Goal: Information Seeking & Learning: Learn about a topic

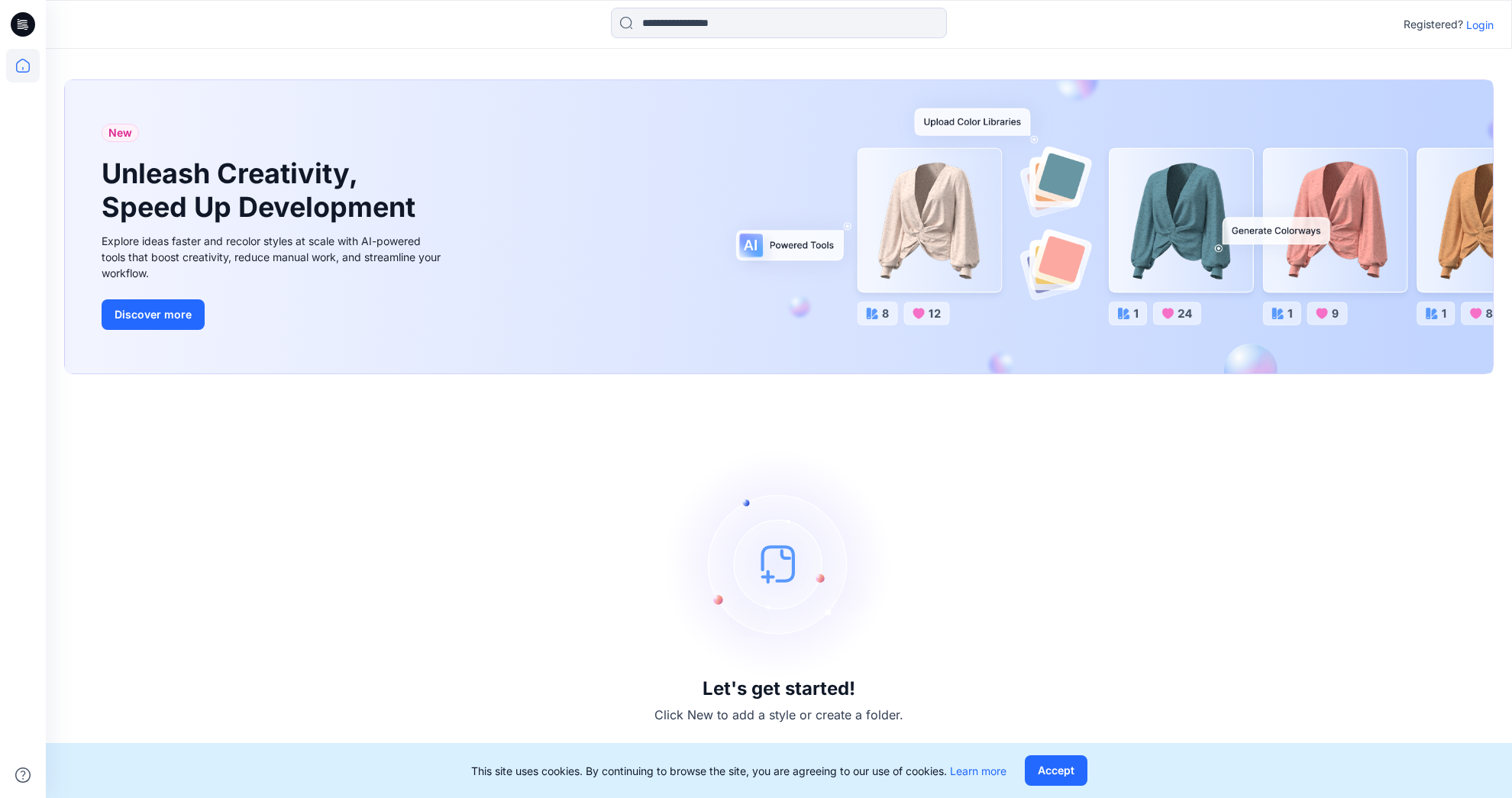
click at [1081, 770] on button "Accept" at bounding box center [1055, 771] width 62 height 31
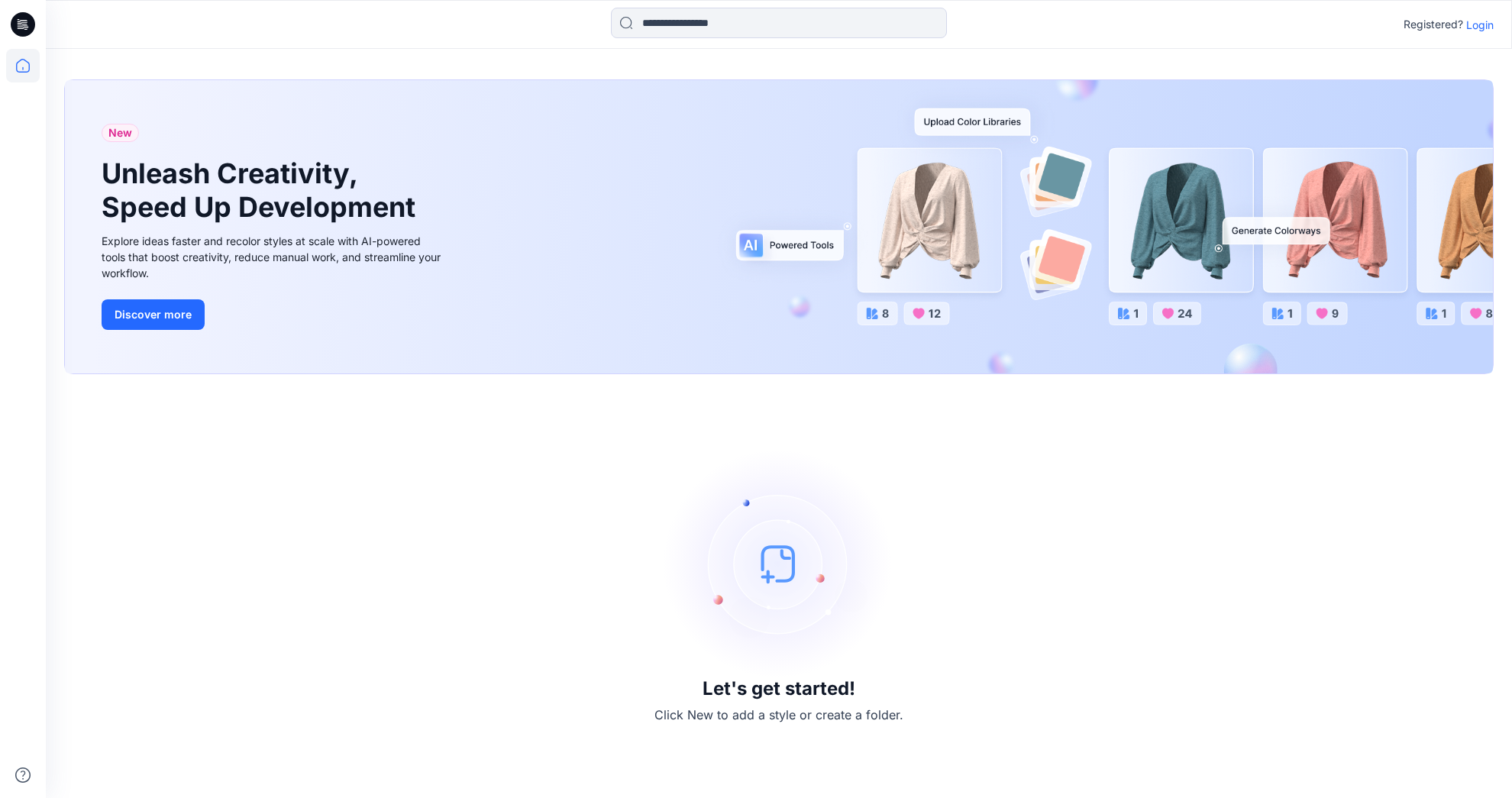
click at [1484, 25] on p "Login" at bounding box center [1479, 25] width 27 height 16
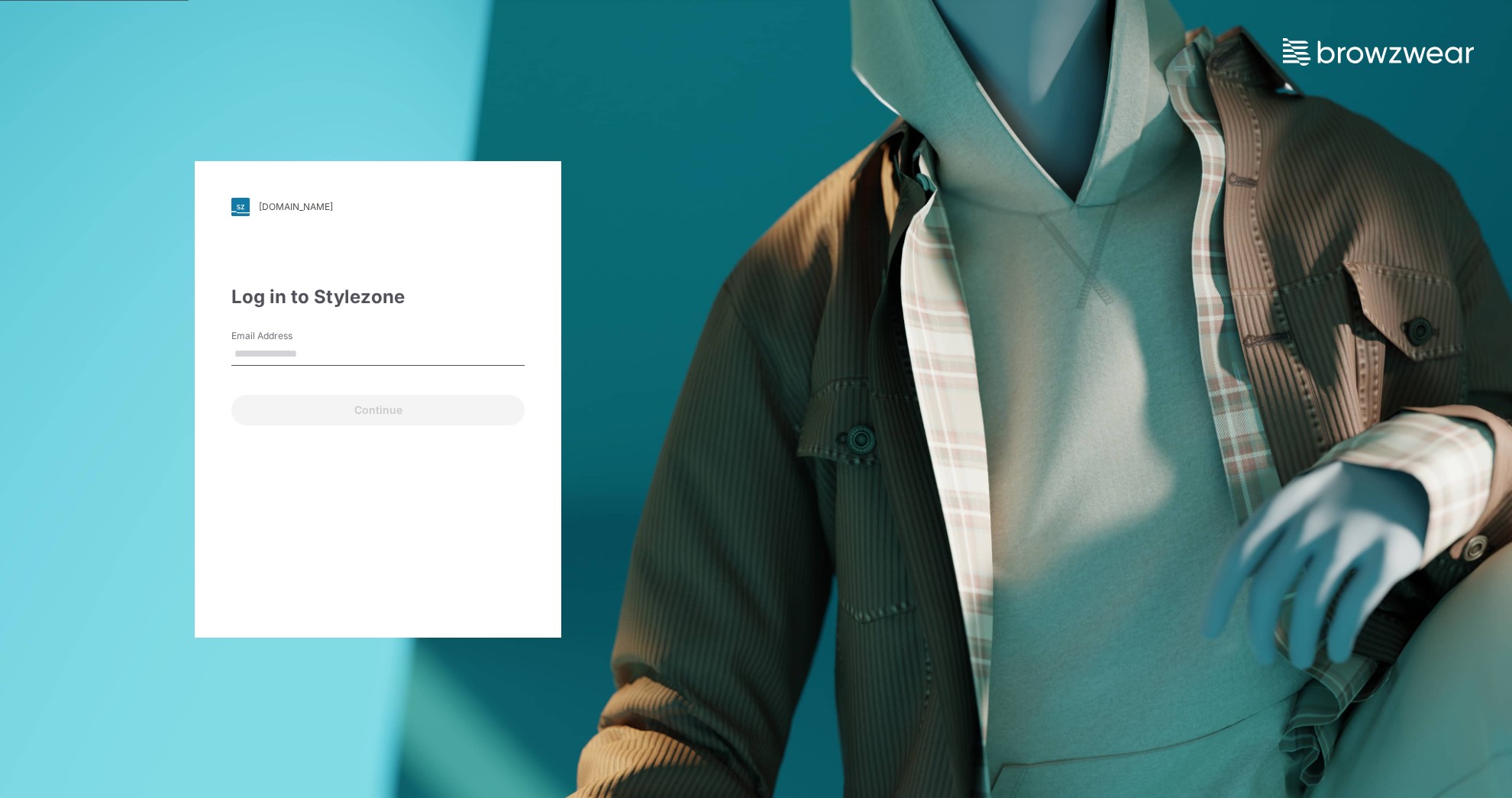
type input "**********"
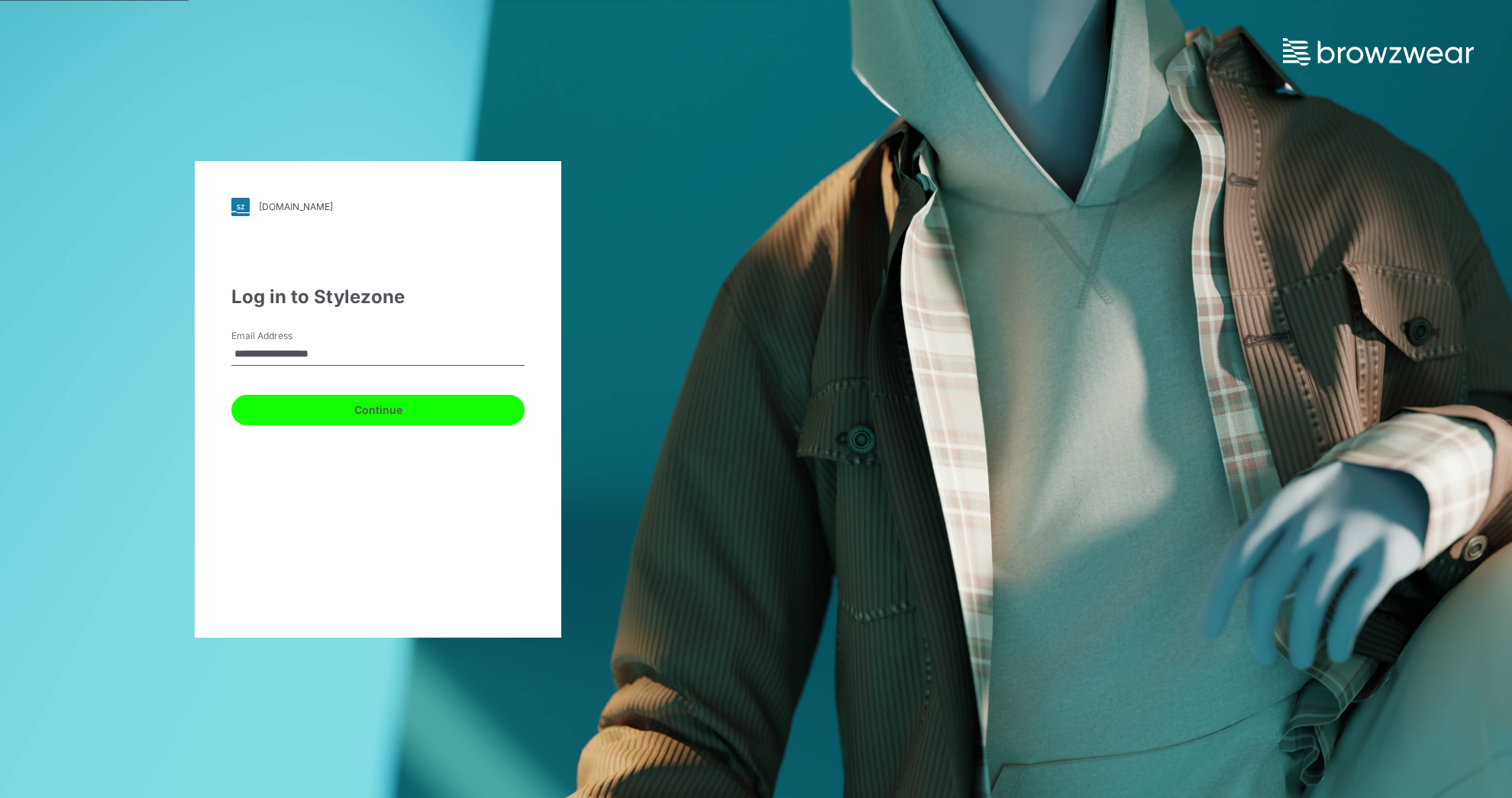
click at [344, 417] on button "Continue" at bounding box center [377, 410] width 294 height 31
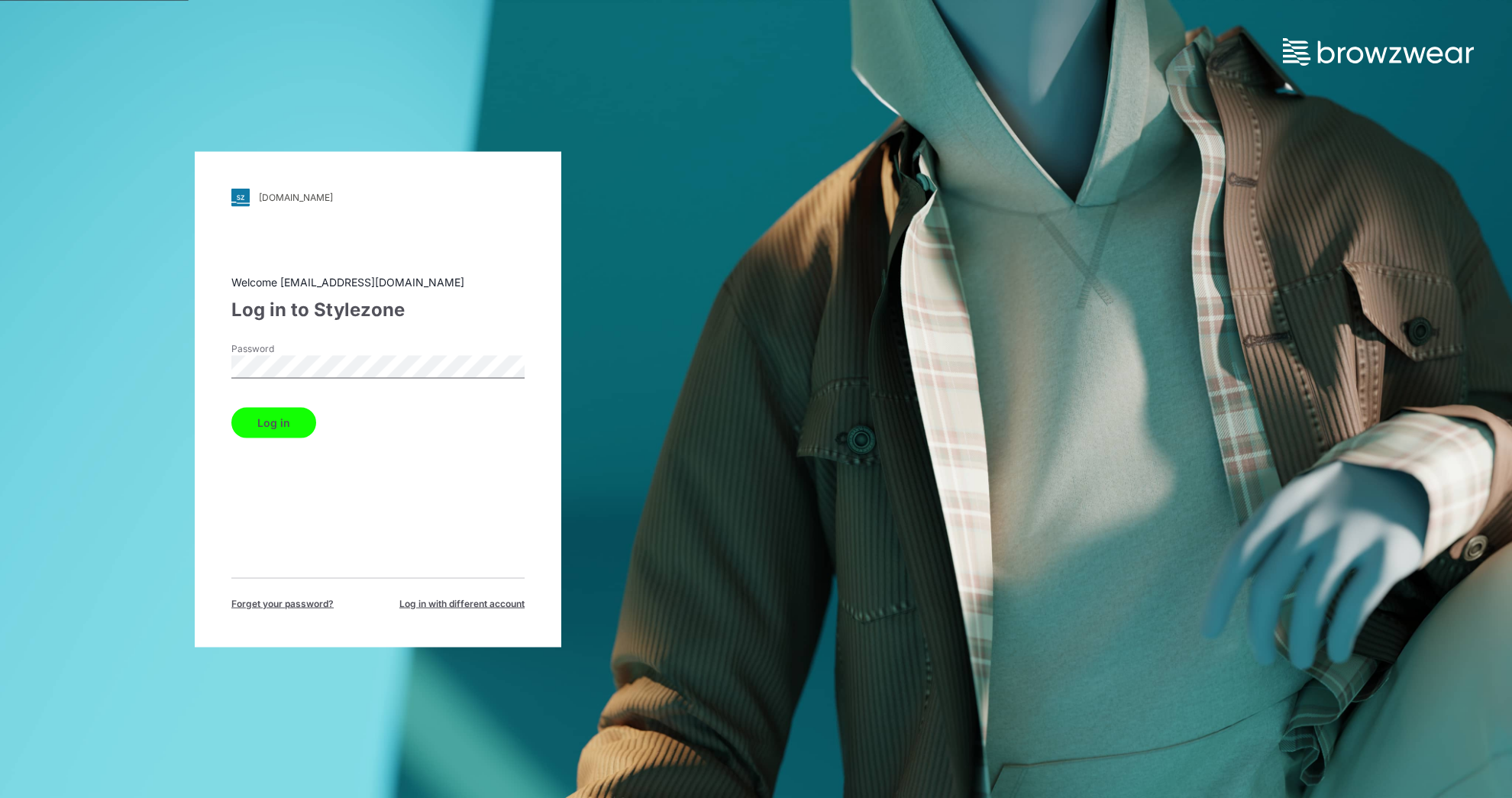
click at [303, 419] on button "Log in" at bounding box center [273, 423] width 85 height 31
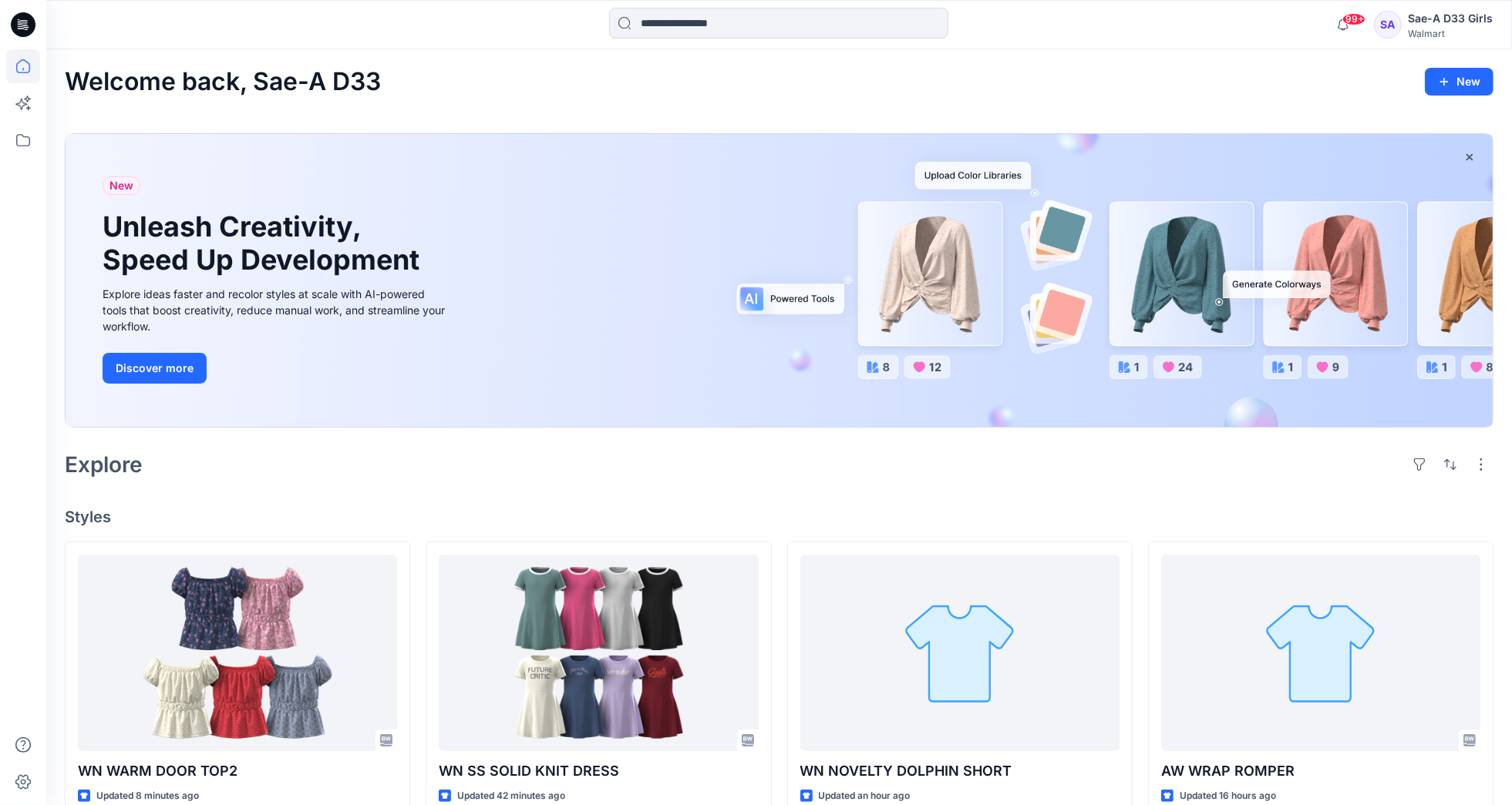
click at [791, 517] on h4 "Styles" at bounding box center [778, 517] width 1428 height 18
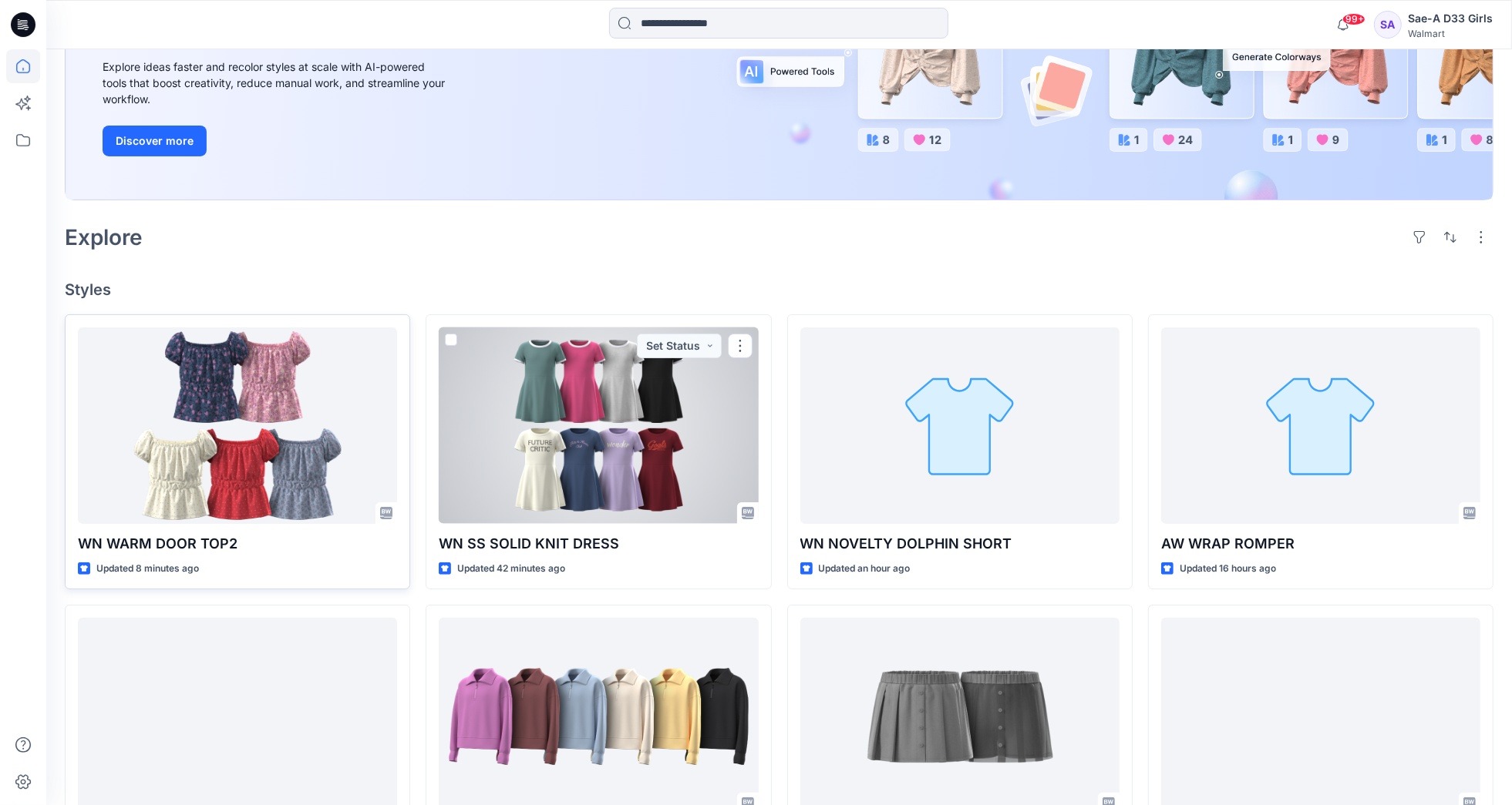
scroll to position [289, 0]
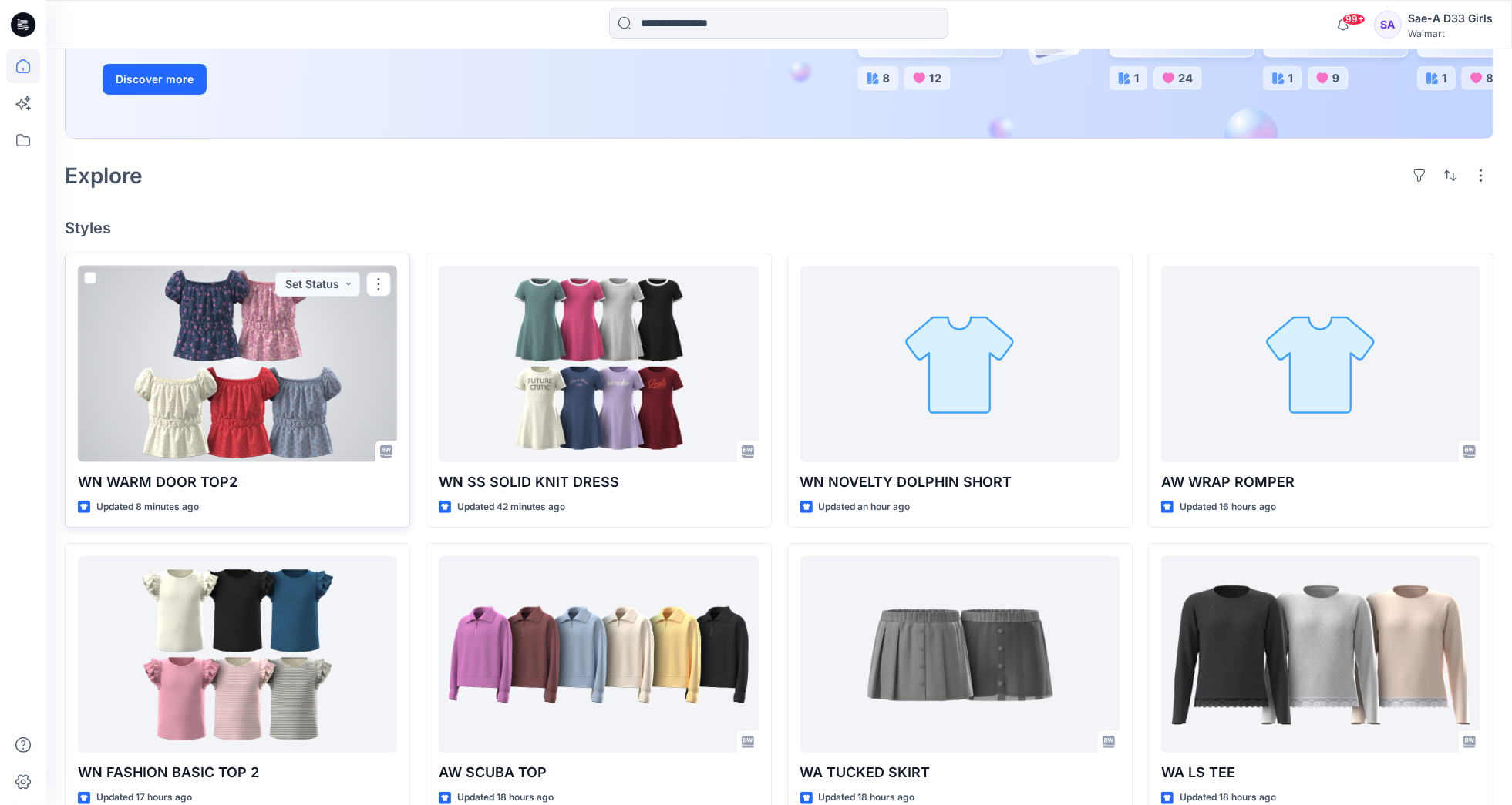
click at [233, 401] on div at bounding box center [237, 364] width 319 height 197
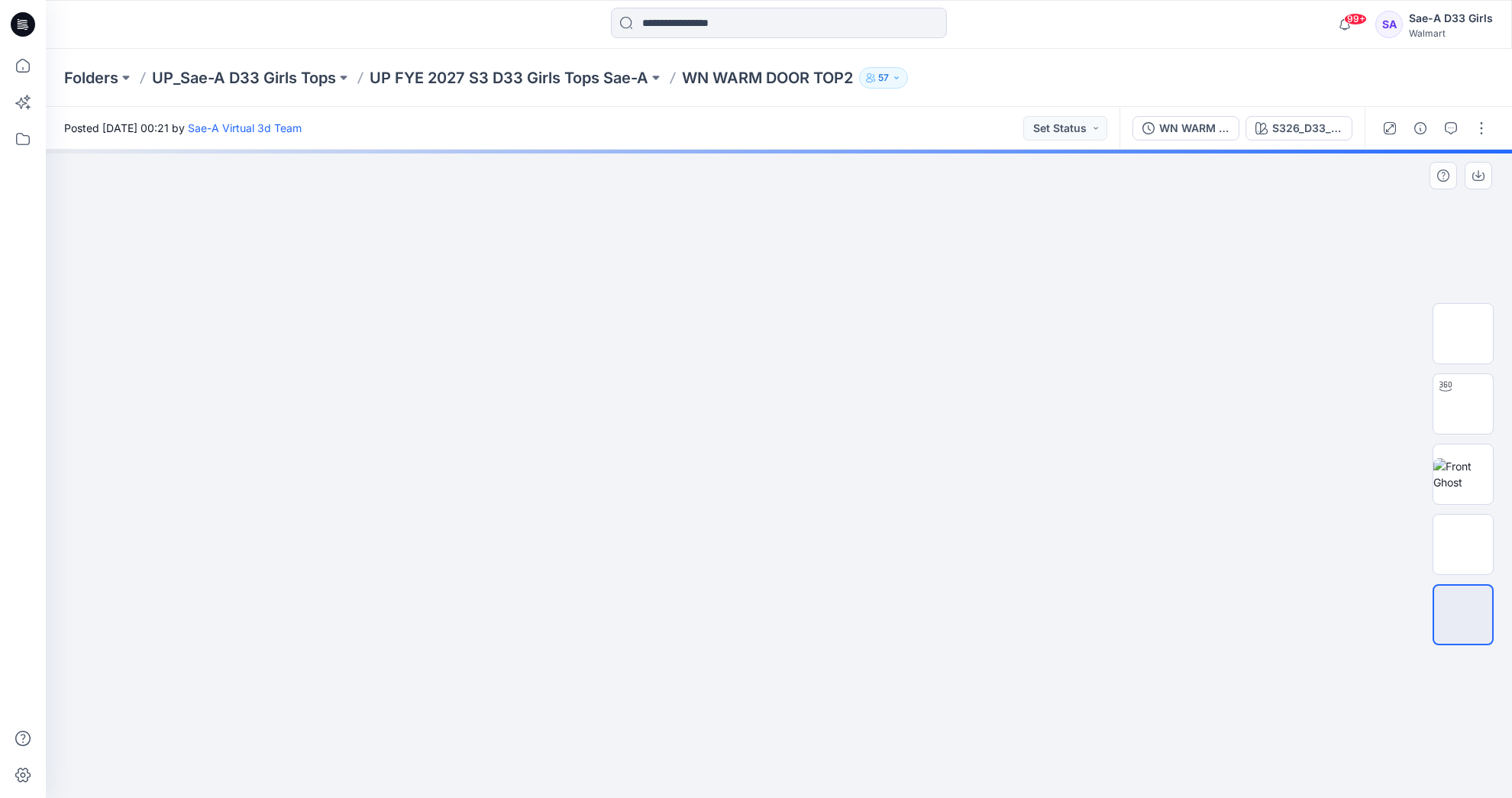
click at [818, 766] on div at bounding box center [779, 474] width 1466 height 649
click at [1463, 334] on img at bounding box center [1463, 334] width 0 height 0
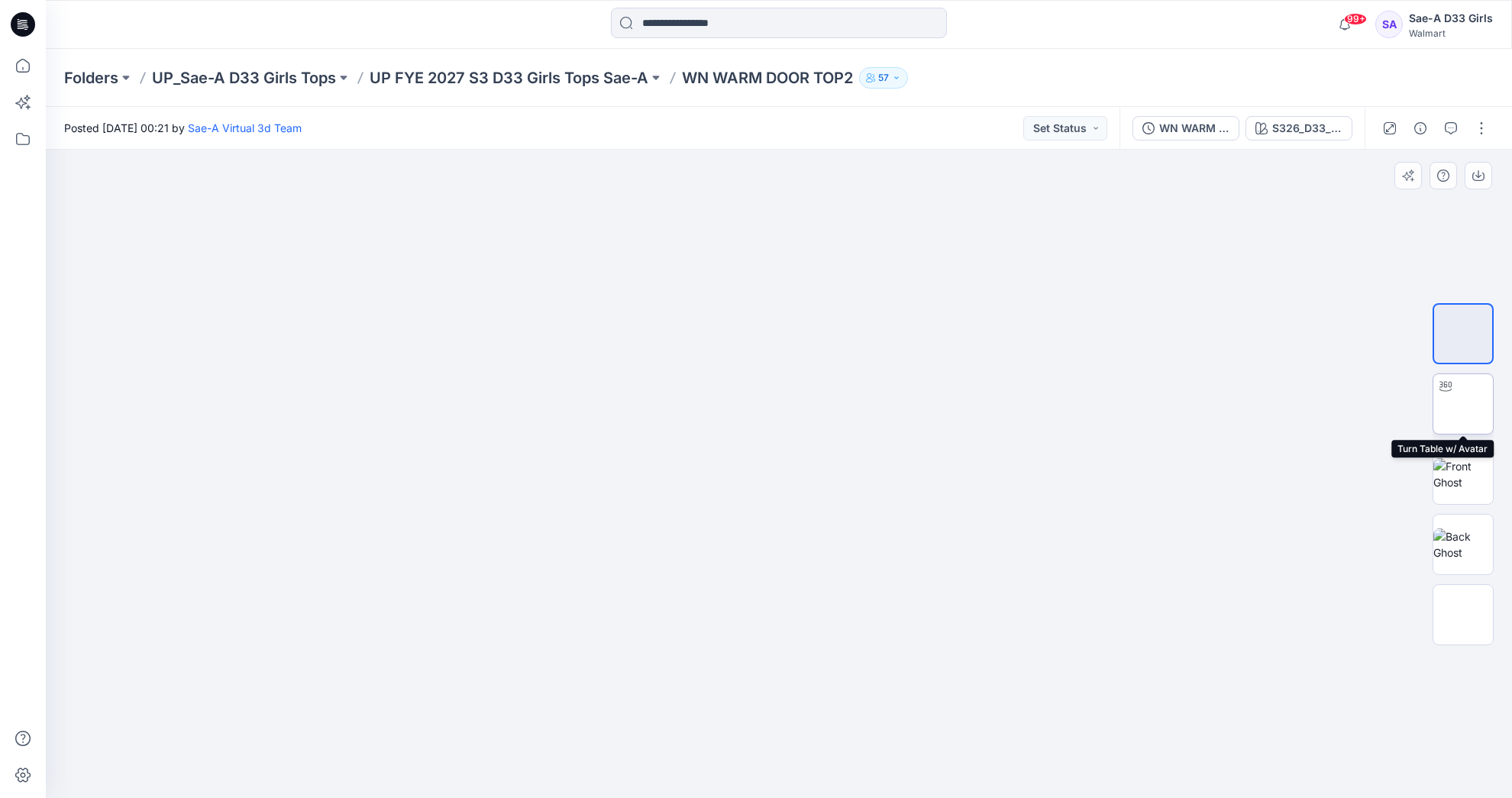
click at [1463, 404] on img at bounding box center [1463, 404] width 0 height 0
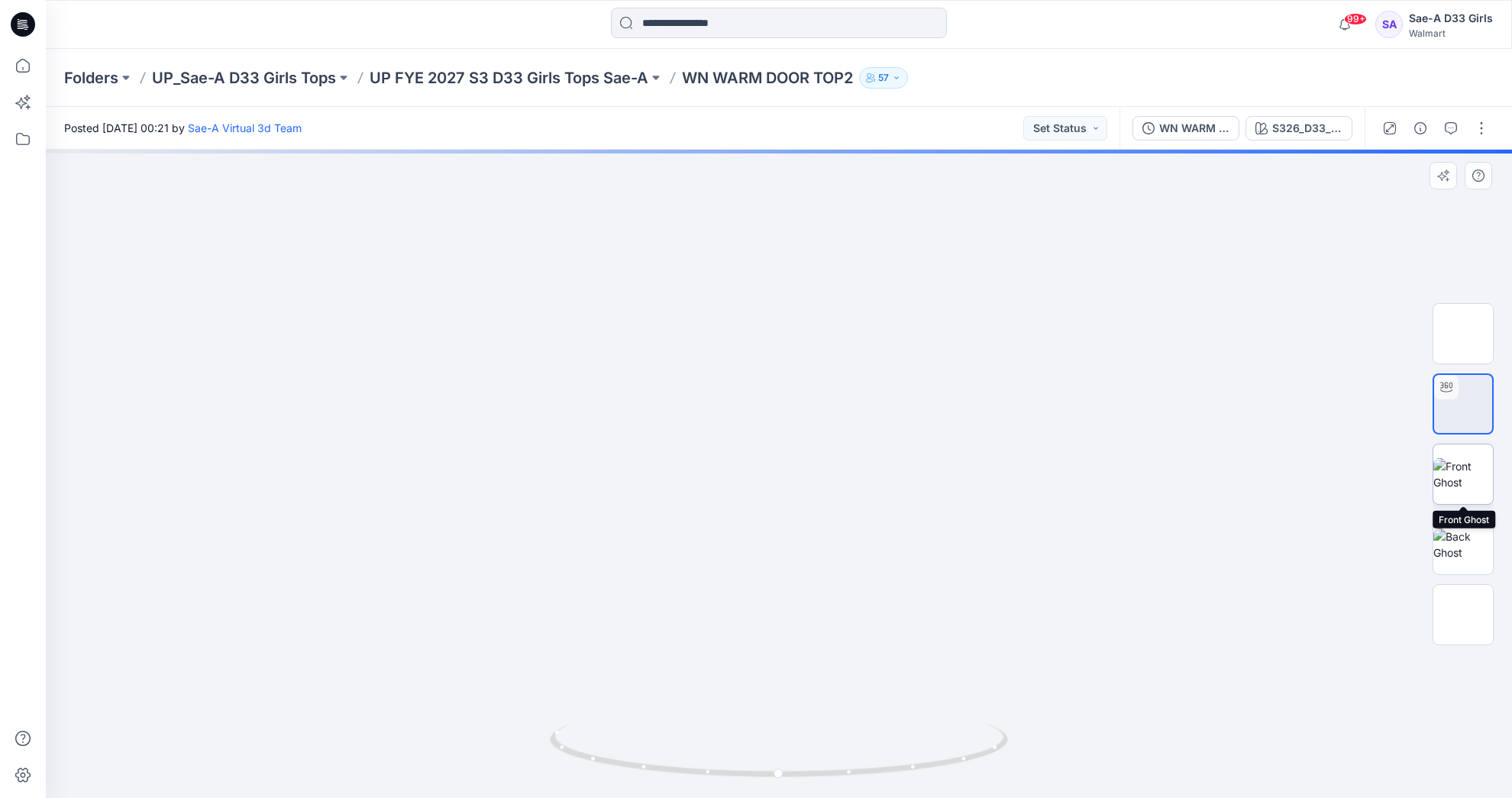
click at [1473, 474] on img at bounding box center [1463, 473] width 60 height 32
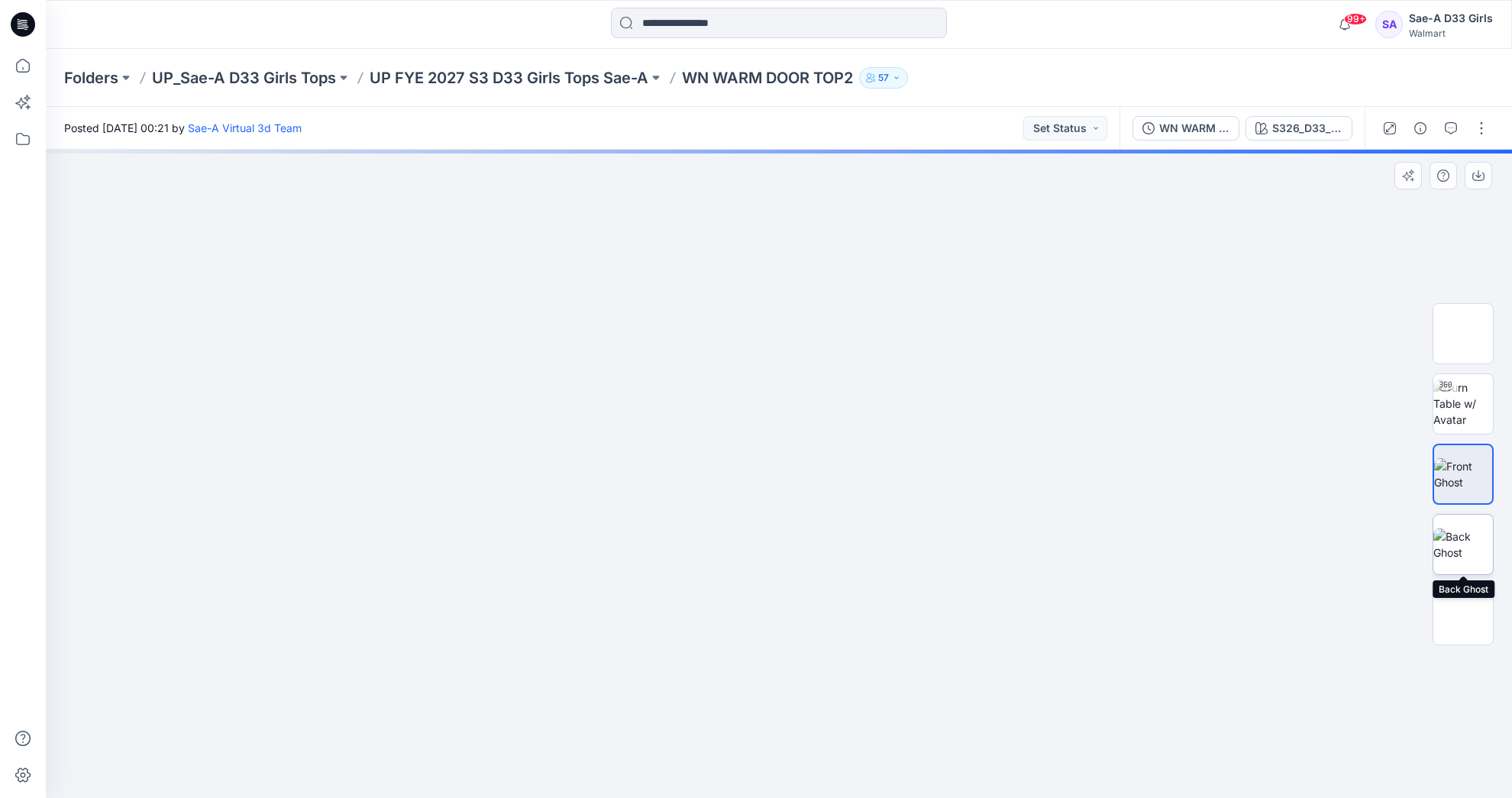
click at [1473, 558] on img at bounding box center [1463, 544] width 60 height 32
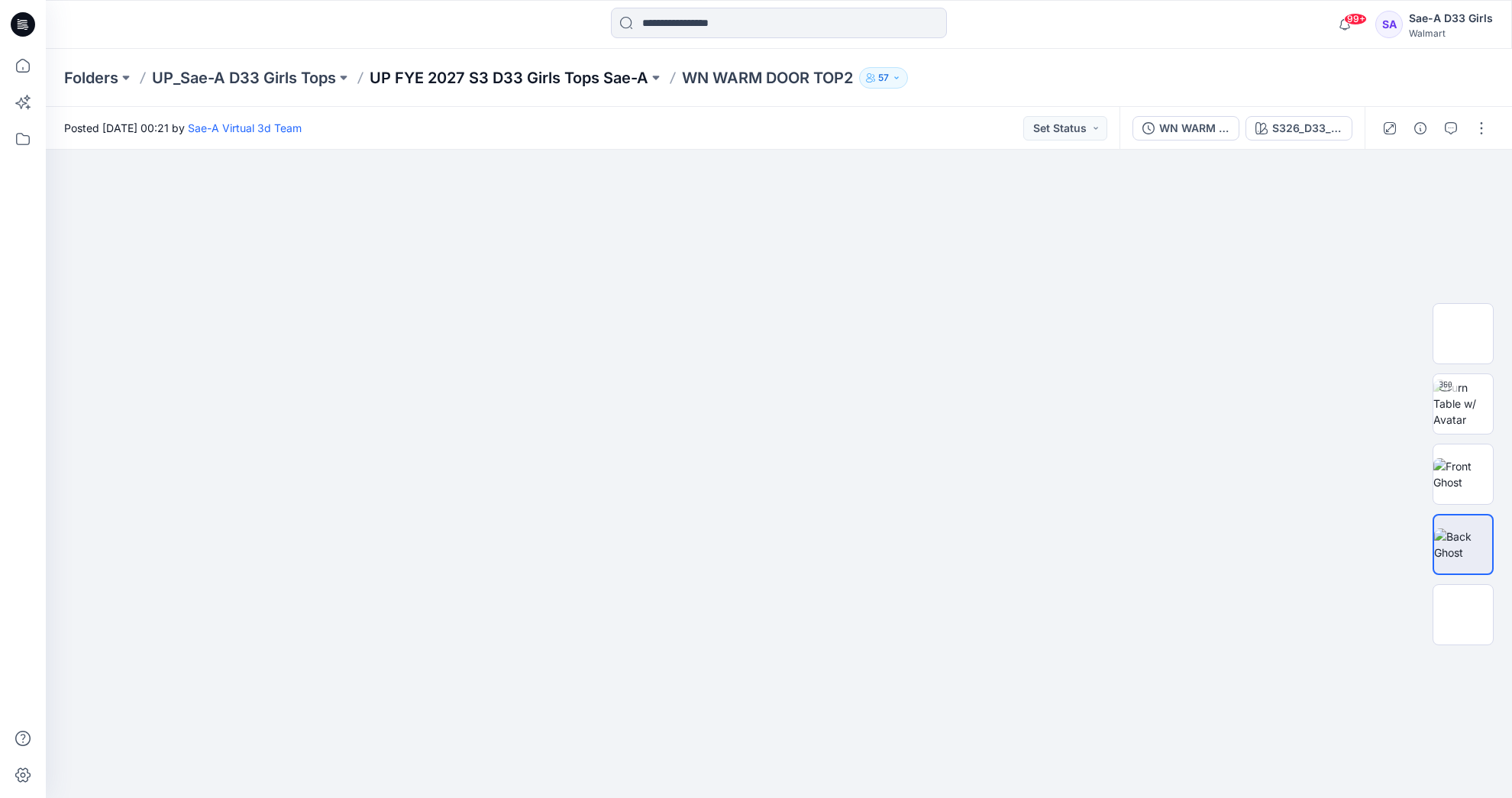
click at [570, 82] on p "UP FYE 2027 S3 D33 Girls Tops Sae-A" at bounding box center [509, 78] width 279 height 21
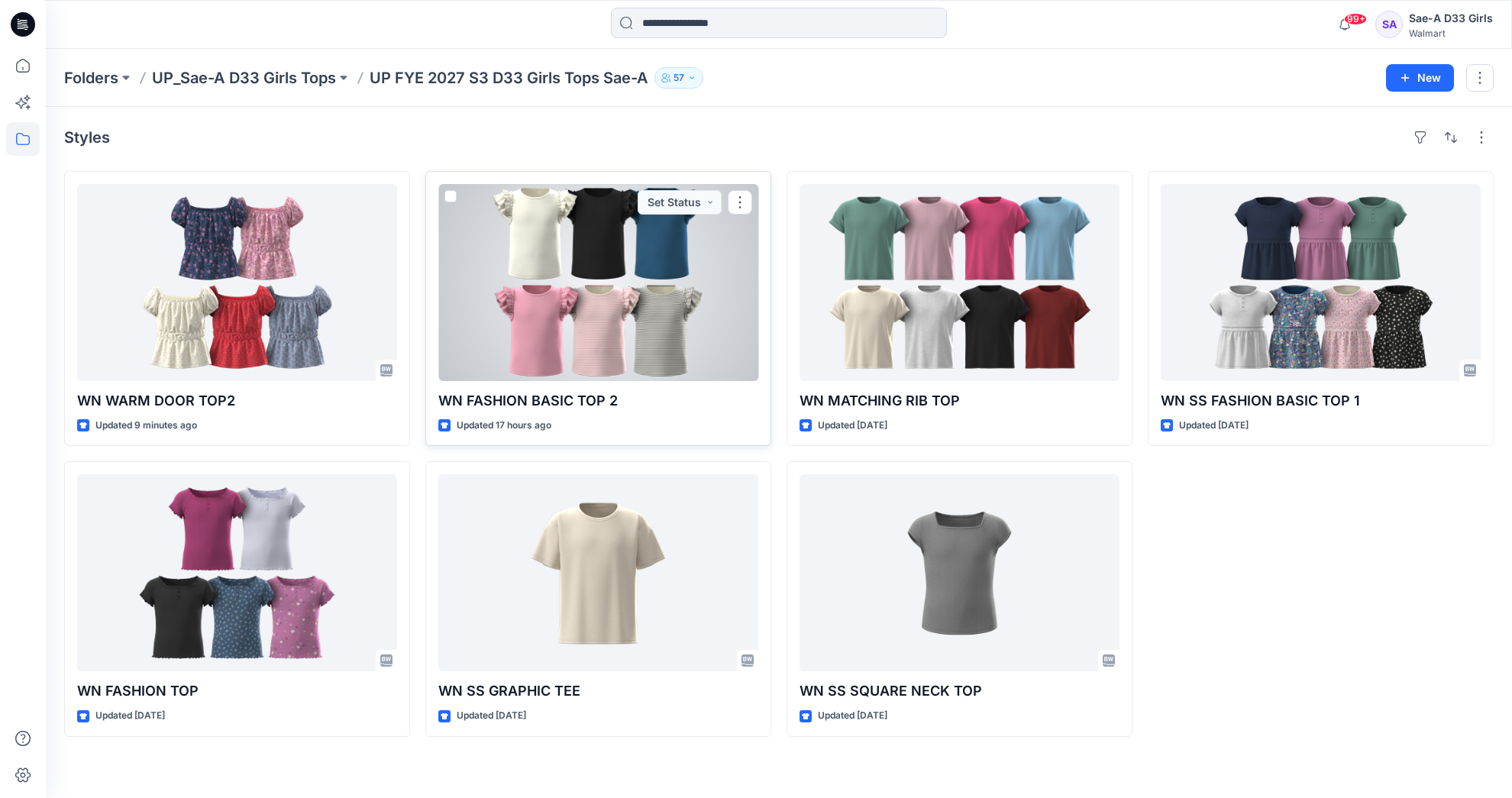
click at [645, 308] on div at bounding box center [598, 283] width 320 height 197
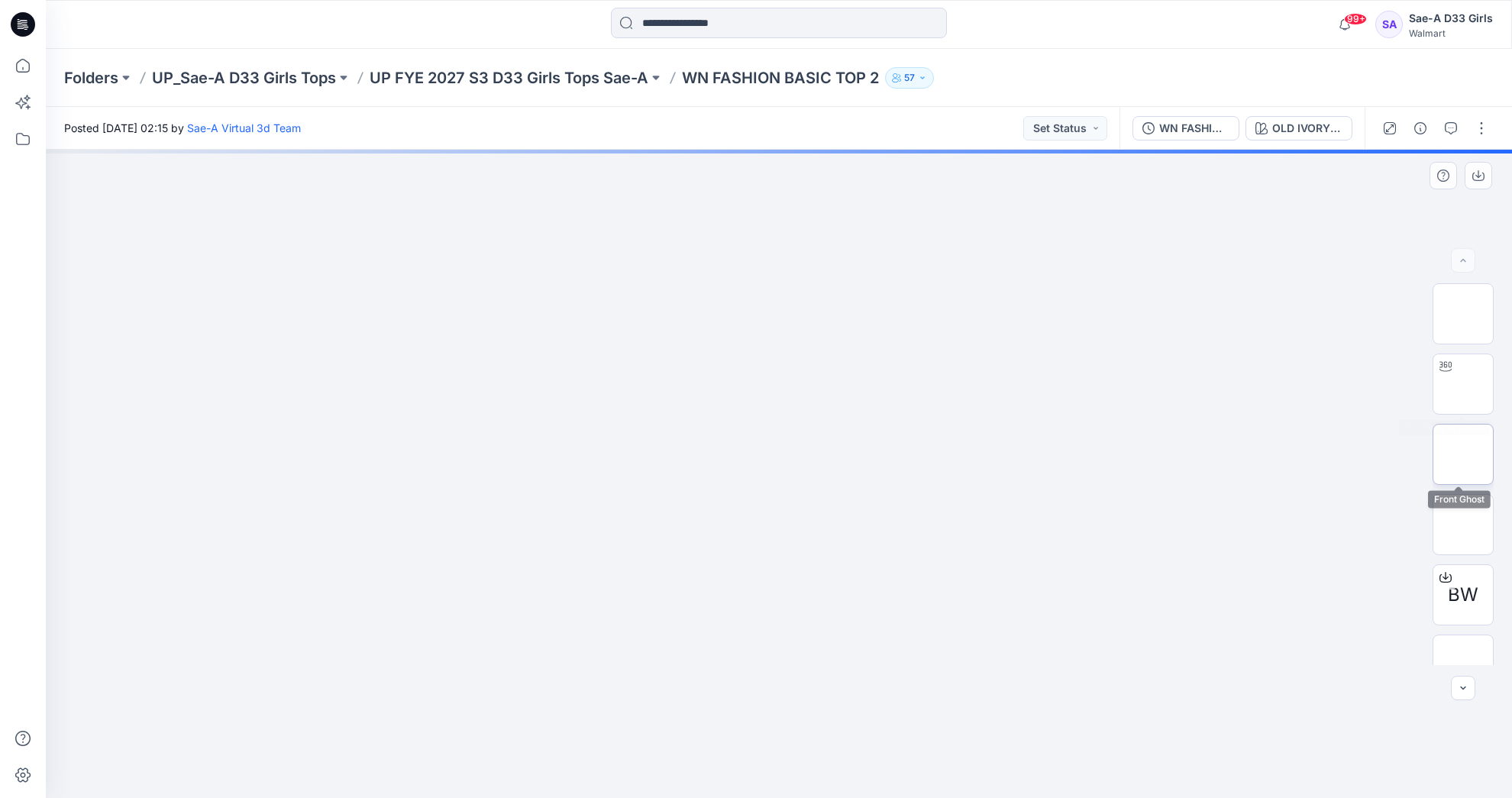
click at [1463, 455] on img at bounding box center [1463, 455] width 0 height 0
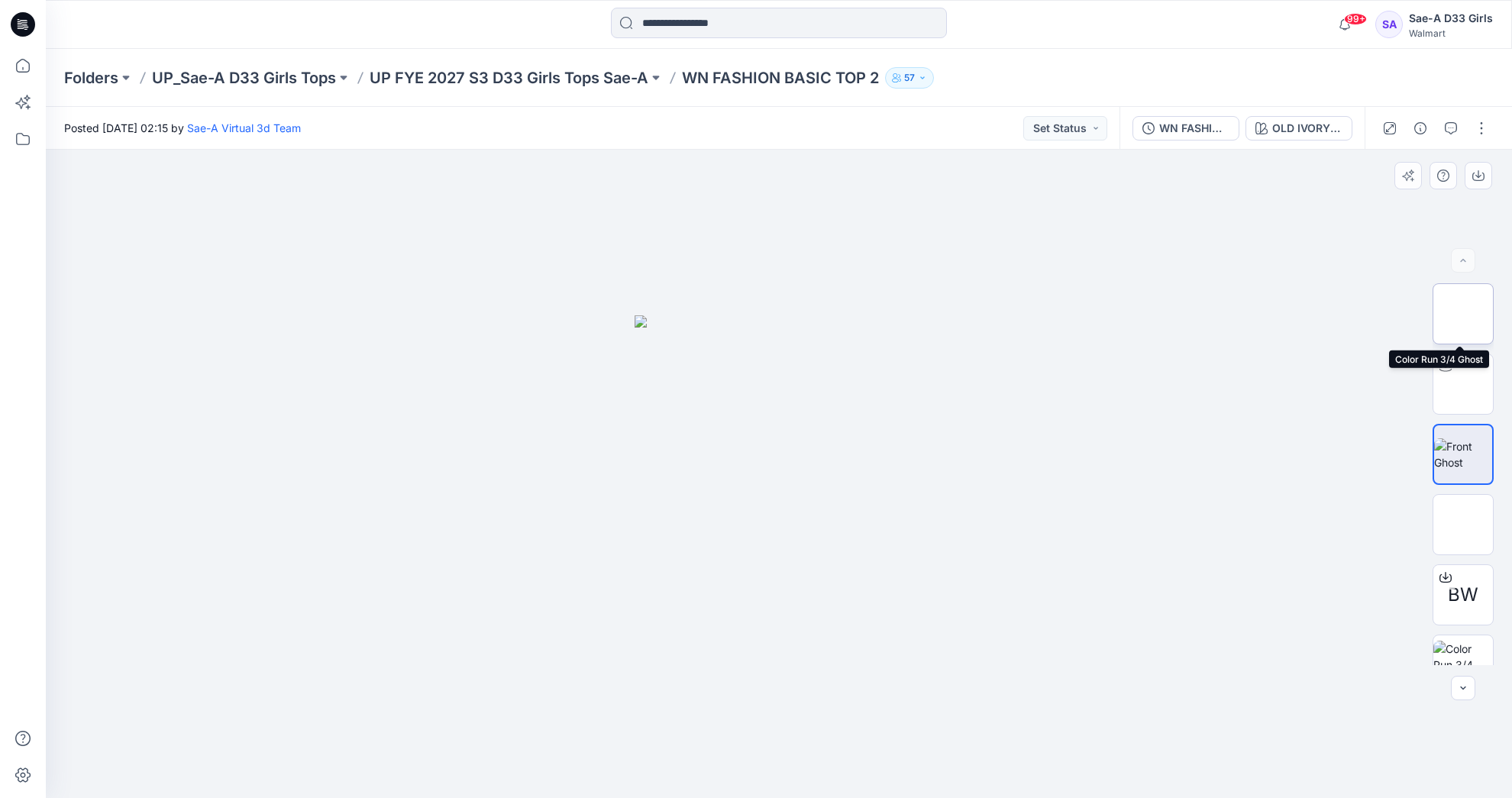
click at [1463, 314] on img at bounding box center [1463, 314] width 0 height 0
click at [1463, 384] on img at bounding box center [1463, 384] width 0 height 0
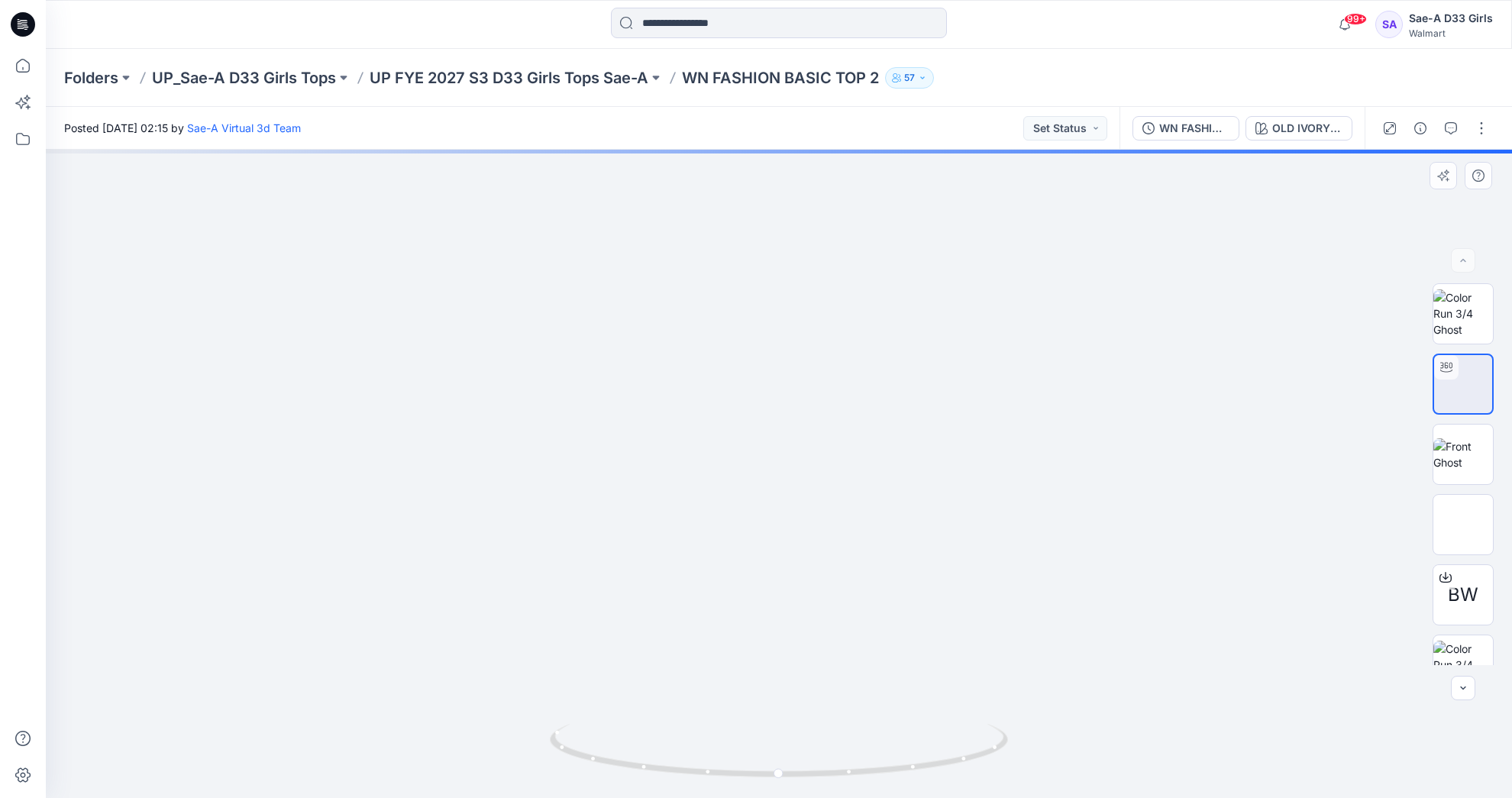
drag, startPoint x: 815, startPoint y: 298, endPoint x: 857, endPoint y: 345, distance: 63.0
click at [857, 345] on img at bounding box center [821, 142] width 2065 height 1311
click at [1218, 391] on img at bounding box center [821, 143] width 2065 height 1310
click at [1464, 632] on img at bounding box center [1463, 635] width 60 height 32
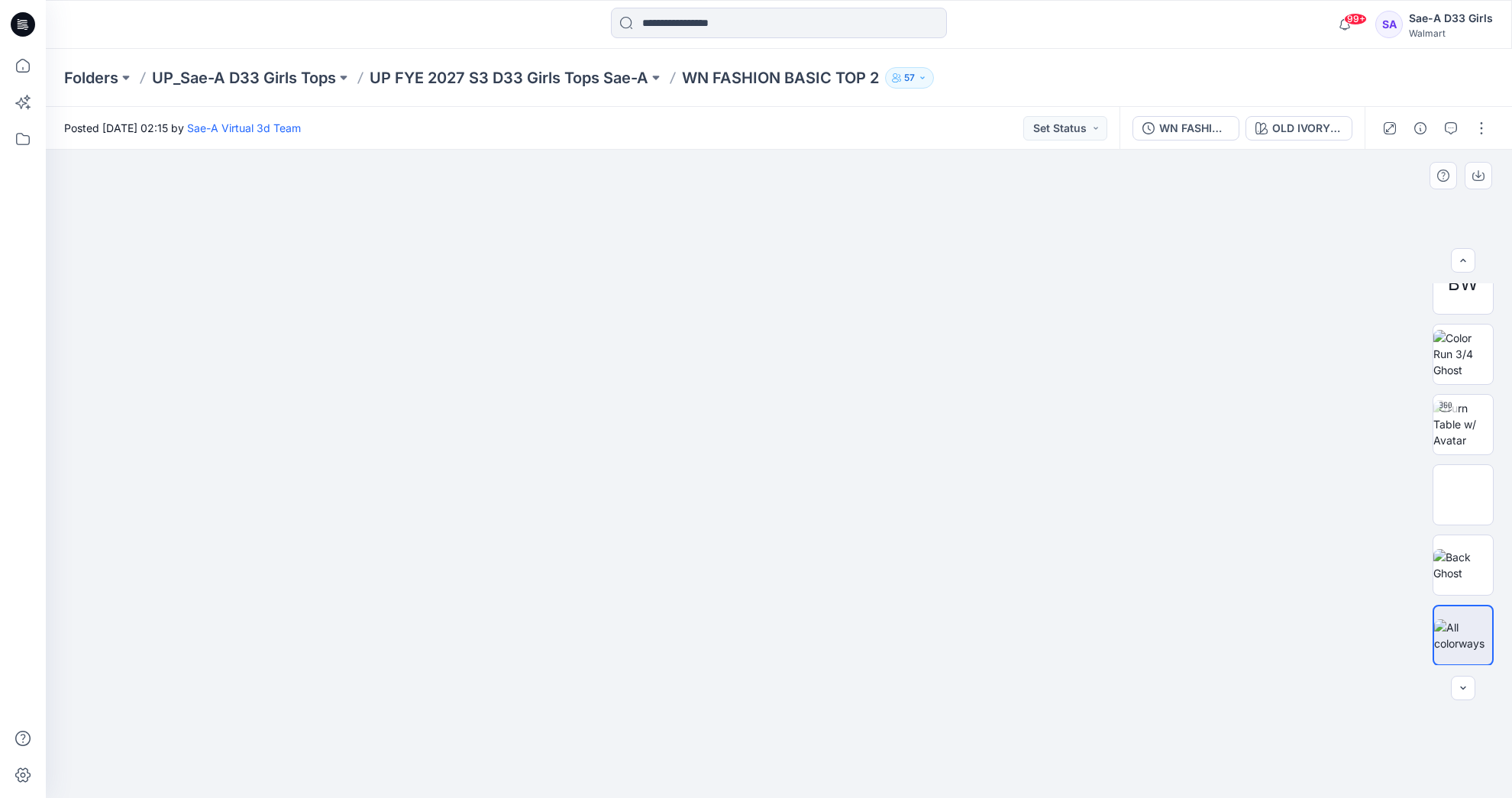
click at [936, 245] on img at bounding box center [779, 245] width 763 height 0
click at [1344, 124] on button "OLD IVORY CREAM" at bounding box center [1298, 128] width 107 height 25
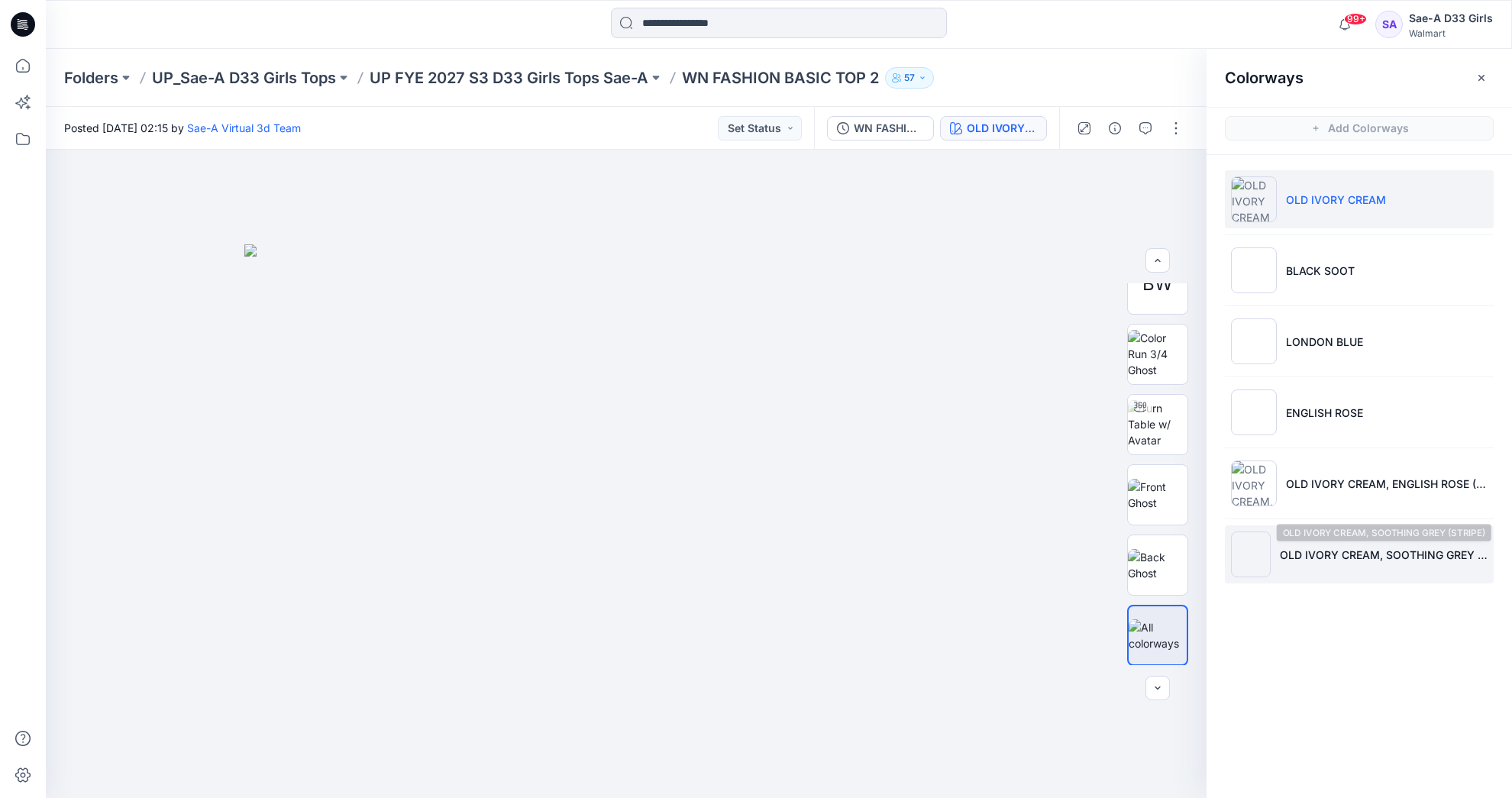
click at [1361, 559] on p "OLD IVORY CREAM, SOOTHING GREY (STRIPE)" at bounding box center [1383, 555] width 208 height 16
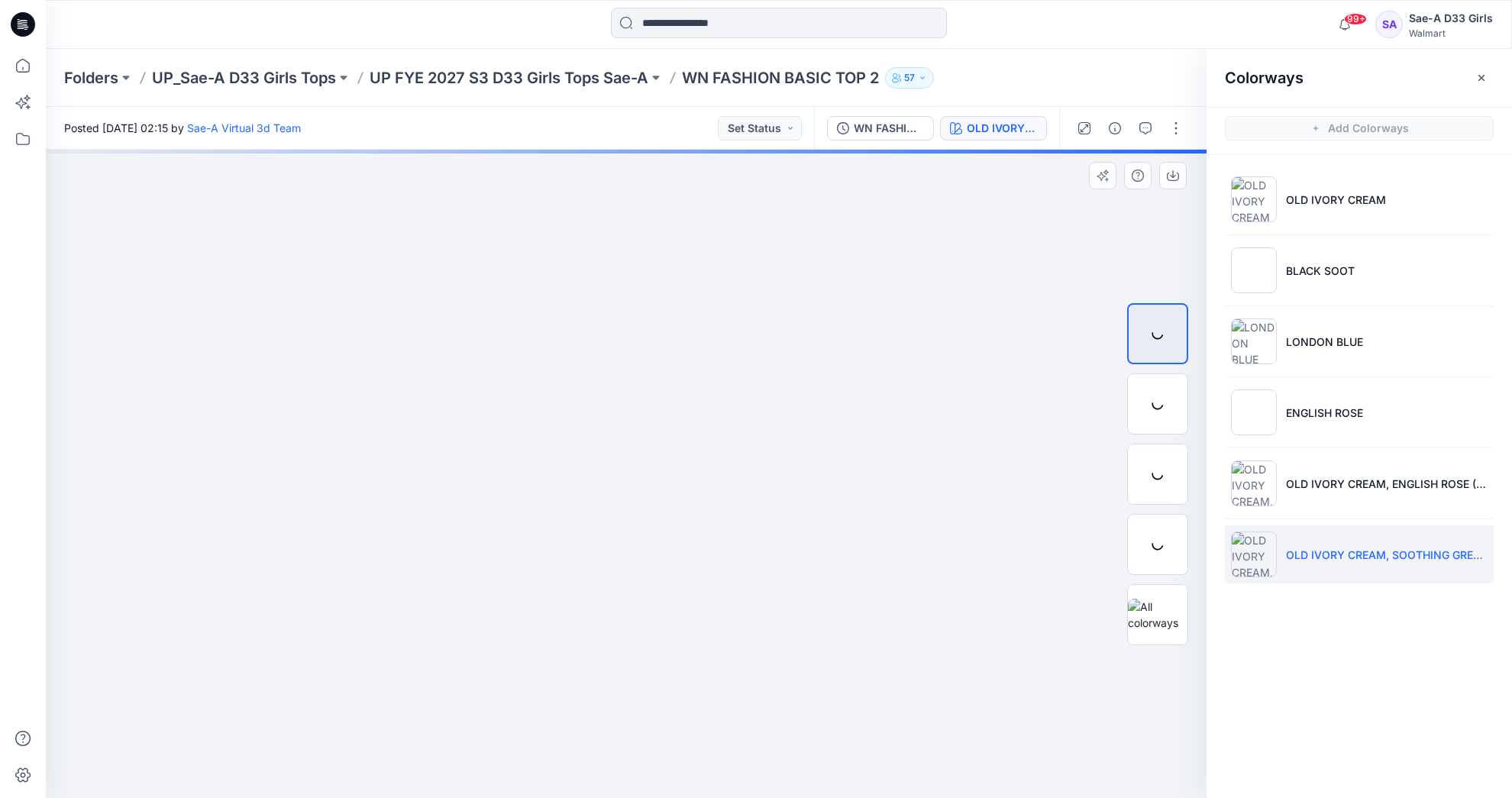
scroll to position [0, 0]
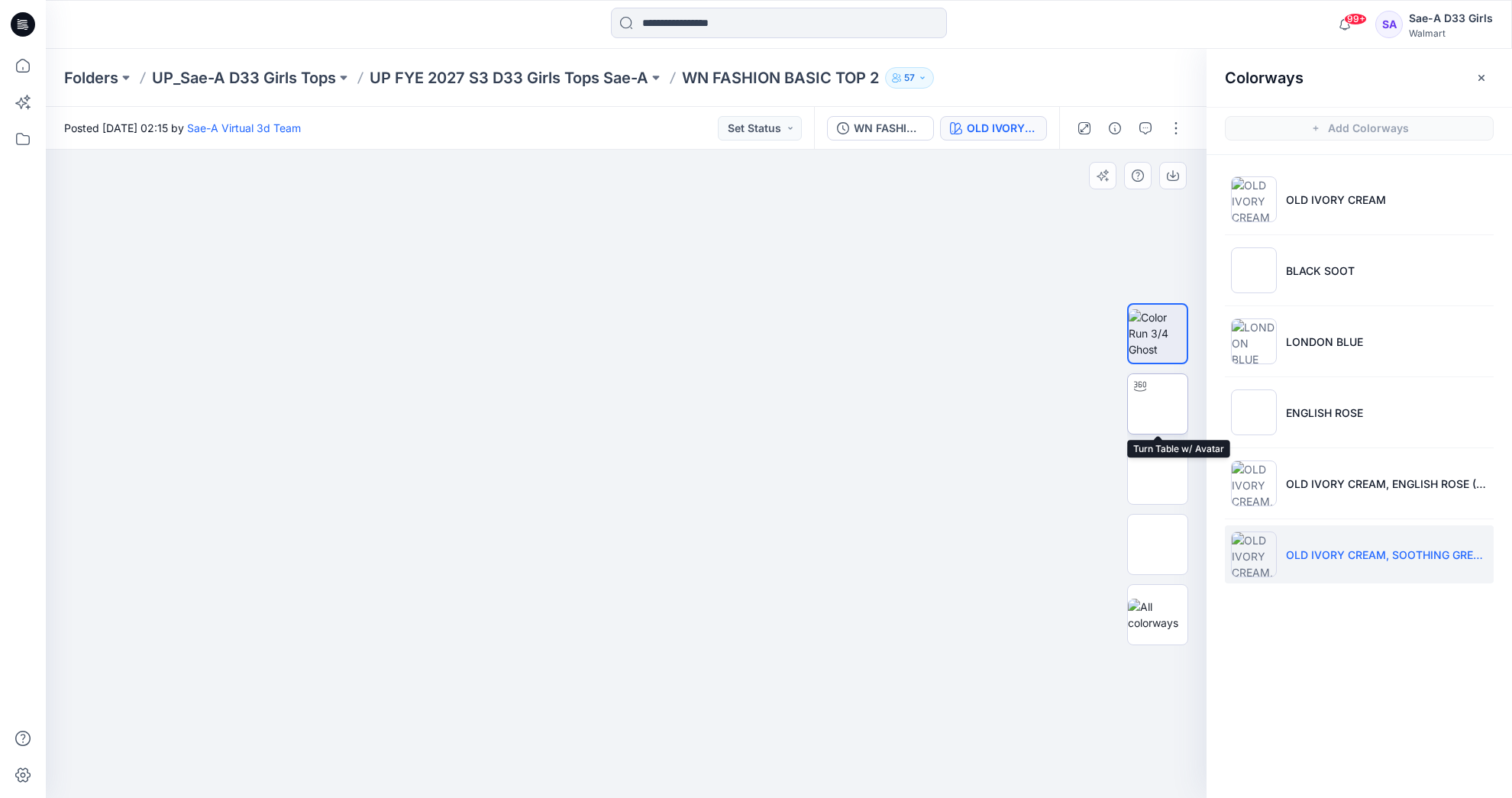
click at [1158, 404] on img at bounding box center [1158, 404] width 0 height 0
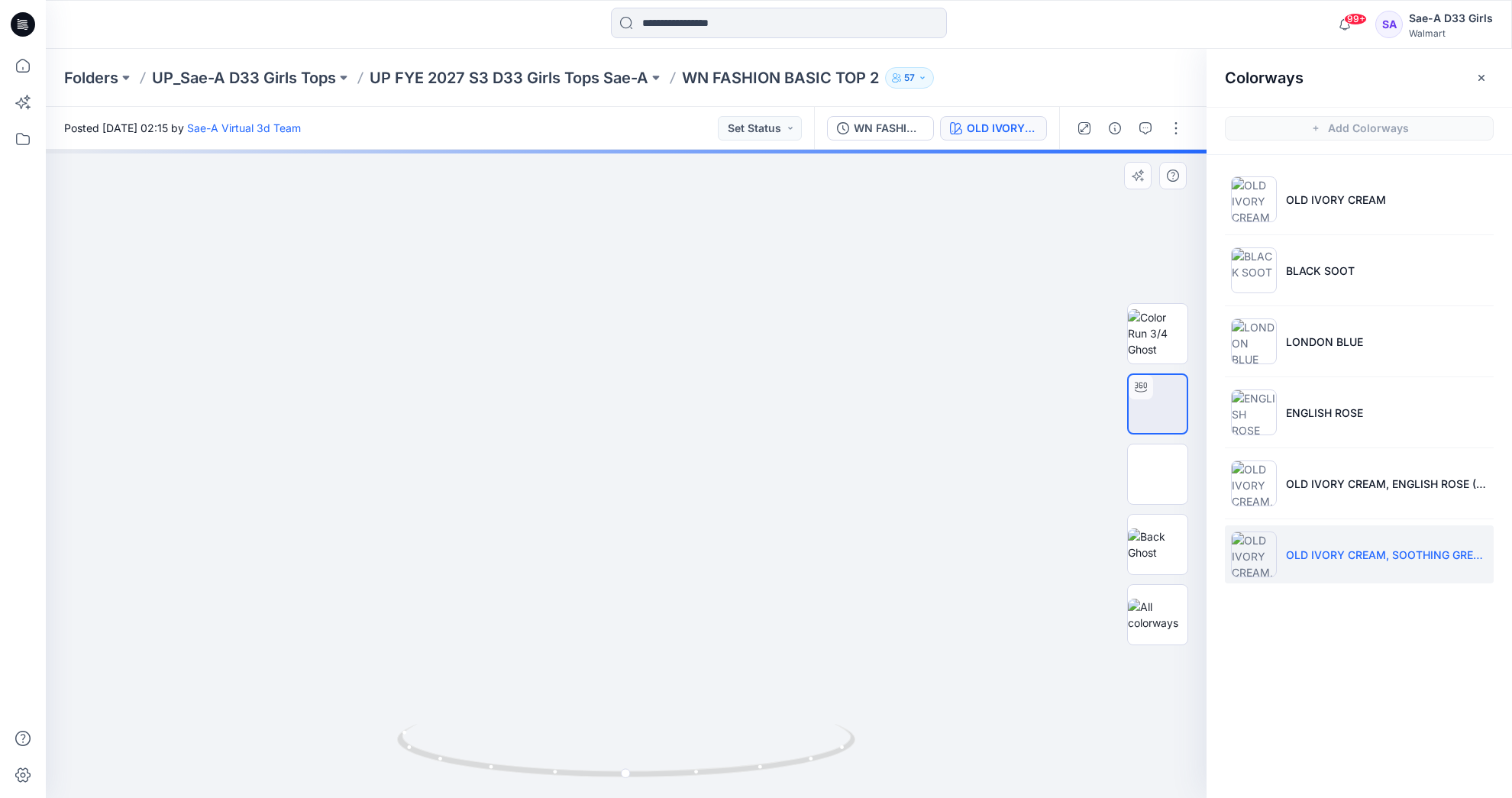
drag, startPoint x: 689, startPoint y: 325, endPoint x: 691, endPoint y: 585, distance: 260.0
click at [691, 585] on img at bounding box center [631, 110] width 2672 height 1377
drag, startPoint x: 701, startPoint y: 639, endPoint x: 734, endPoint y: 383, distance: 258.1
click at [734, 383] on img at bounding box center [662, 53] width 2267 height 1489
drag, startPoint x: 762, startPoint y: 575, endPoint x: 753, endPoint y: 638, distance: 63.6
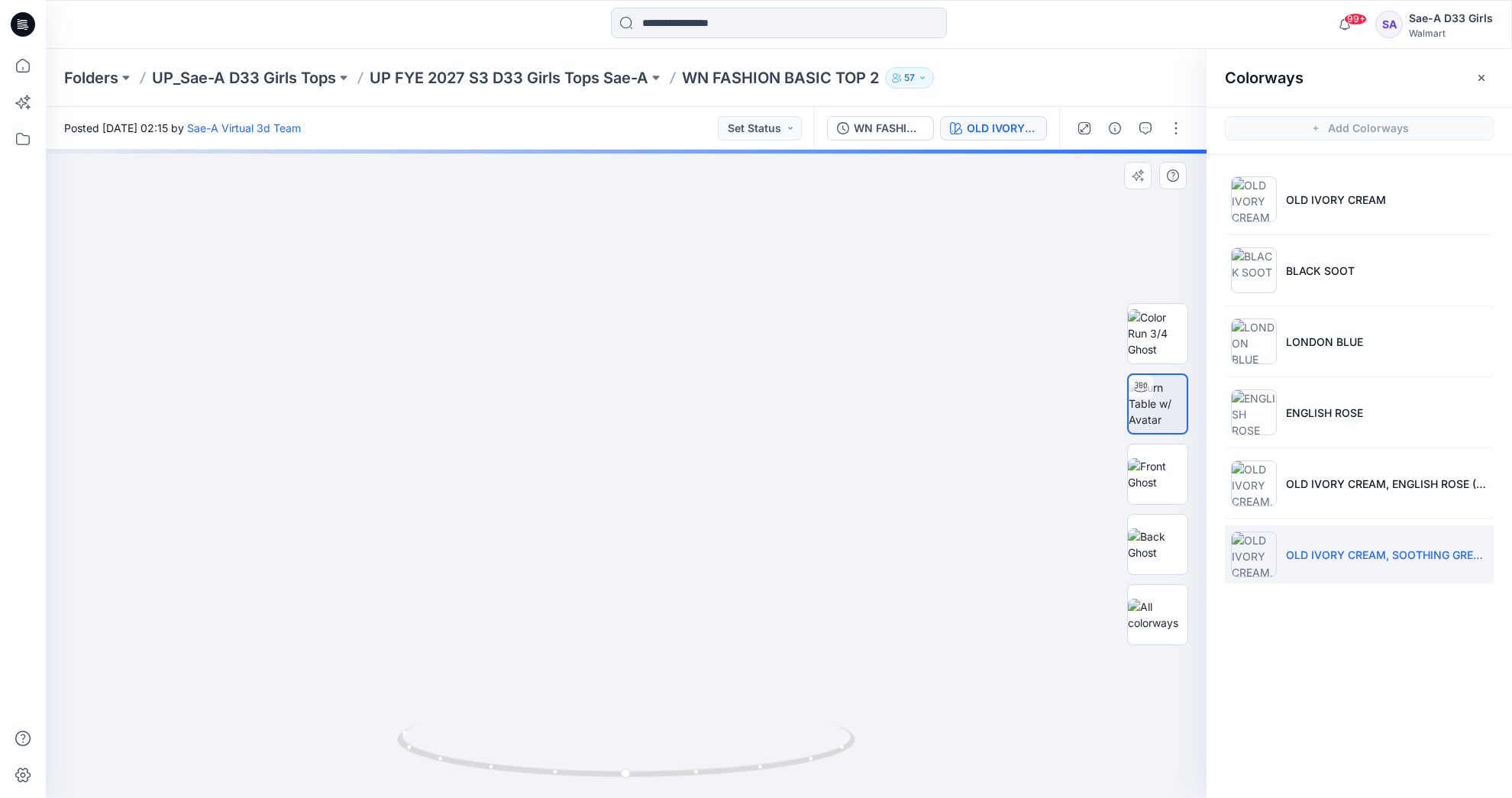
click at [753, 638] on img at bounding box center [659, 62] width 2267 height 1473
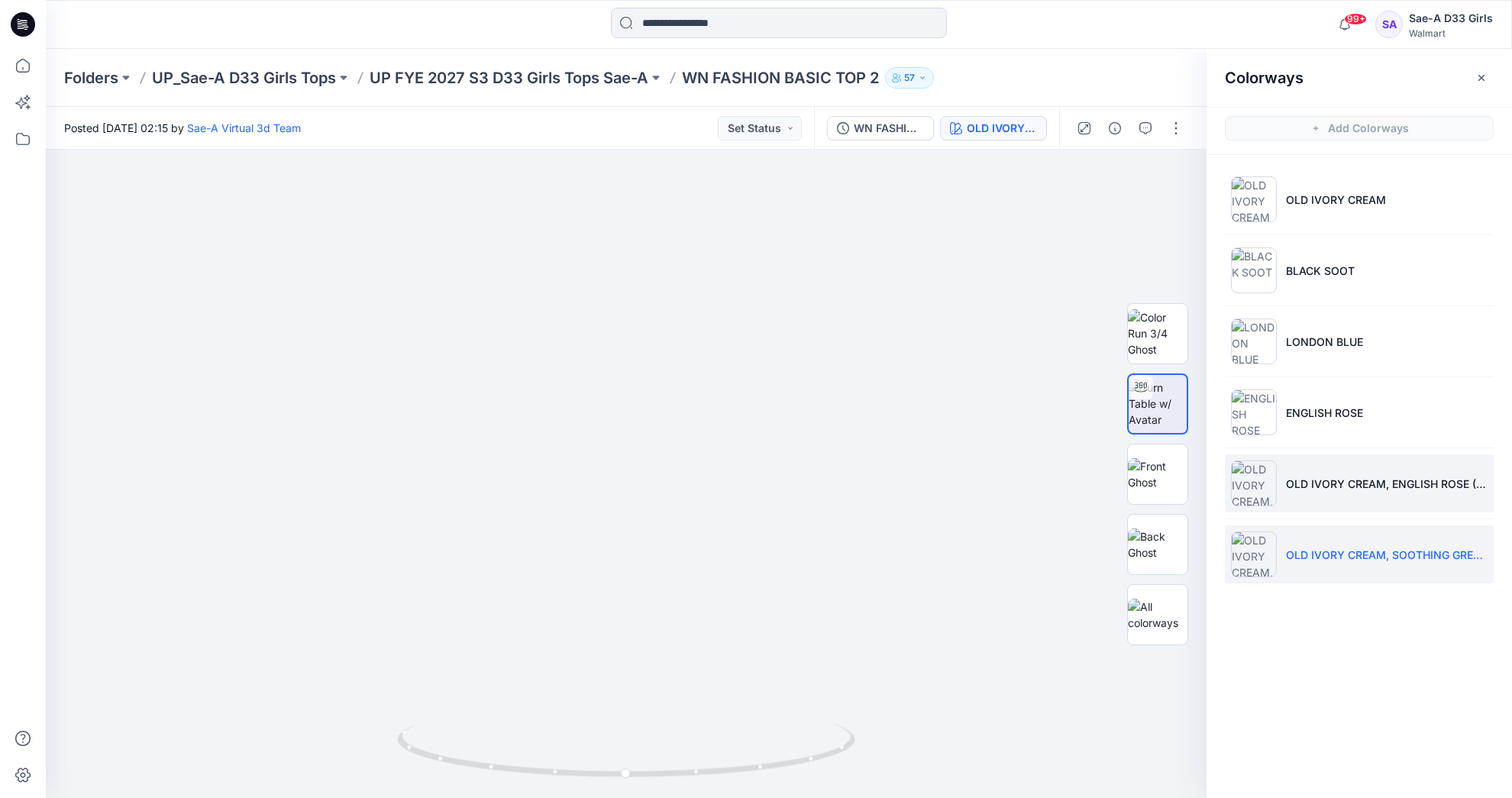
click at [1264, 474] on img at bounding box center [1254, 484] width 46 height 46
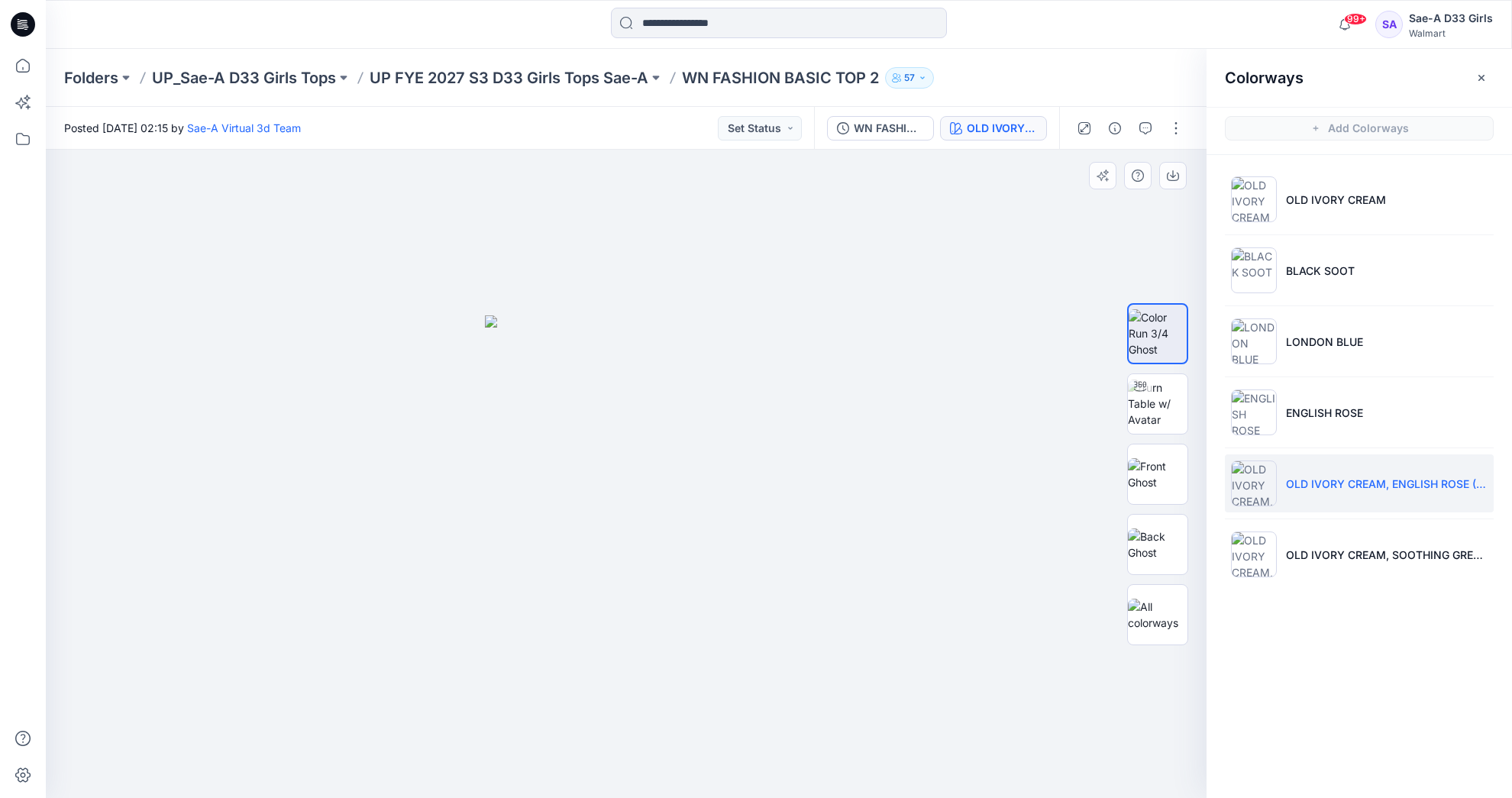
click at [715, 452] on img at bounding box center [626, 557] width 282 height 482
click at [1138, 411] on img at bounding box center [1158, 403] width 60 height 48
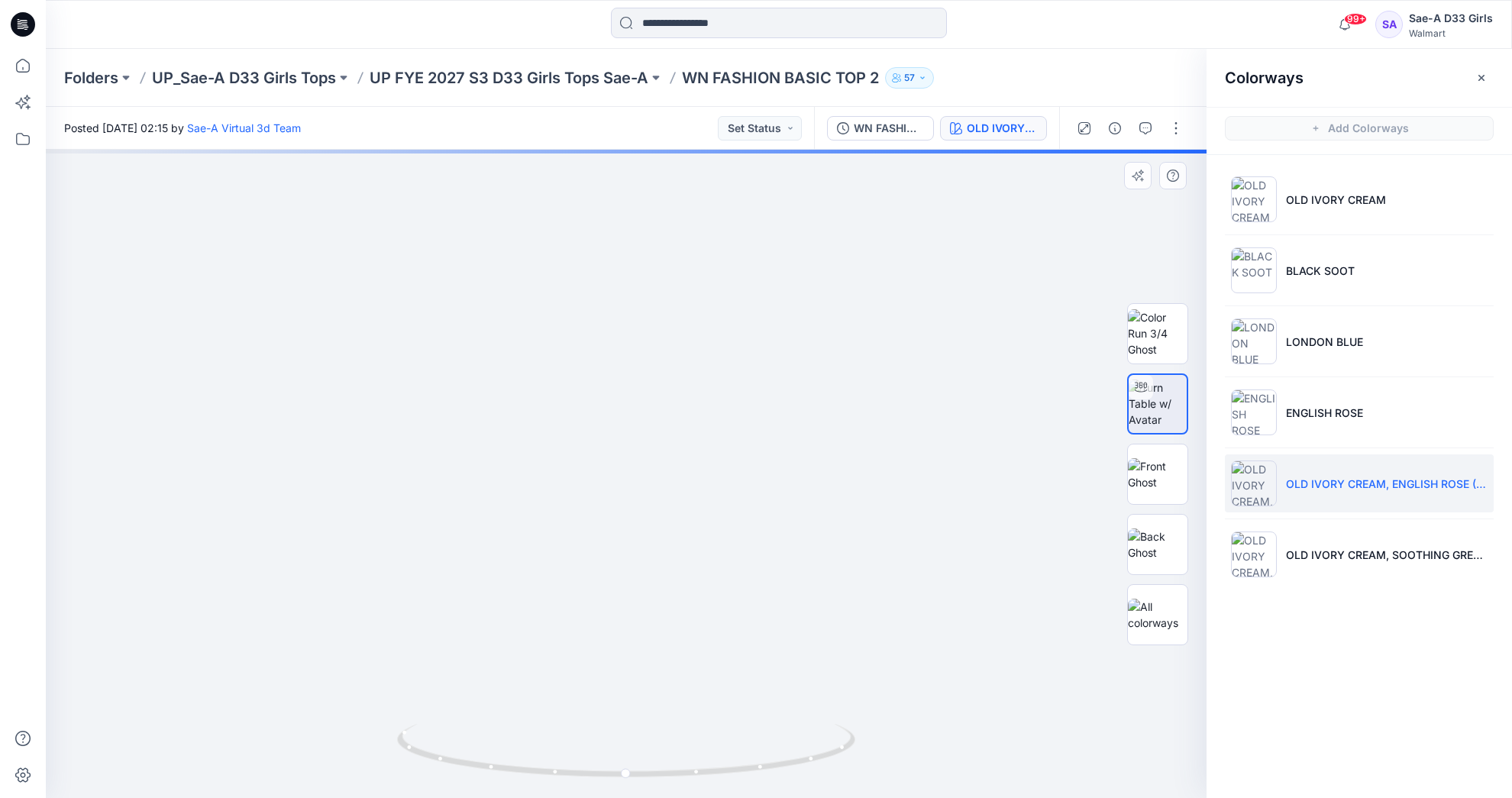
drag, startPoint x: 677, startPoint y: 318, endPoint x: 707, endPoint y: 515, distance: 199.3
click at [707, 515] on img at bounding box center [655, 152] width 2267 height 1290
drag, startPoint x: 712, startPoint y: 547, endPoint x: 726, endPoint y: 359, distance: 188.5
click at [726, 355] on img at bounding box center [669, 71] width 2470 height 1455
drag, startPoint x: 747, startPoint y: 565, endPoint x: 718, endPoint y: 743, distance: 180.3
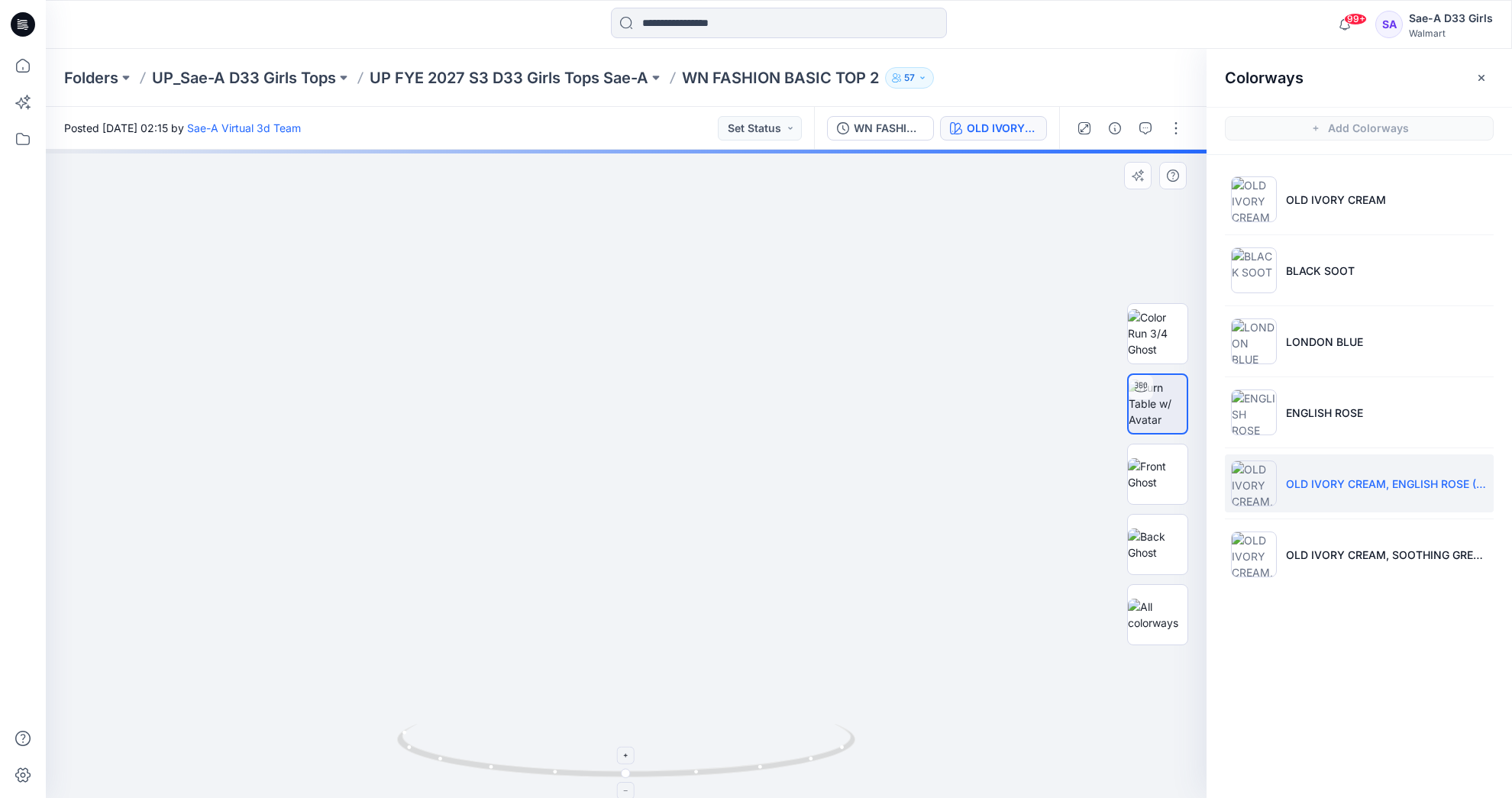
click at [718, 743] on div at bounding box center [626, 474] width 1160 height 649
click at [1482, 72] on icon "button" at bounding box center [1481, 78] width 12 height 12
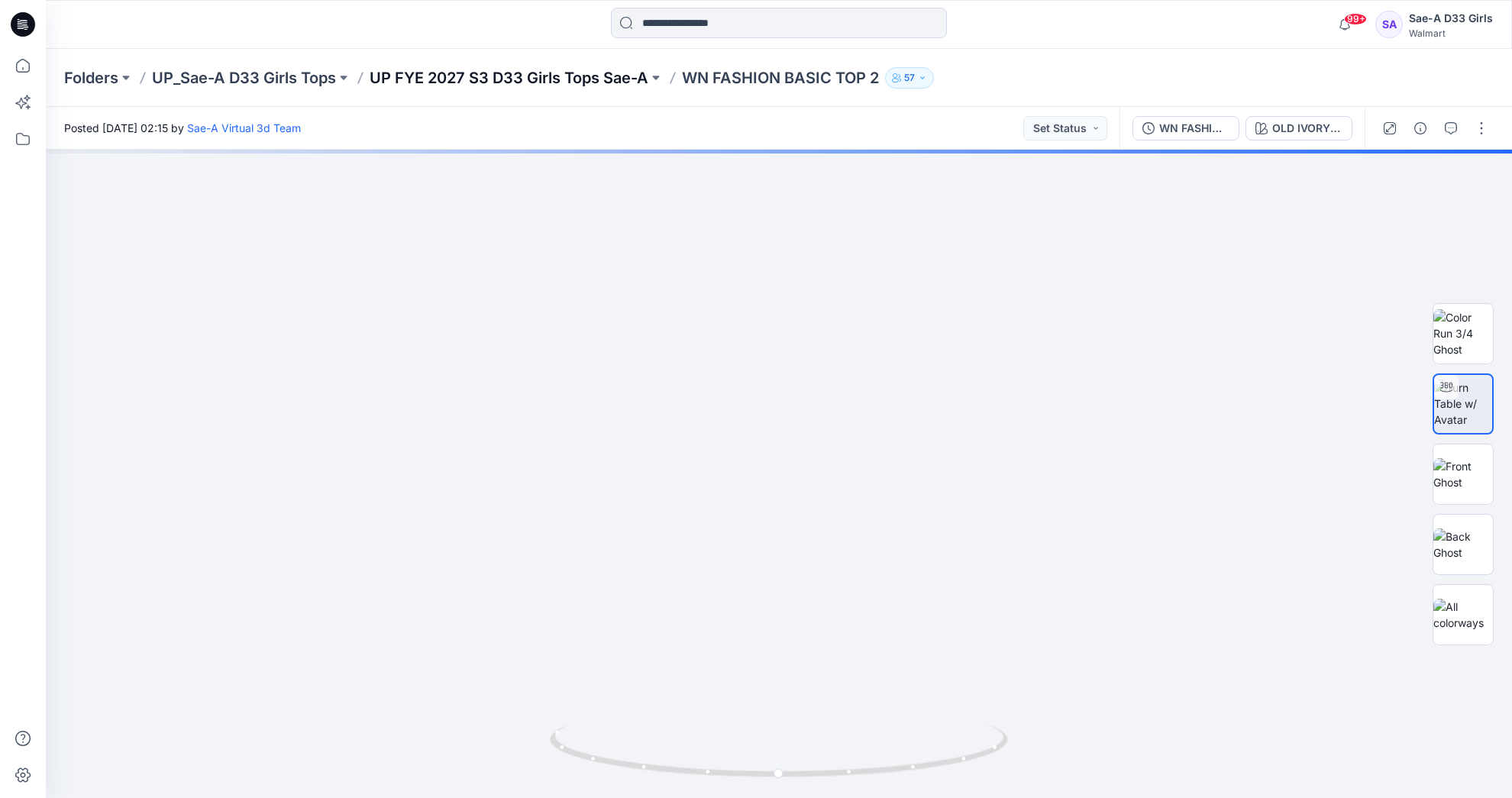
click at [551, 68] on p "UP FYE 2027 S3 D33 Girls Tops Sae-A" at bounding box center [509, 78] width 279 height 21
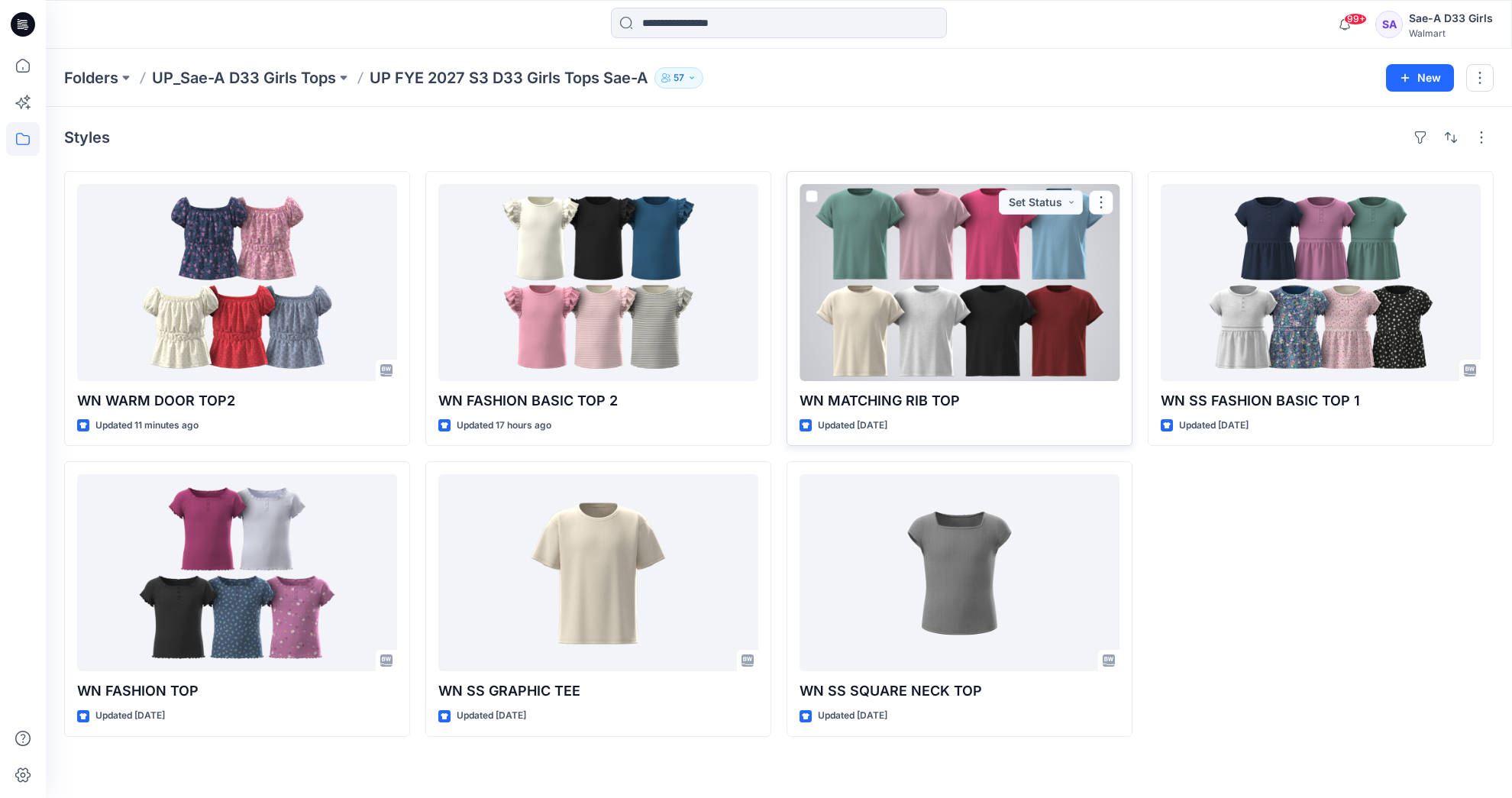
click at [997, 307] on div at bounding box center [959, 283] width 320 height 197
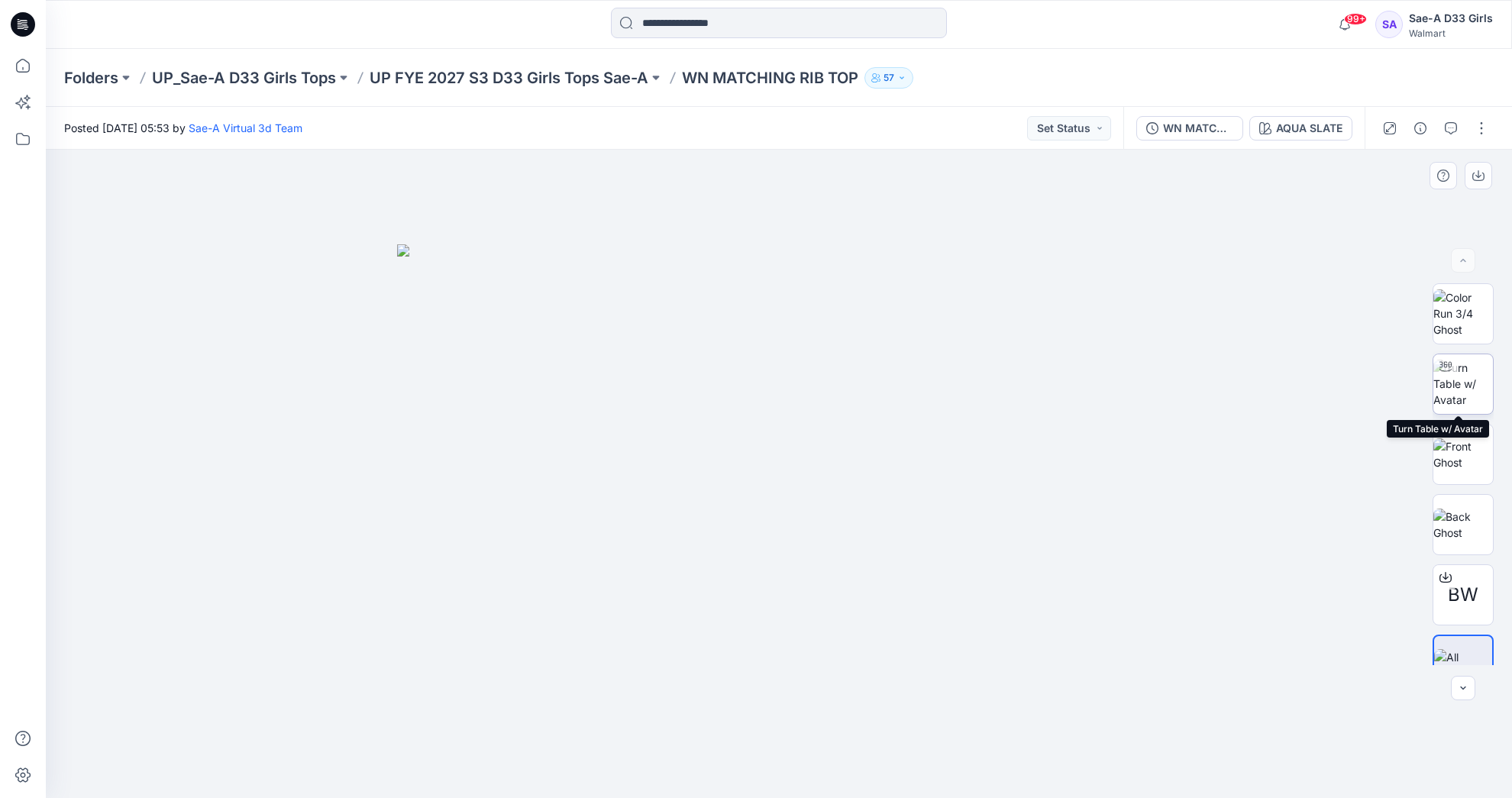
click at [1471, 386] on img at bounding box center [1463, 384] width 60 height 48
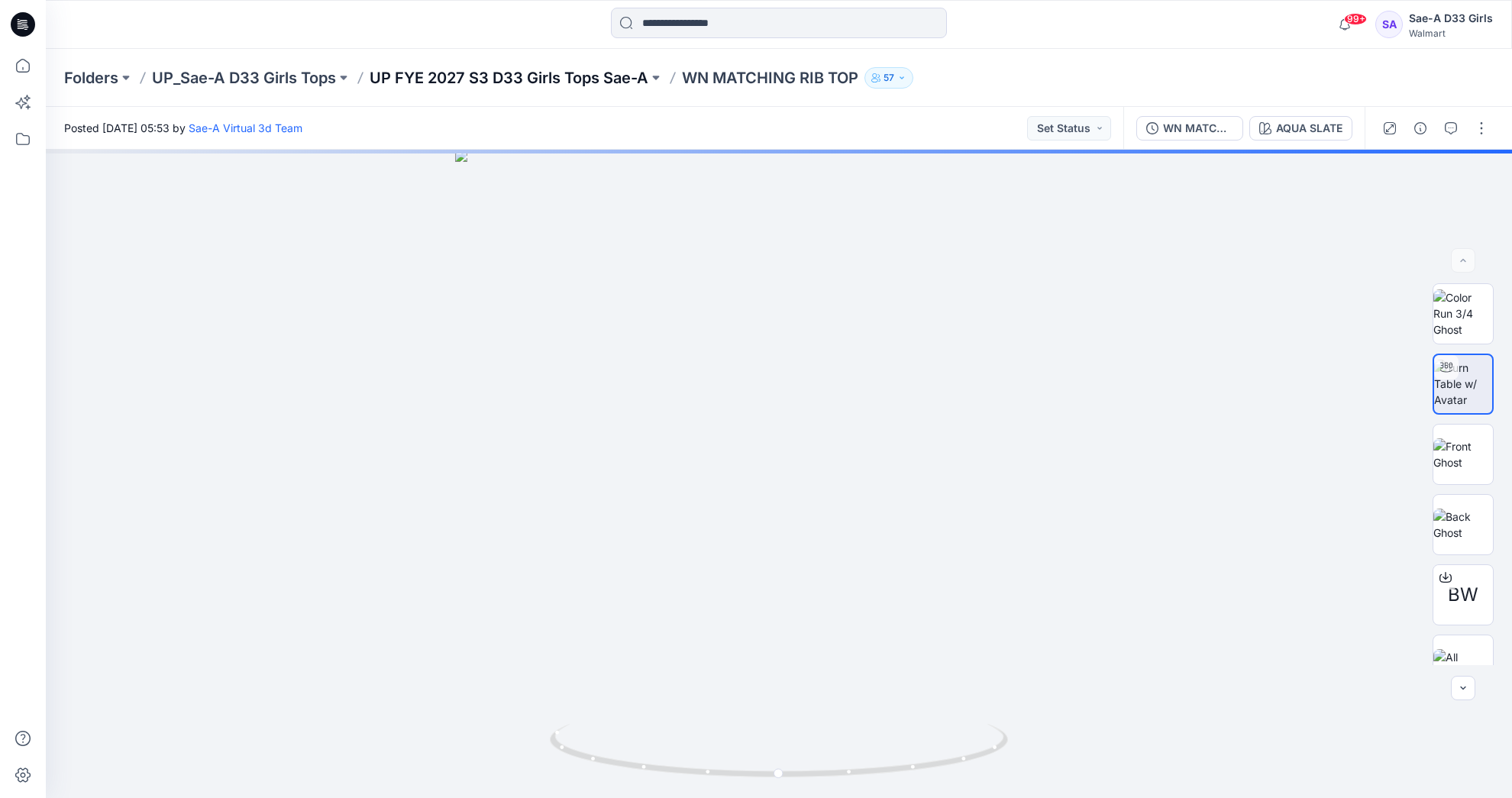
click at [613, 74] on p "UP FYE 2027 S3 D33 Girls Tops Sae-A" at bounding box center [509, 78] width 279 height 21
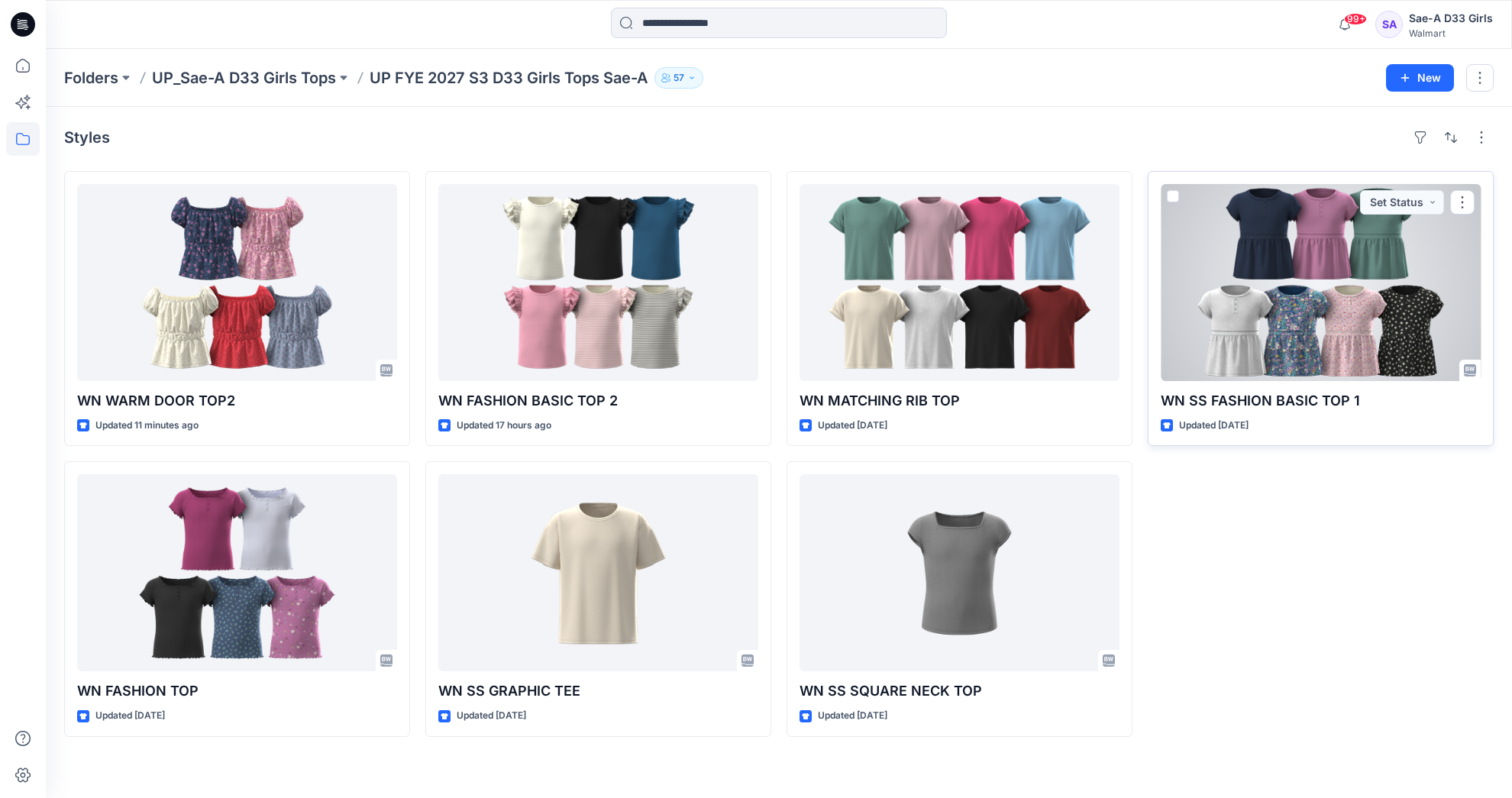
click at [1296, 311] on div at bounding box center [1320, 283] width 320 height 197
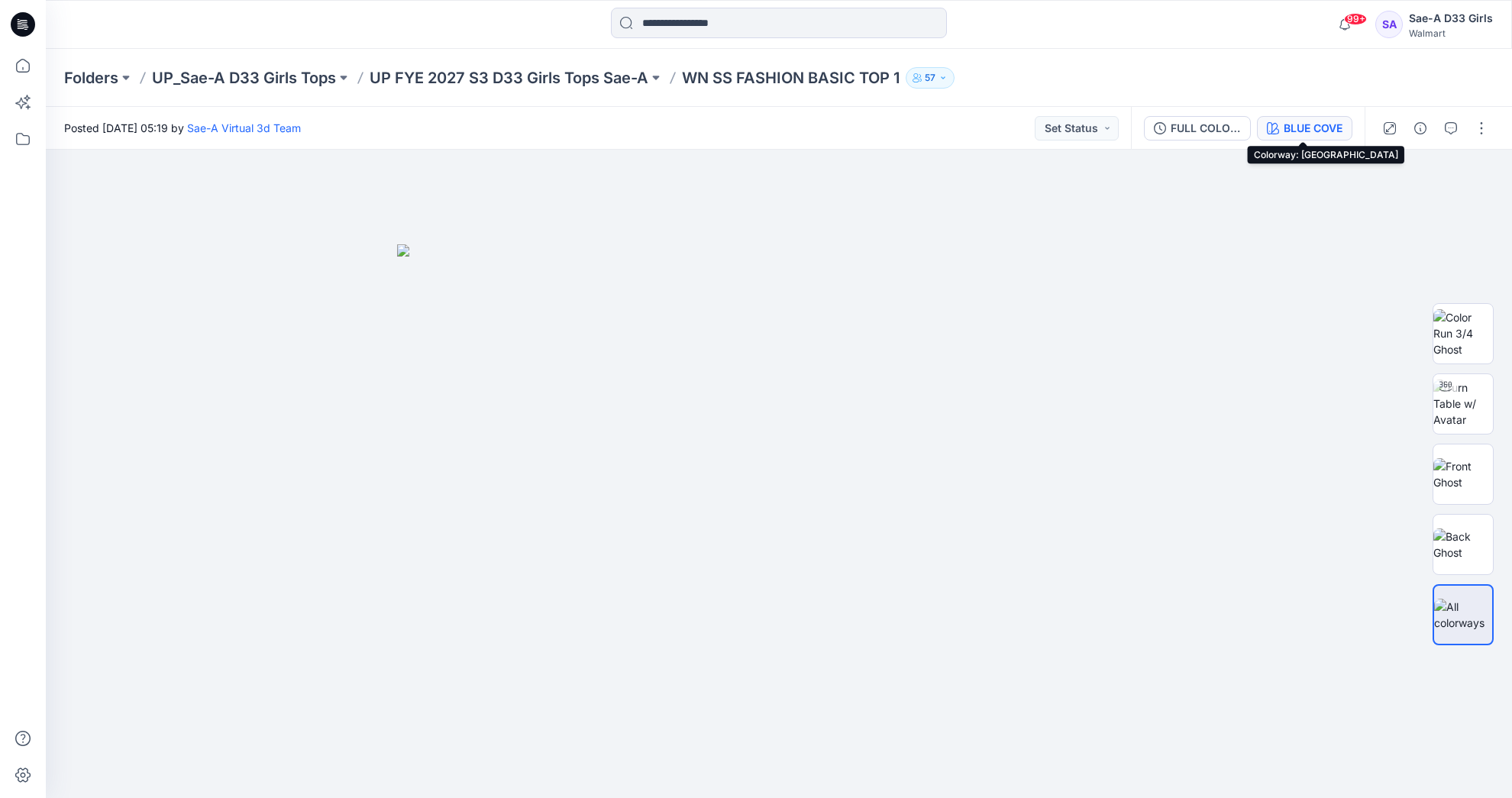
click at [1335, 124] on div "BLUE COVE" at bounding box center [1313, 128] width 59 height 17
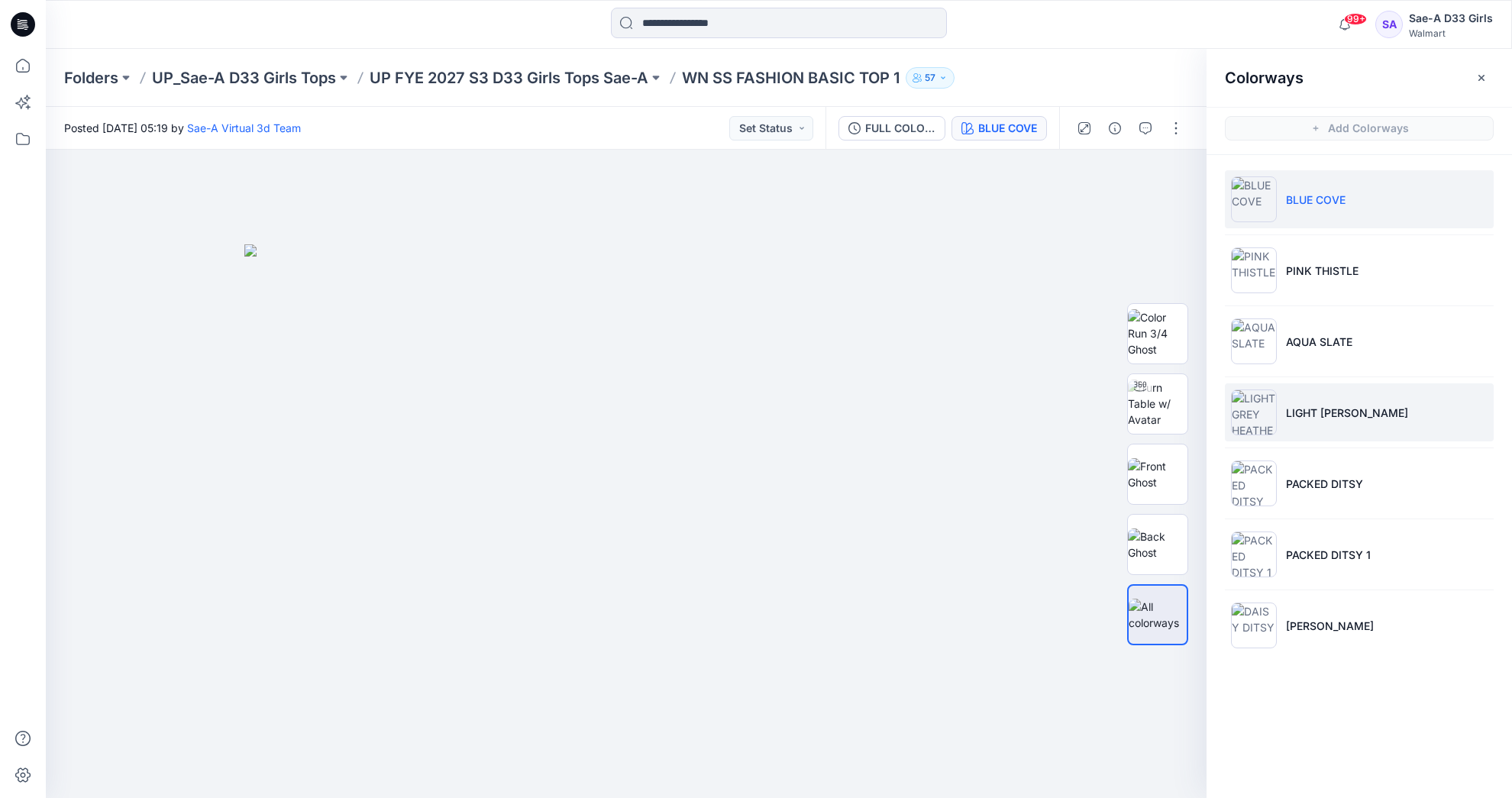
click at [1352, 408] on p "LIGHT [PERSON_NAME]" at bounding box center [1347, 413] width 122 height 16
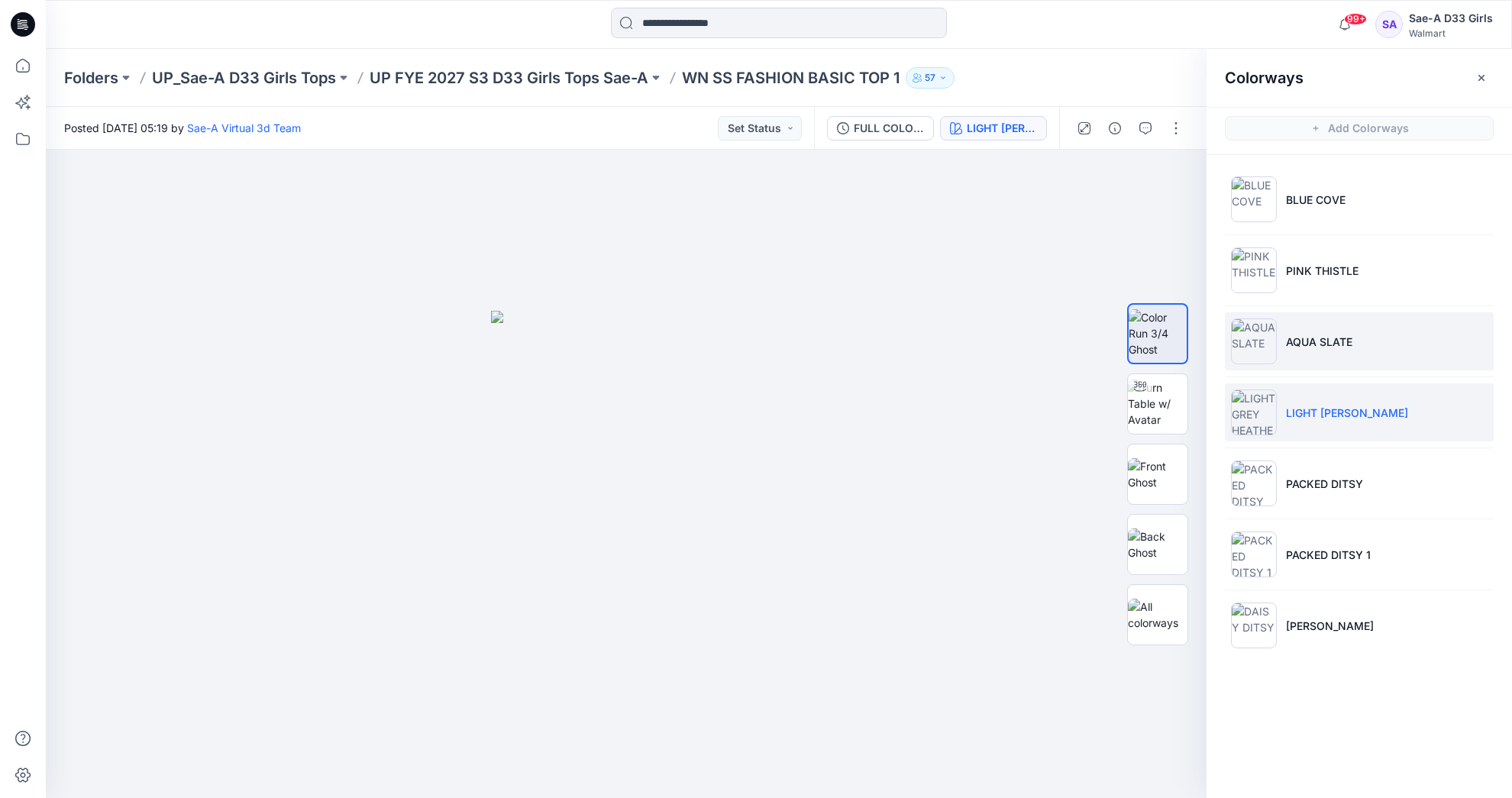
click at [1360, 342] on li "AQUA SLATE" at bounding box center [1359, 342] width 269 height 58
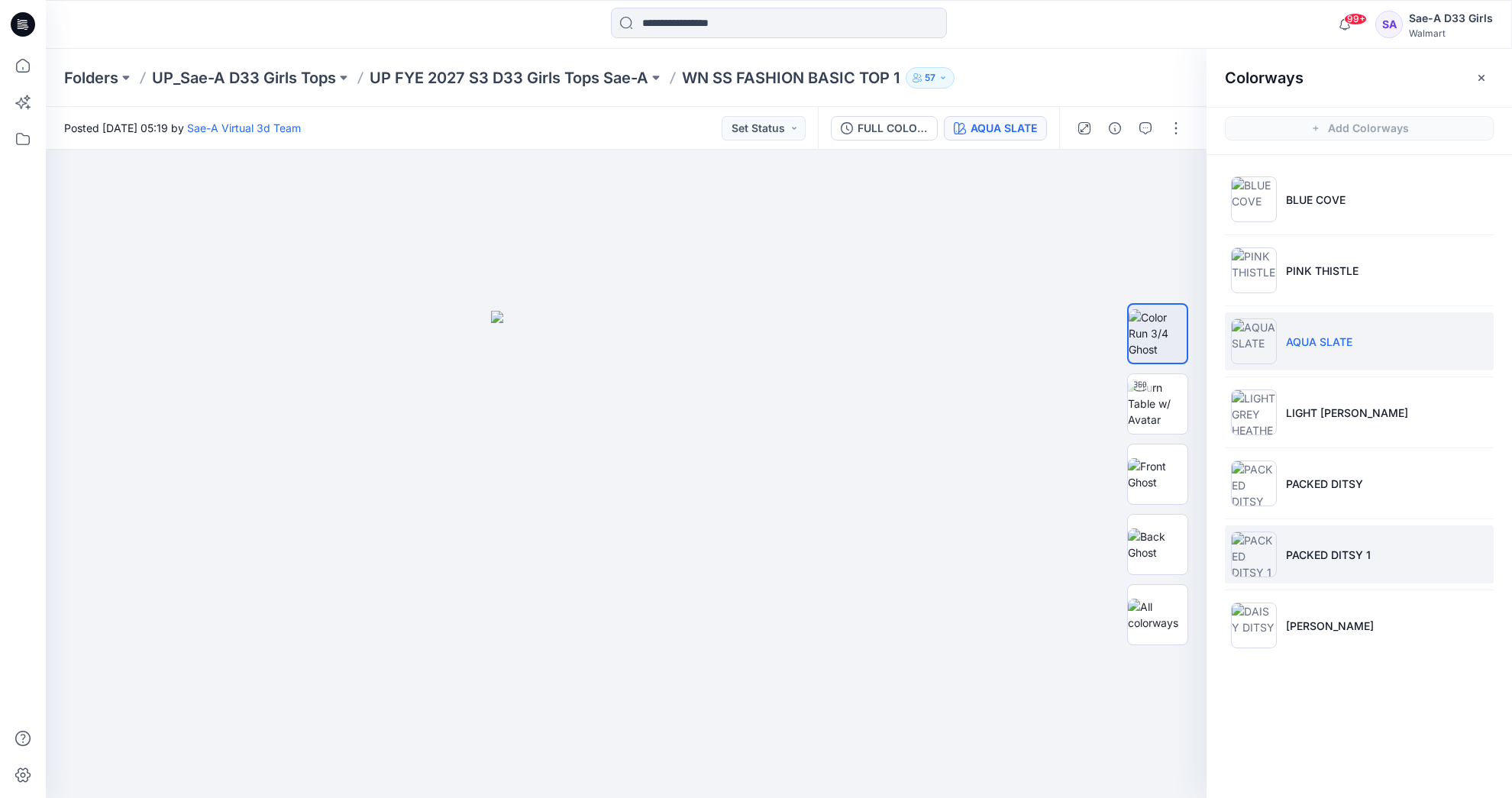
click at [1288, 551] on p "PACKED DITSY 1" at bounding box center [1328, 555] width 85 height 16
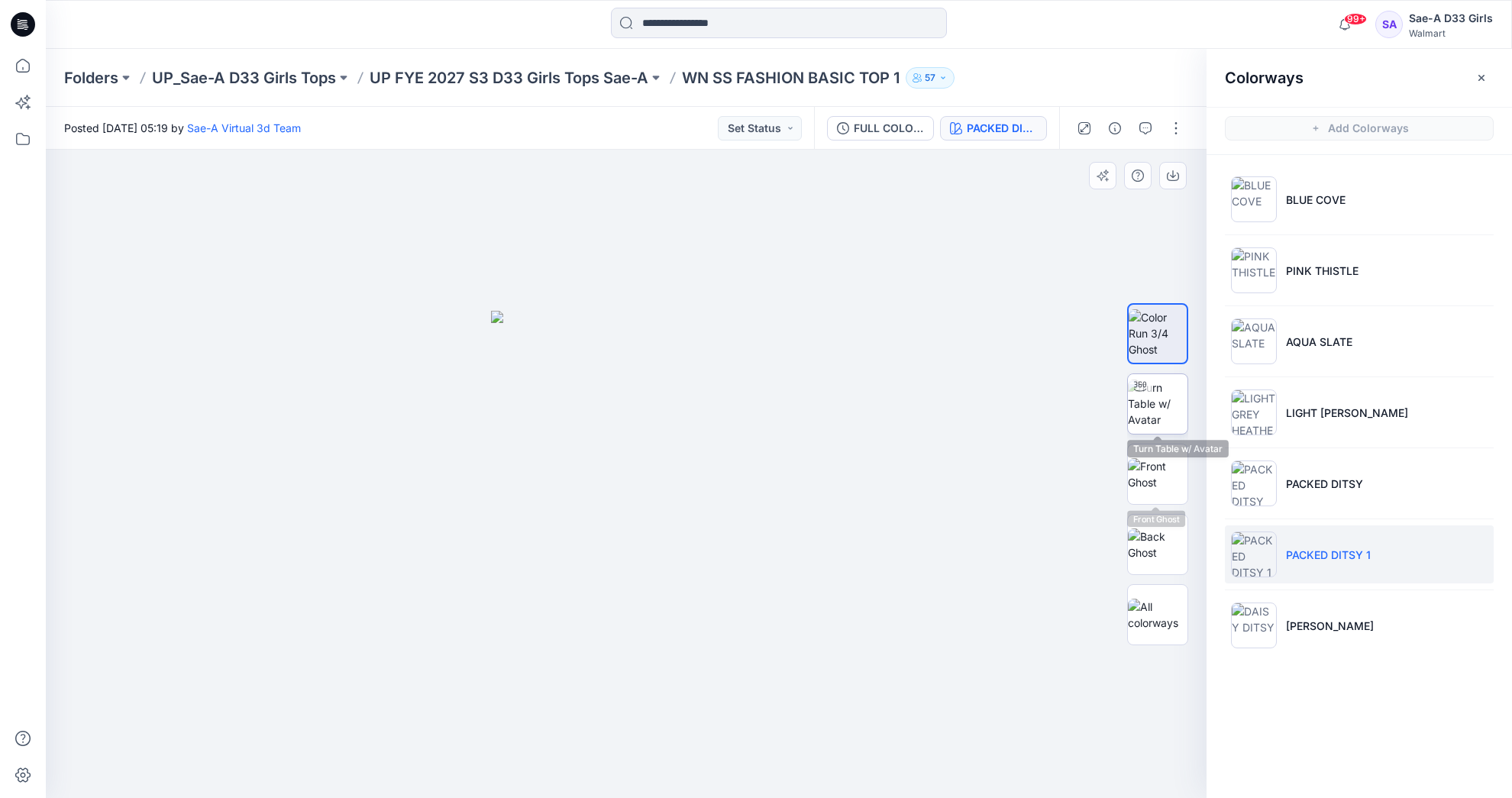
click at [1165, 411] on img at bounding box center [1158, 403] width 60 height 48
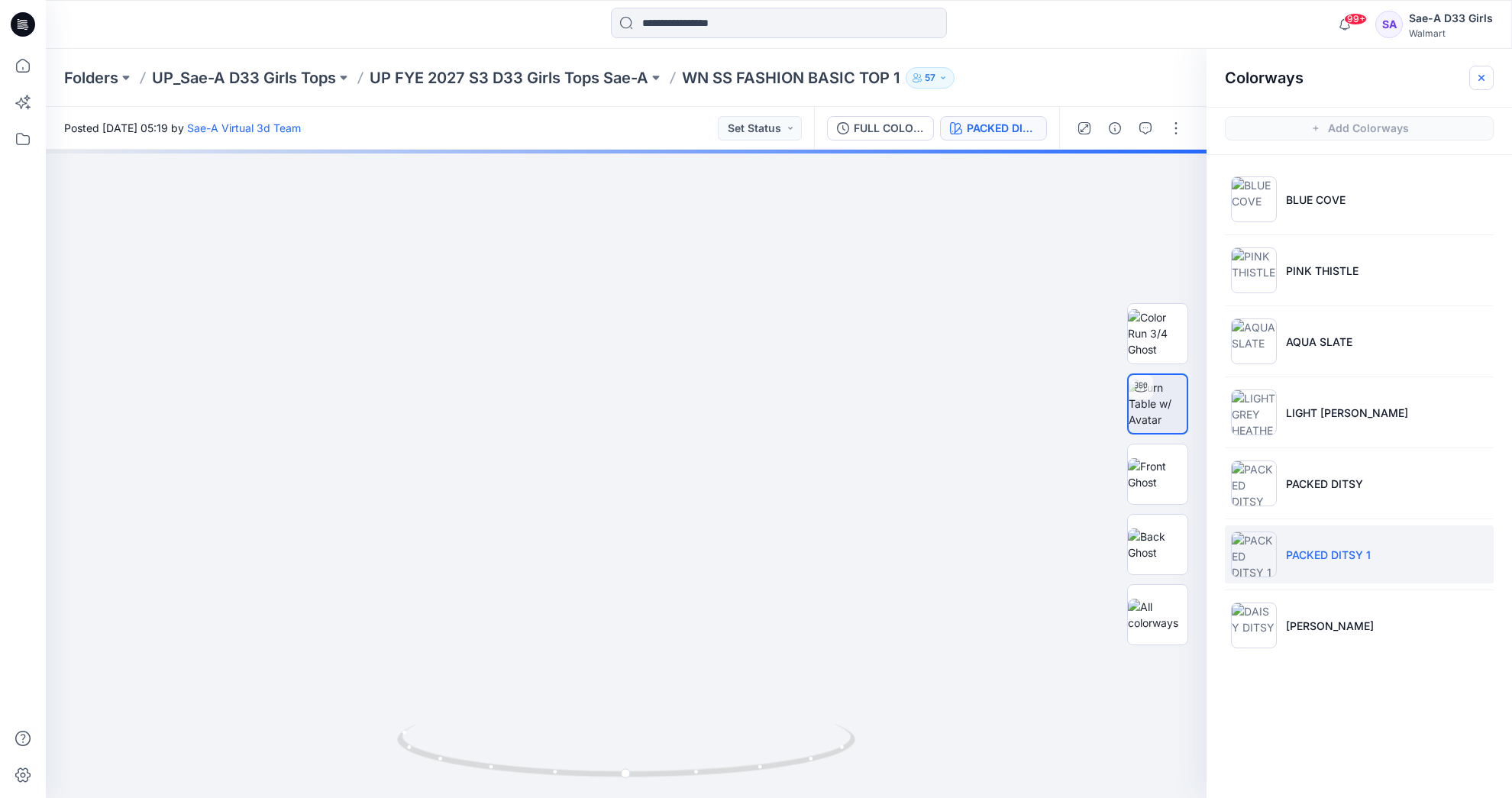
click at [1478, 77] on icon "button" at bounding box center [1481, 78] width 12 height 12
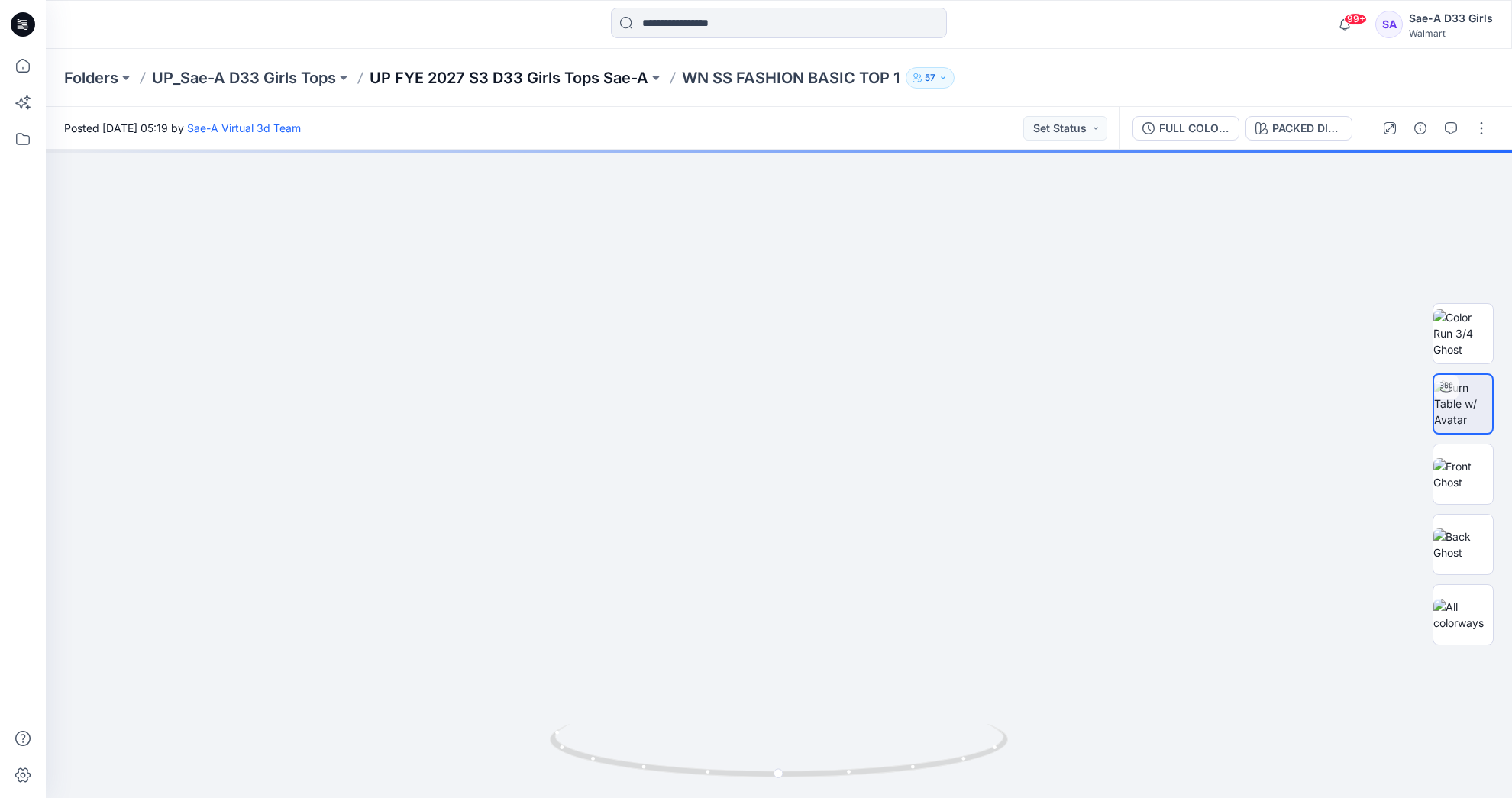
click at [578, 76] on p "UP FYE 2027 S3 D33 Girls Tops Sae-A" at bounding box center [509, 78] width 279 height 21
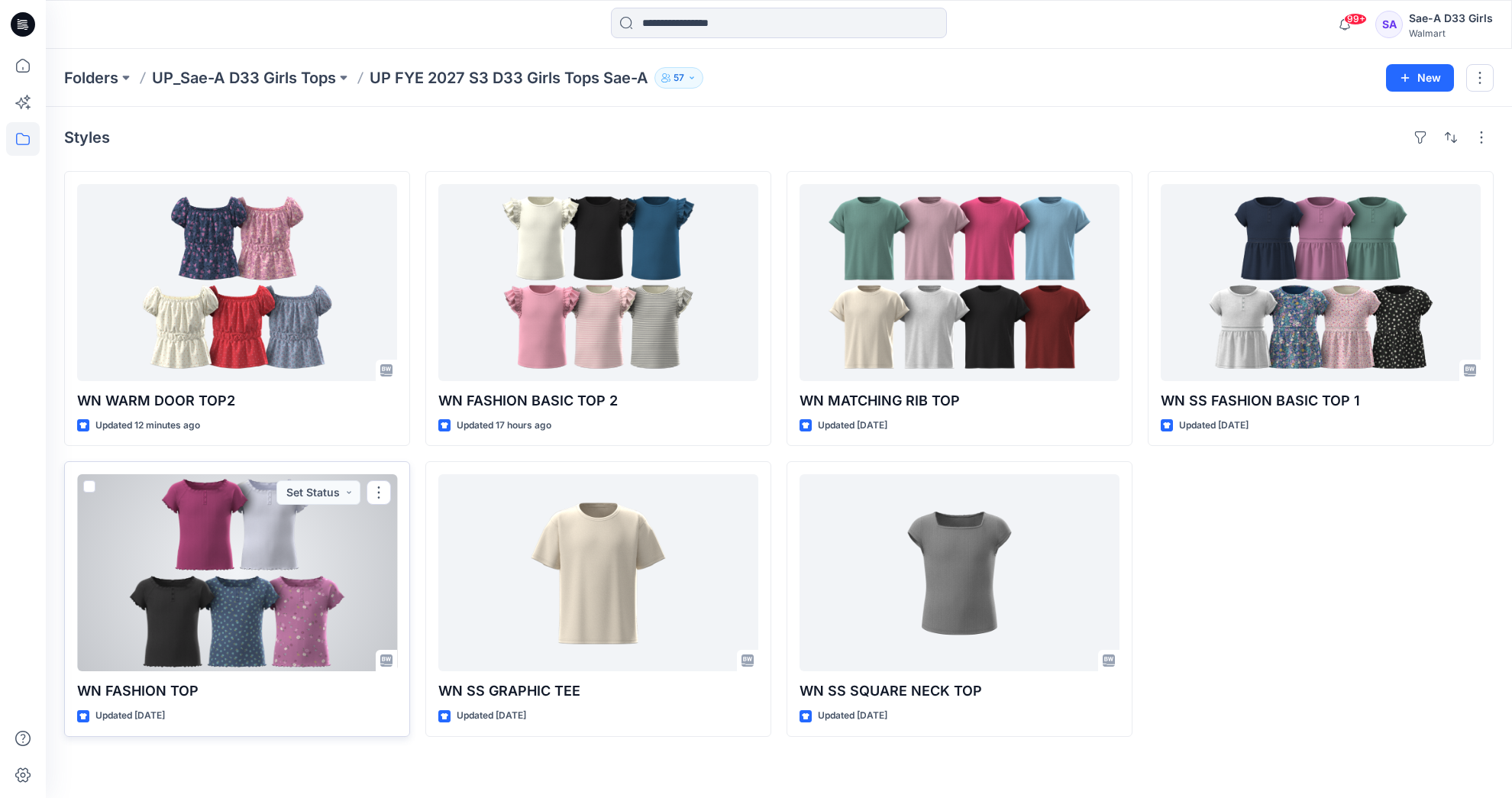
click at [202, 617] on div at bounding box center [237, 573] width 320 height 197
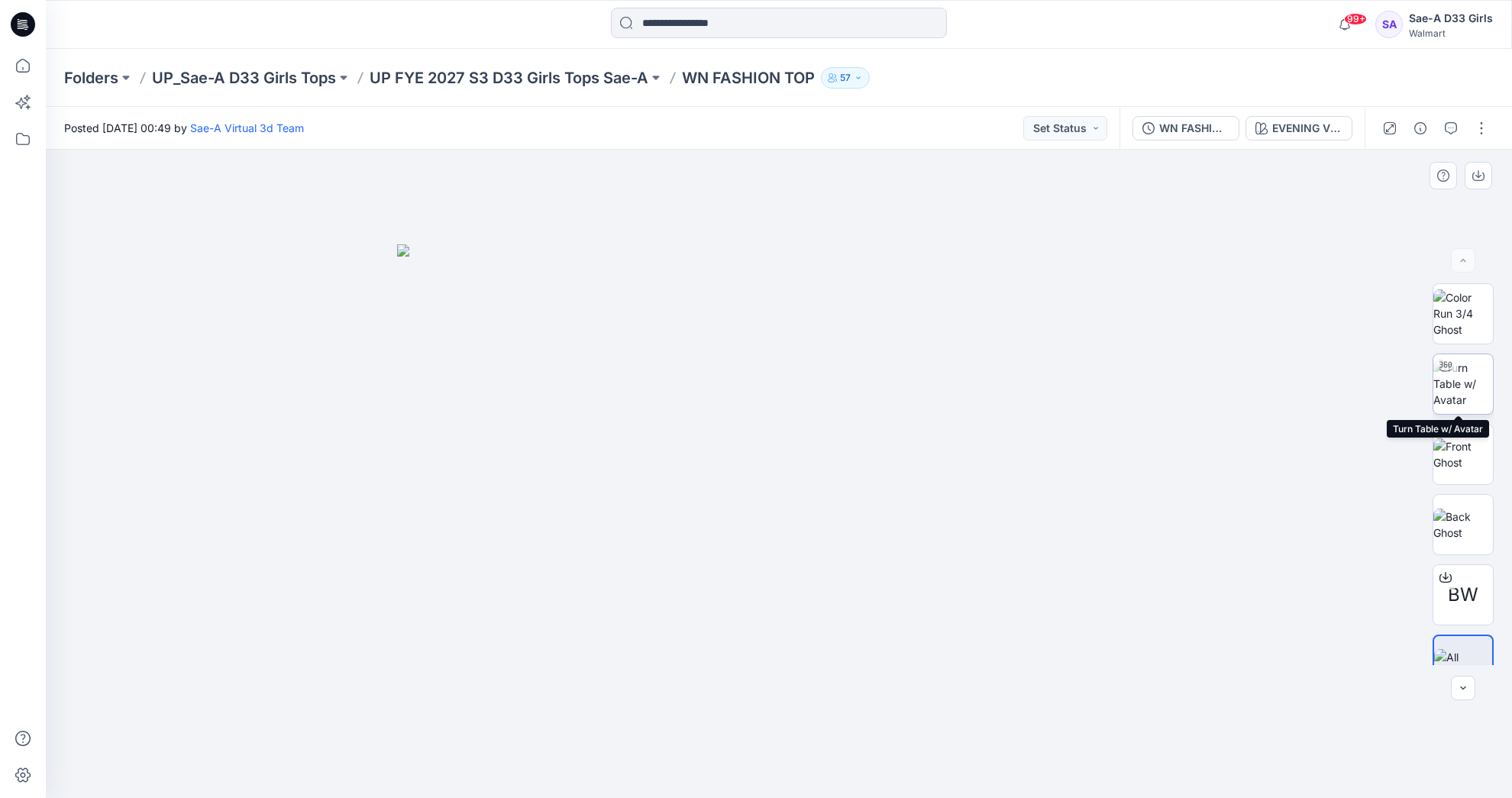
click at [1456, 386] on img at bounding box center [1463, 384] width 60 height 48
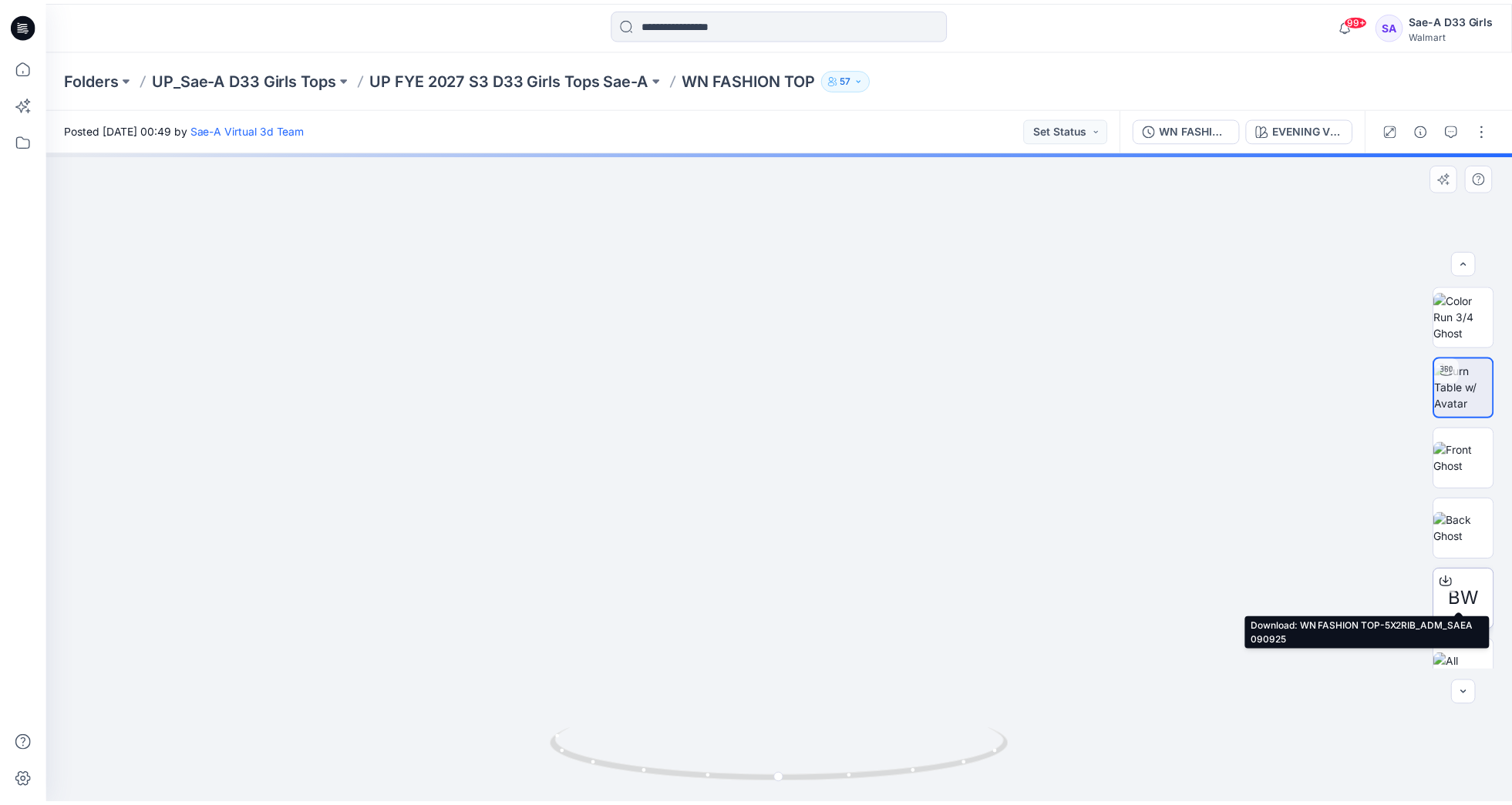
scroll to position [31, 0]
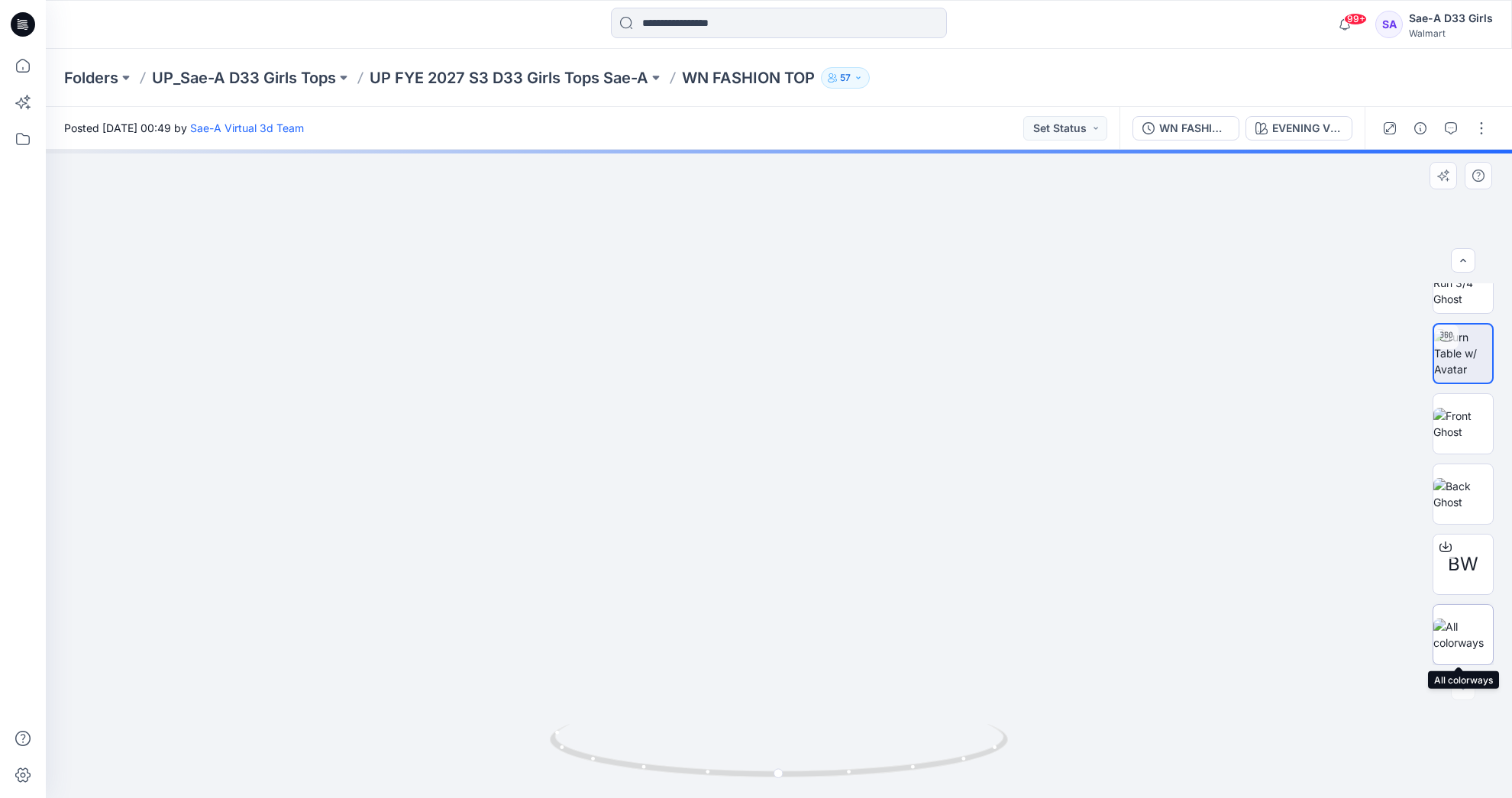
click at [1472, 628] on img at bounding box center [1463, 634] width 60 height 32
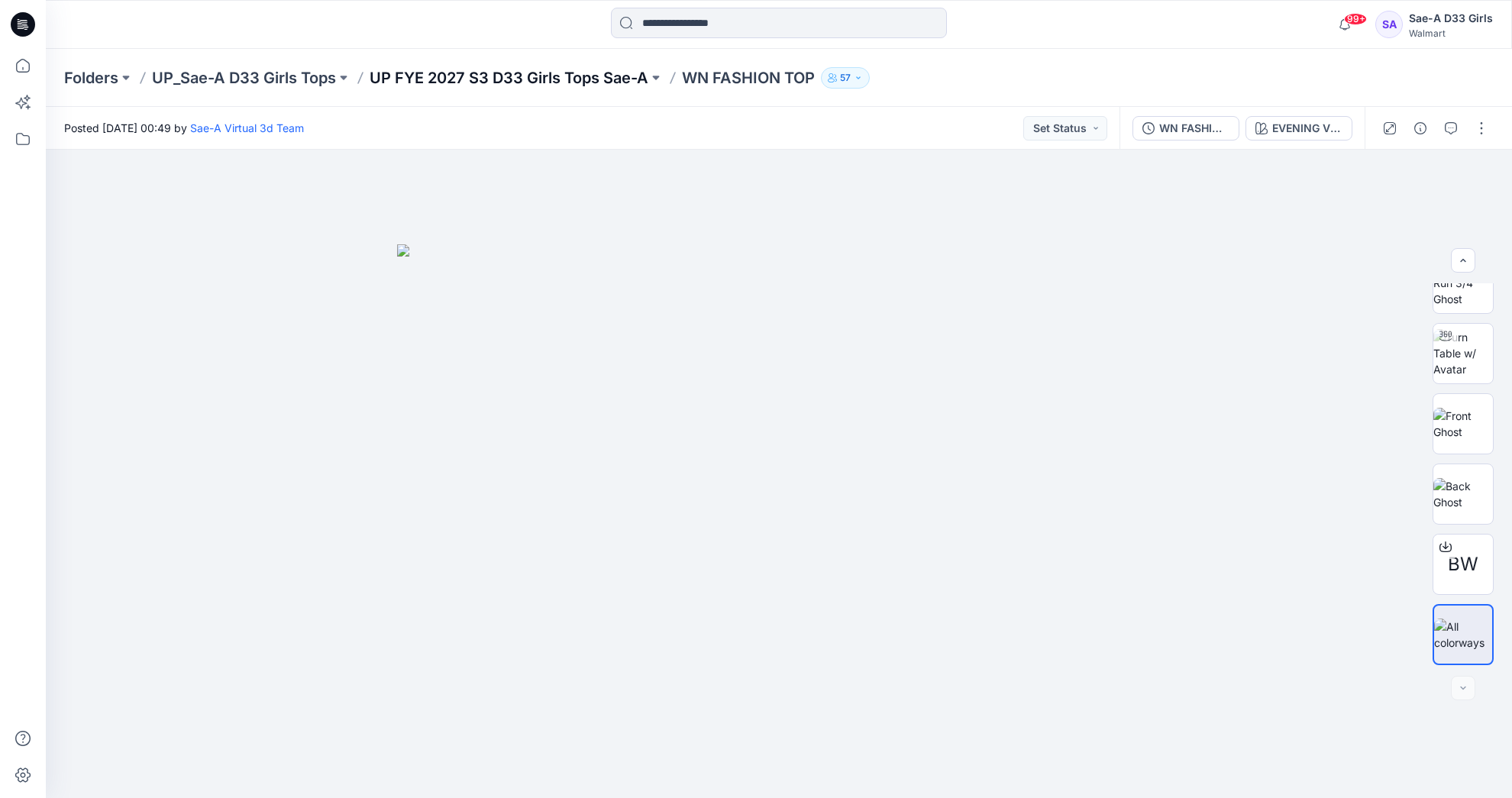
click at [565, 80] on p "UP FYE 2027 S3 D33 Girls Tops Sae-A" at bounding box center [509, 78] width 279 height 21
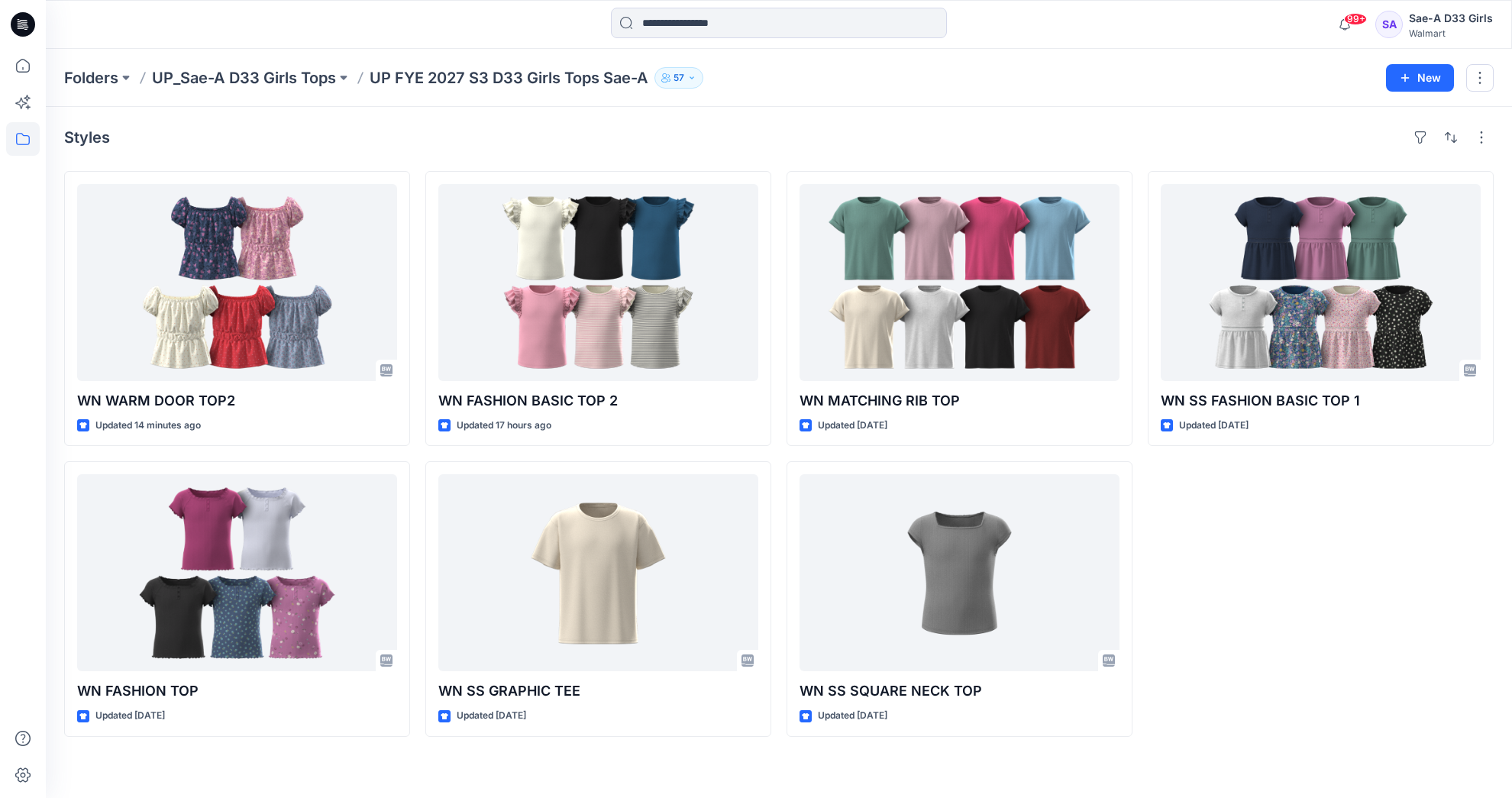
click at [412, 79] on p "UP FYE 2027 S3 D33 Girls Tops Sae-A" at bounding box center [509, 78] width 279 height 21
click at [20, 59] on icon at bounding box center [22, 65] width 33 height 33
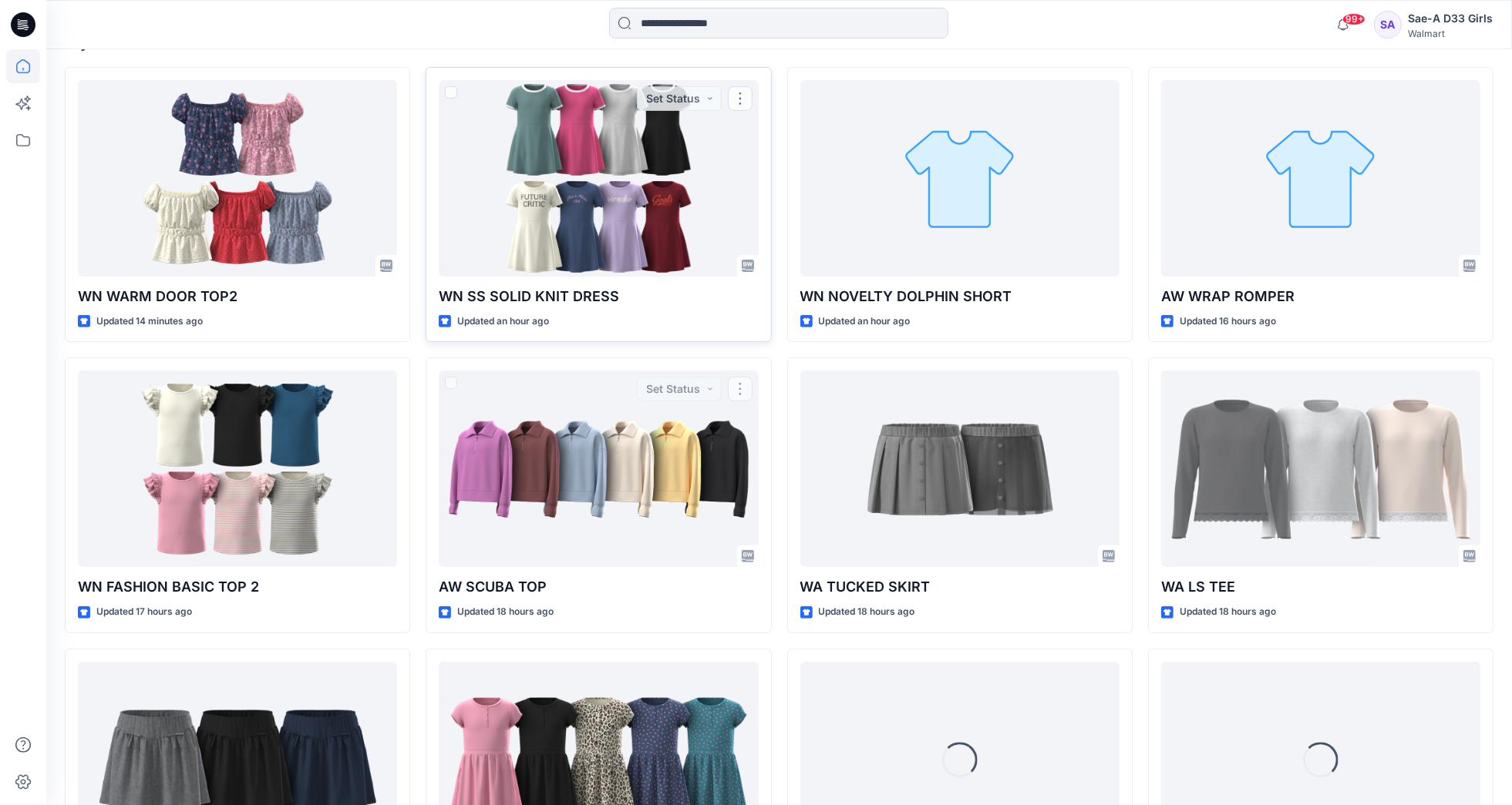
scroll to position [482, 0]
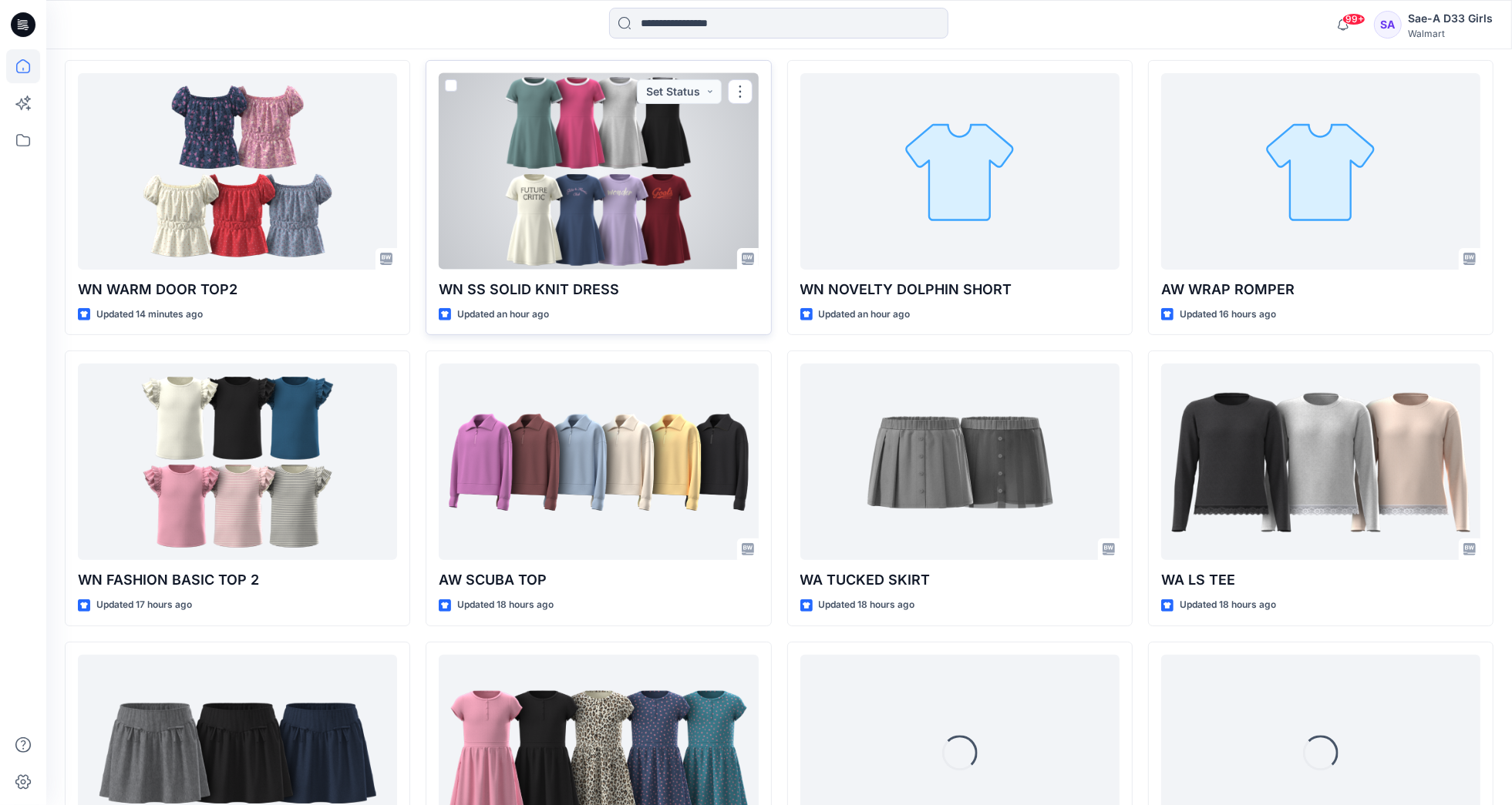
click at [604, 181] on div at bounding box center [598, 172] width 319 height 197
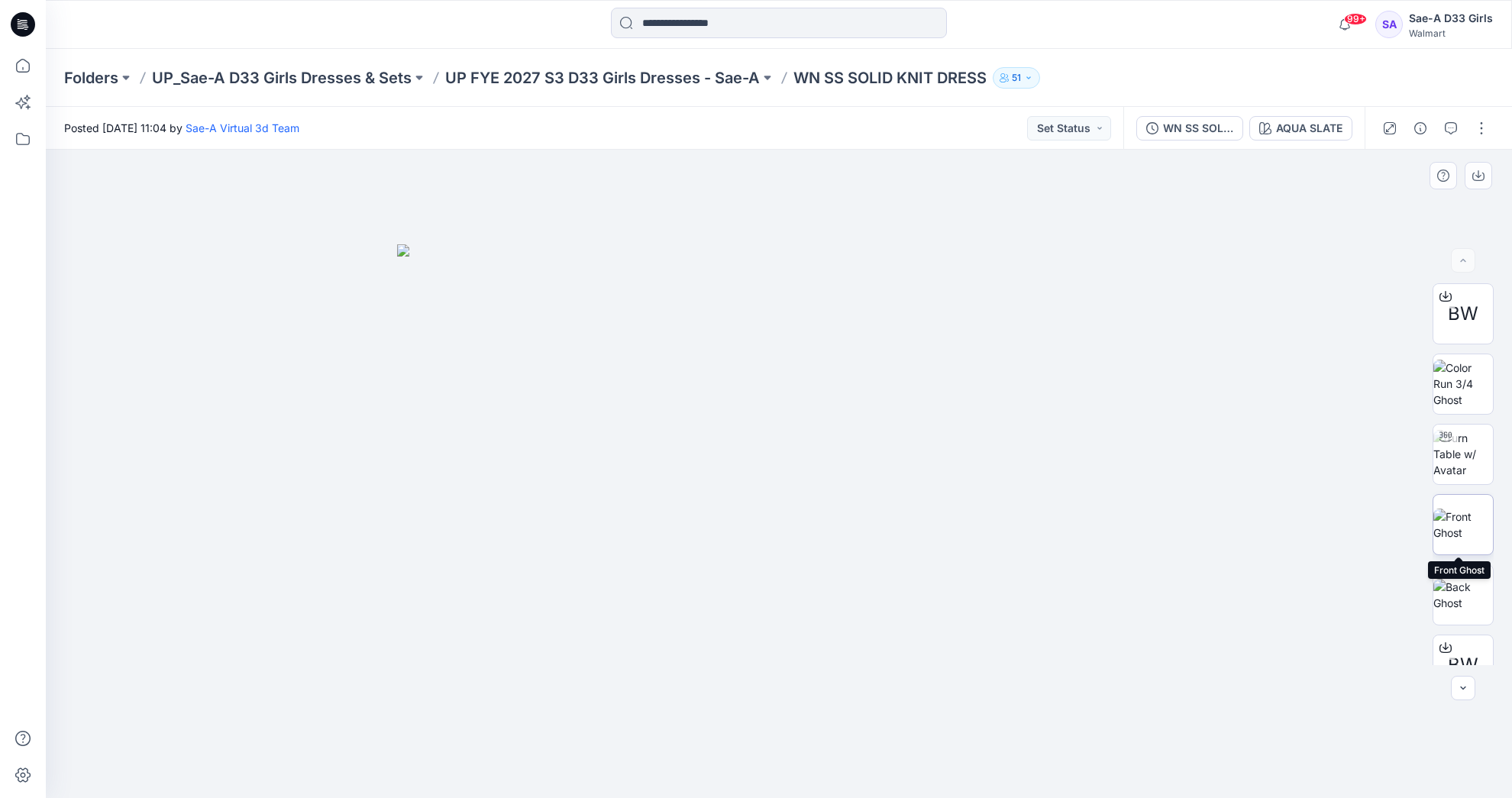
click at [1456, 528] on img at bounding box center [1463, 524] width 60 height 32
click at [1455, 598] on img at bounding box center [1463, 594] width 60 height 32
click at [1444, 459] on img at bounding box center [1463, 454] width 60 height 48
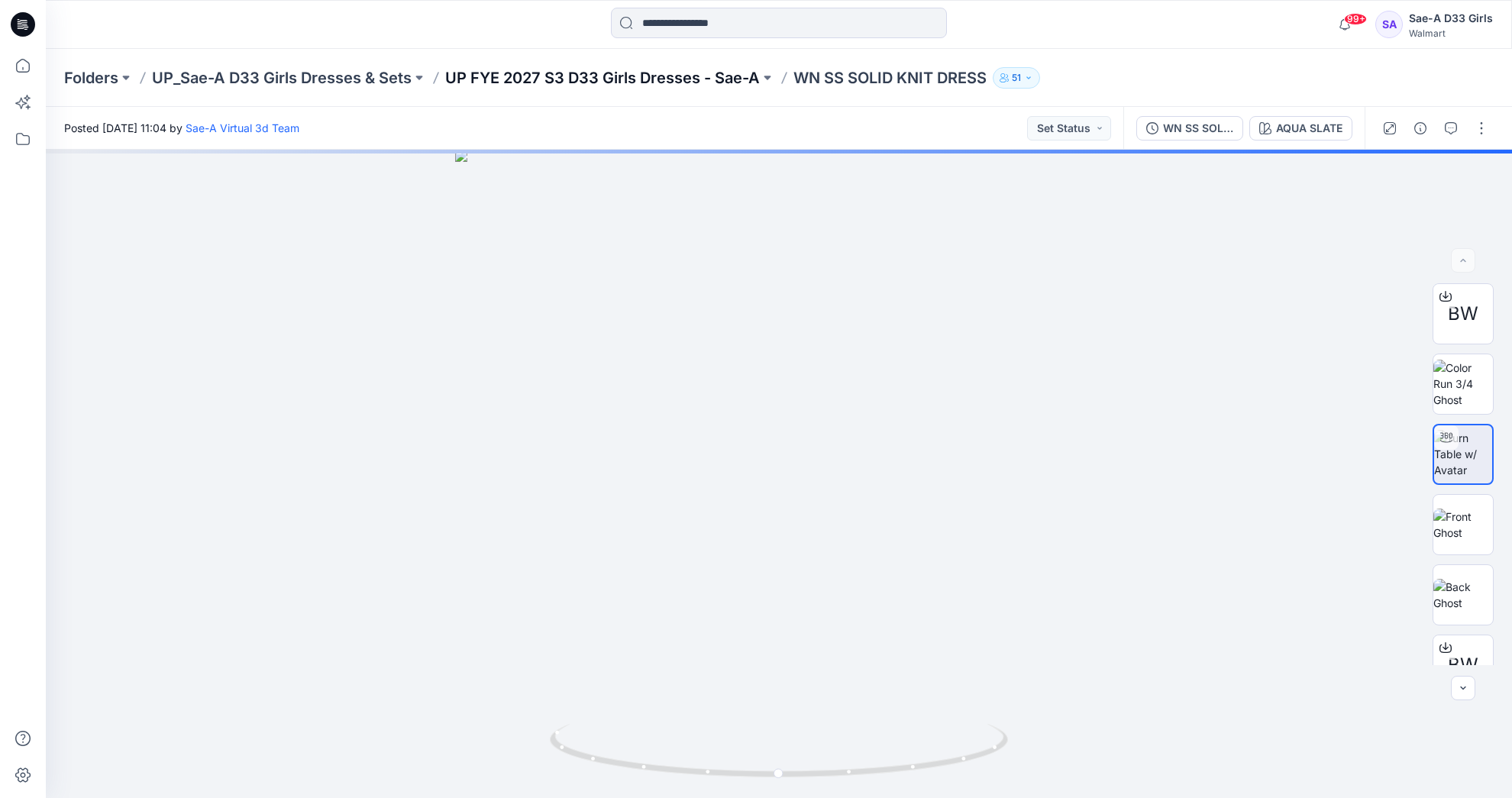
click at [657, 84] on p "UP FYE 2027 S3 D33 Girls Dresses - Sae-A" at bounding box center [602, 78] width 315 height 21
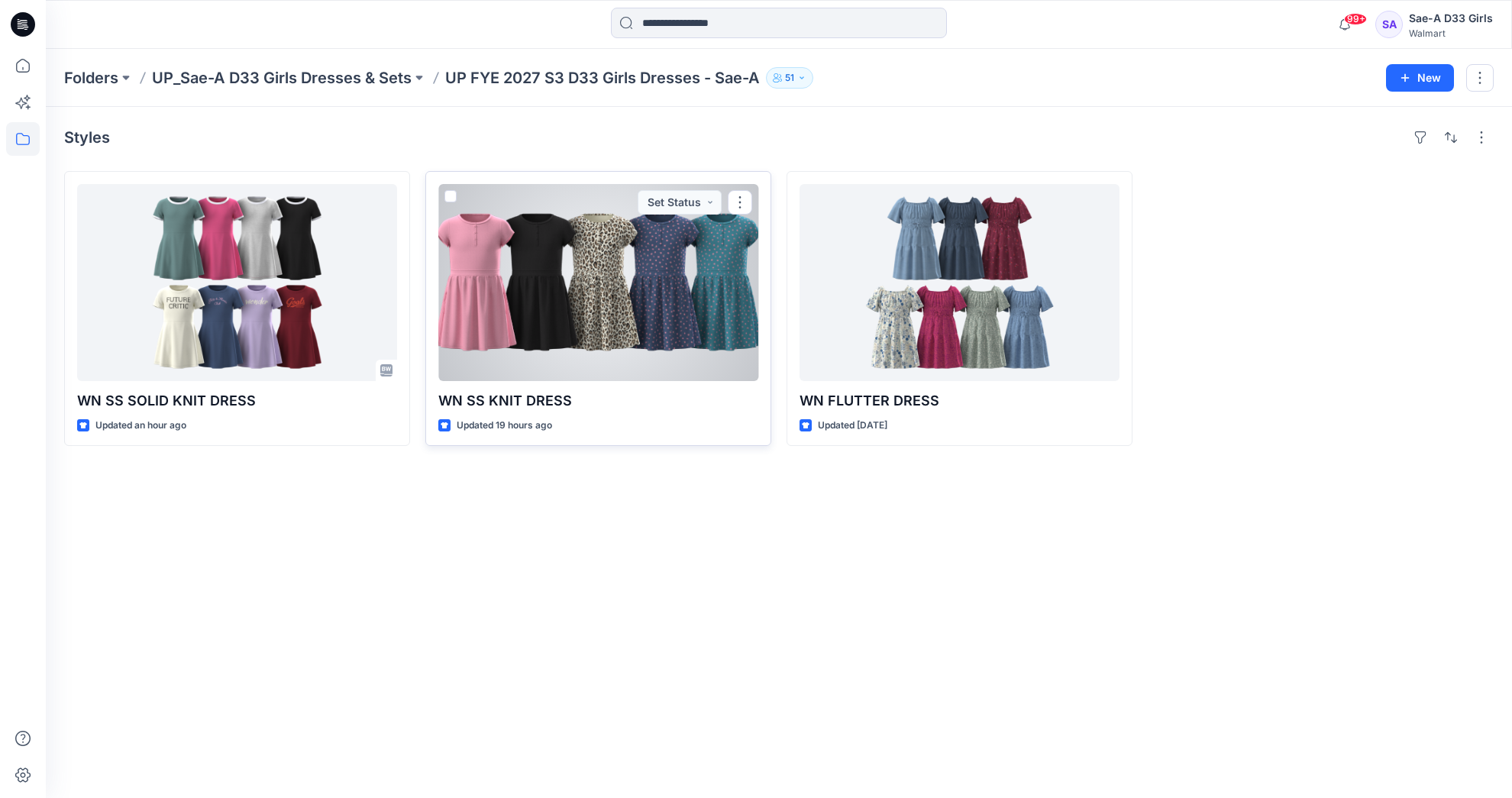
click at [639, 332] on div at bounding box center [598, 283] width 320 height 197
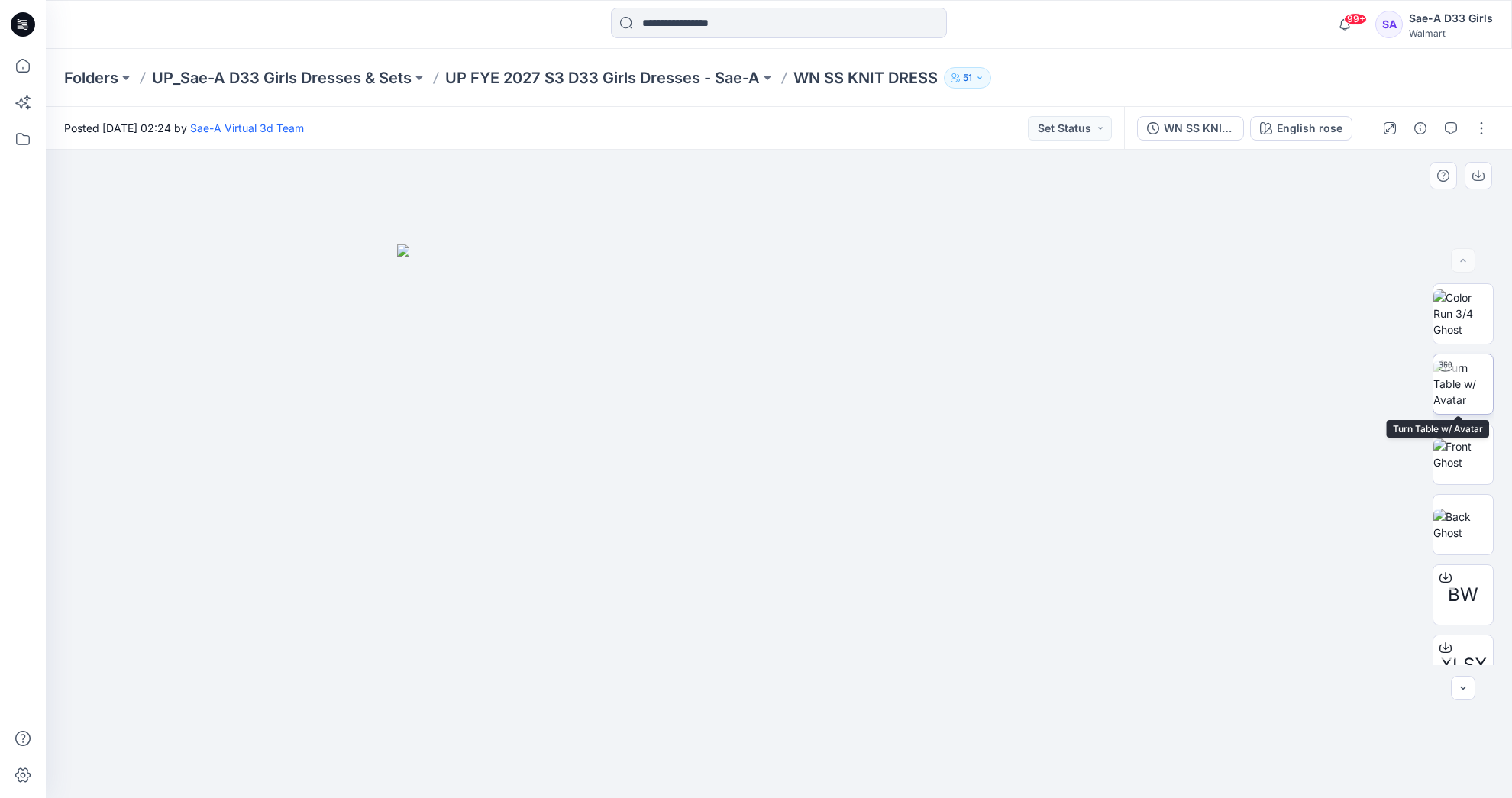
click at [1460, 375] on img at bounding box center [1463, 384] width 60 height 48
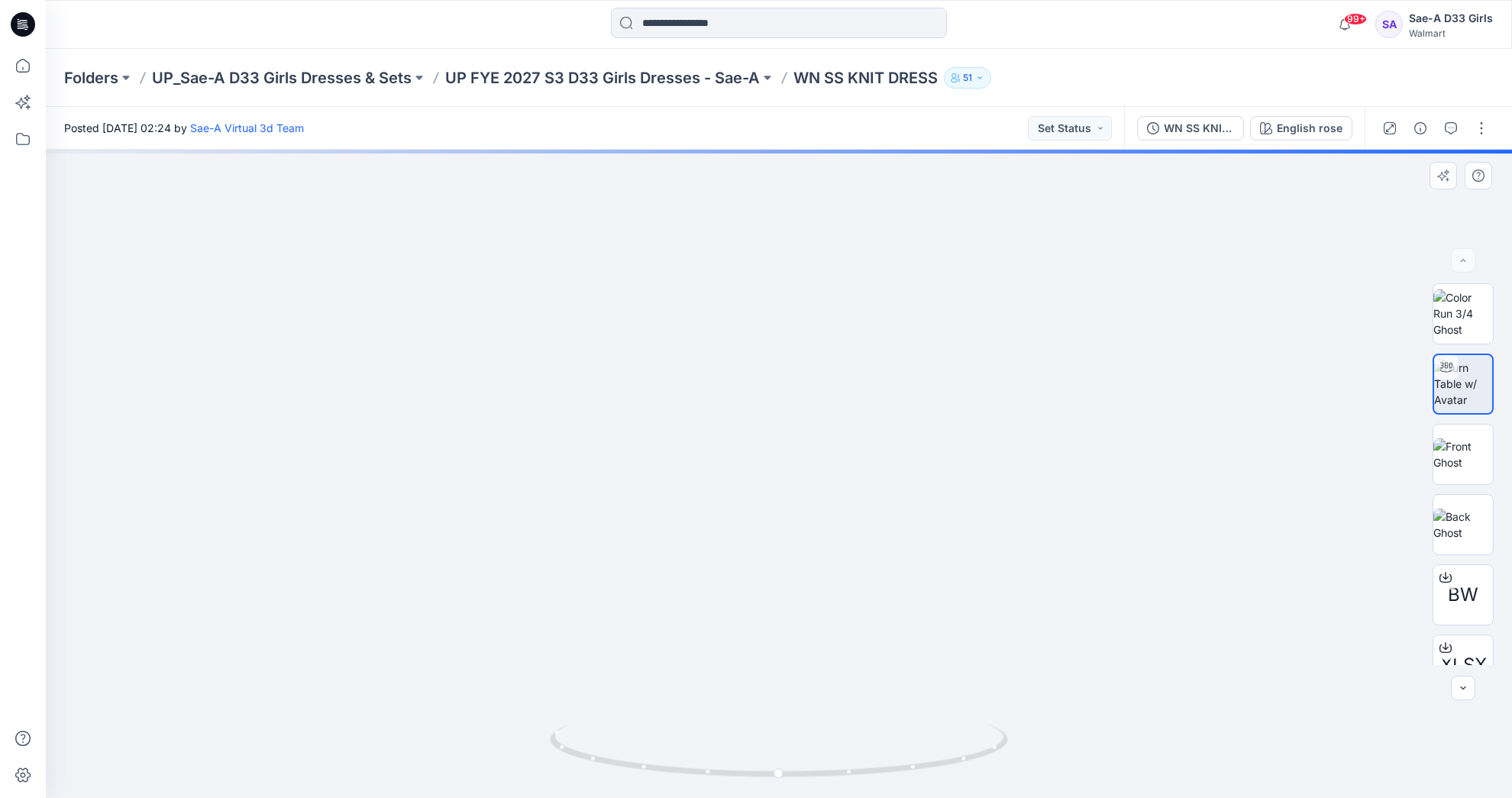
drag, startPoint x: 811, startPoint y: 450, endPoint x: 817, endPoint y: 366, distance: 84.2
click at [817, 366] on img at bounding box center [788, 160] width 1660 height 1276
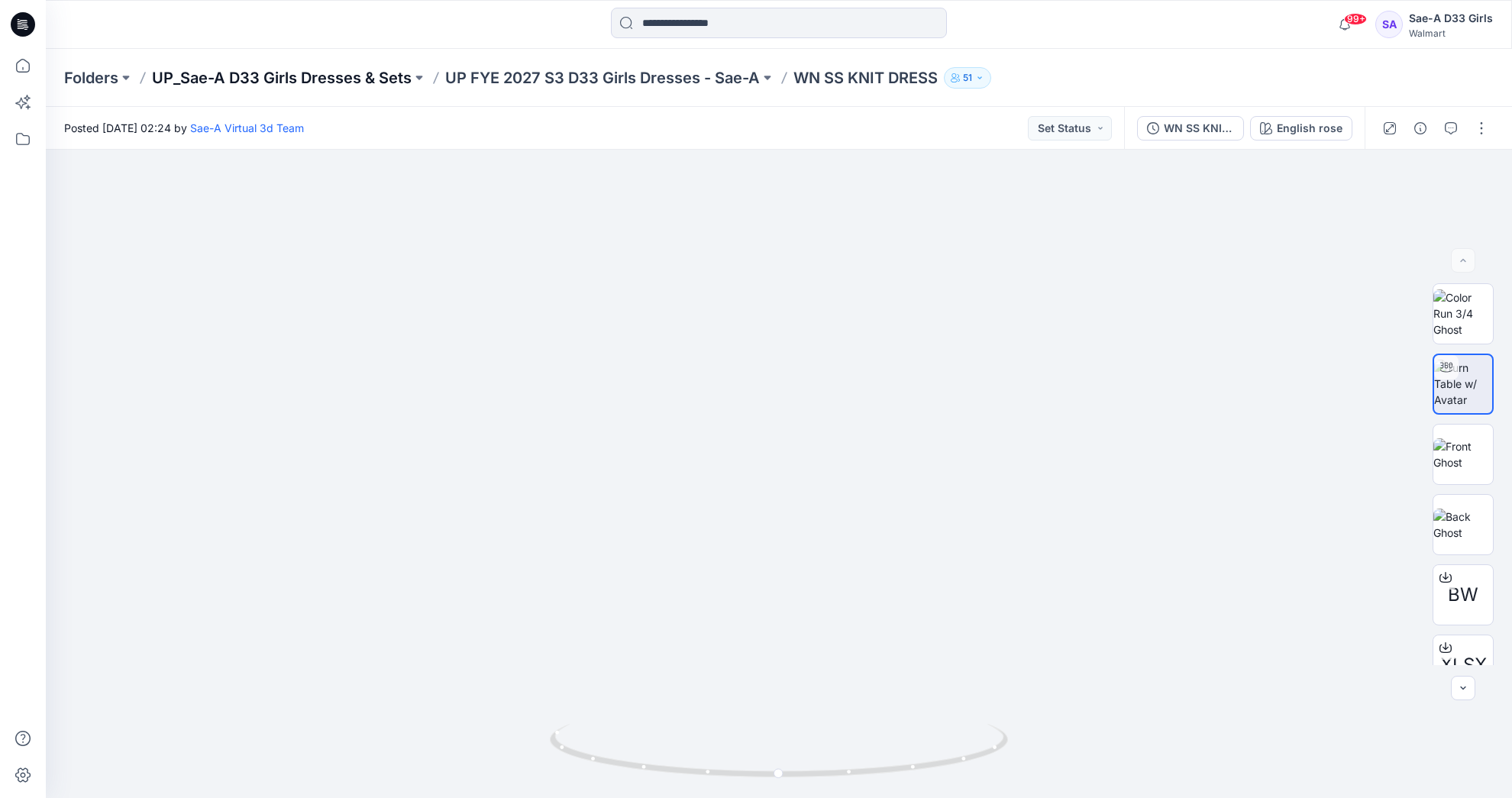
click at [351, 74] on p "UP_Sae-A D33 Girls Dresses & Sets" at bounding box center [282, 78] width 259 height 21
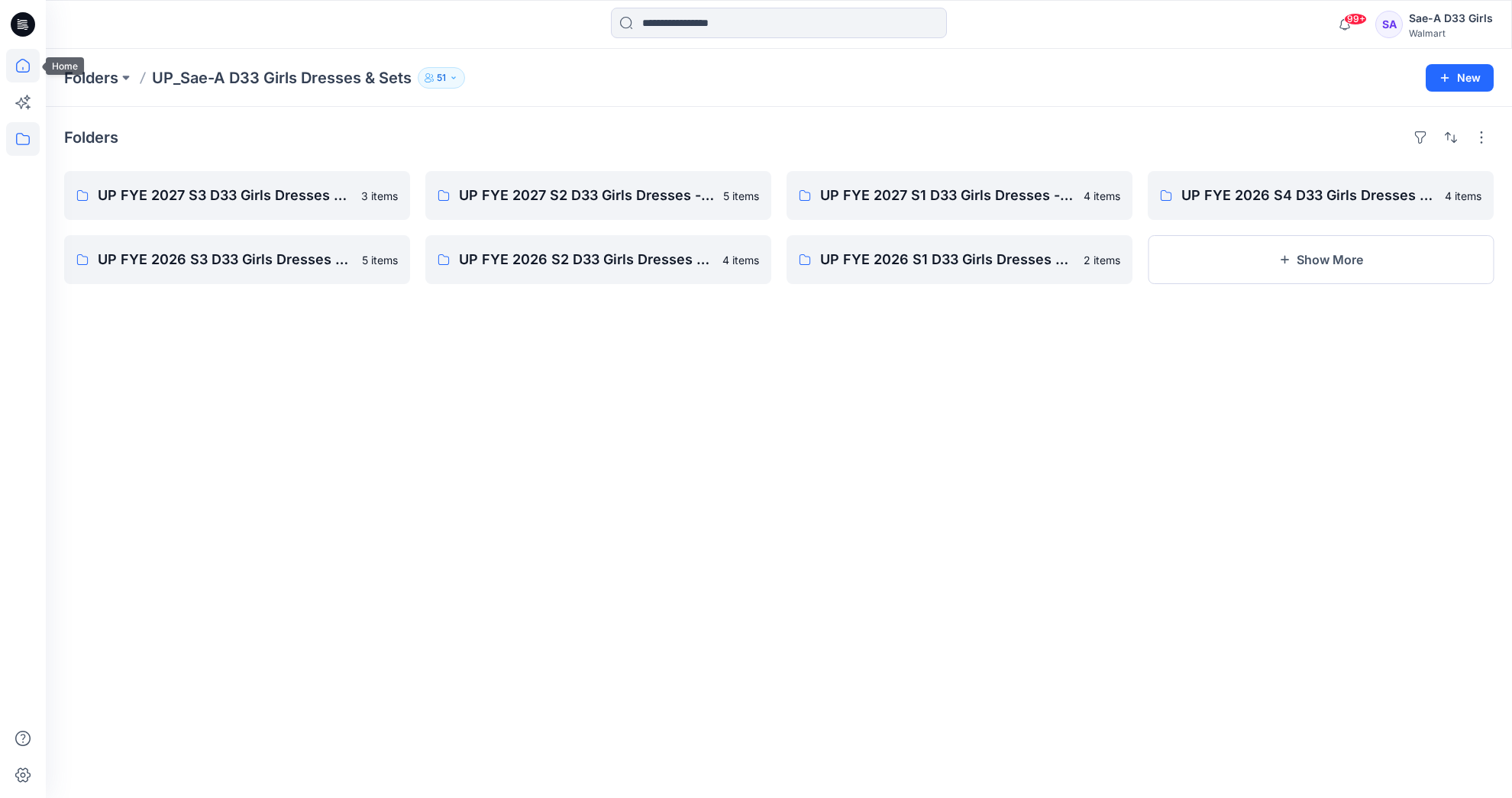
click at [27, 62] on icon at bounding box center [23, 66] width 14 height 14
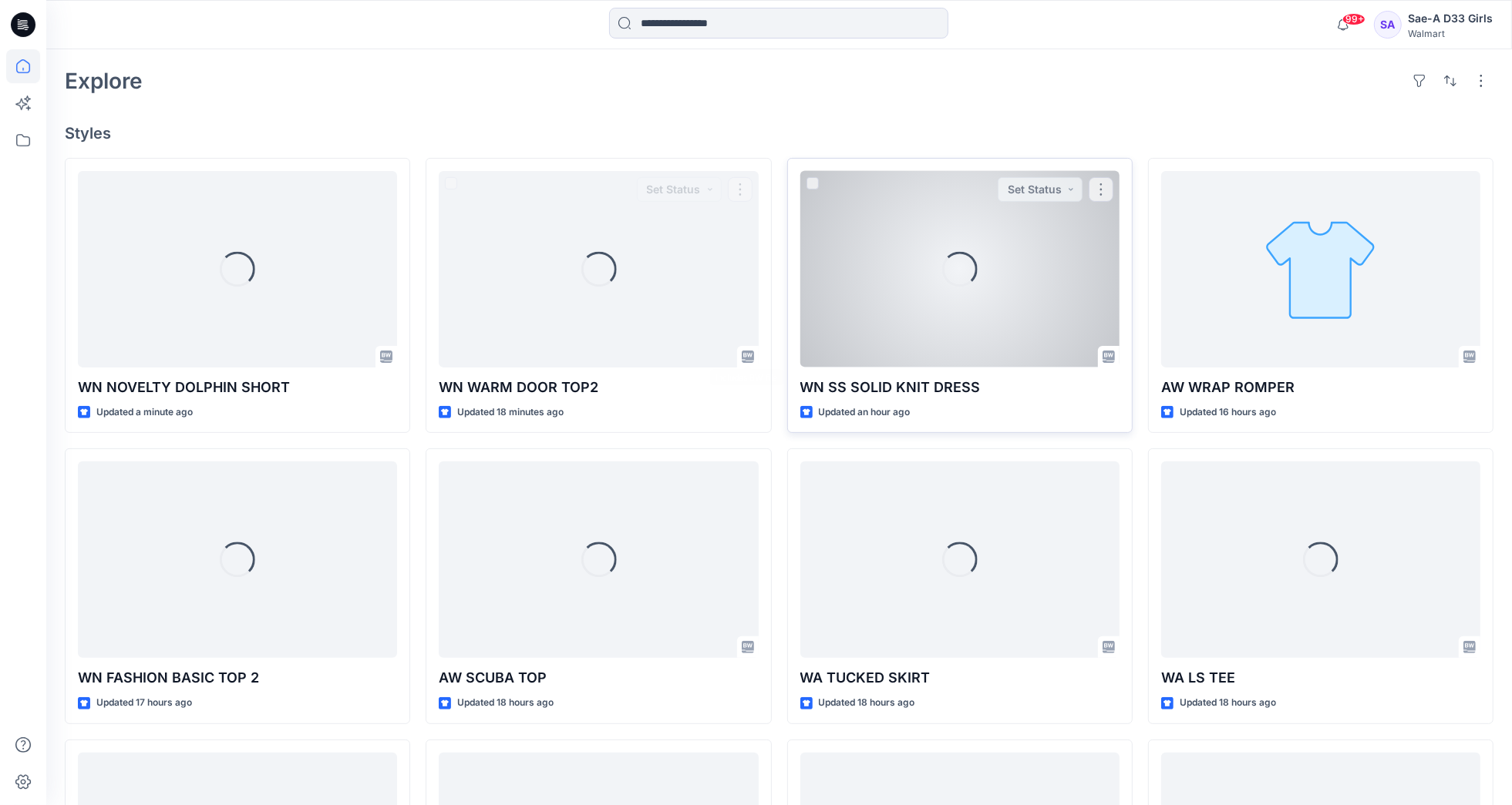
scroll to position [385, 0]
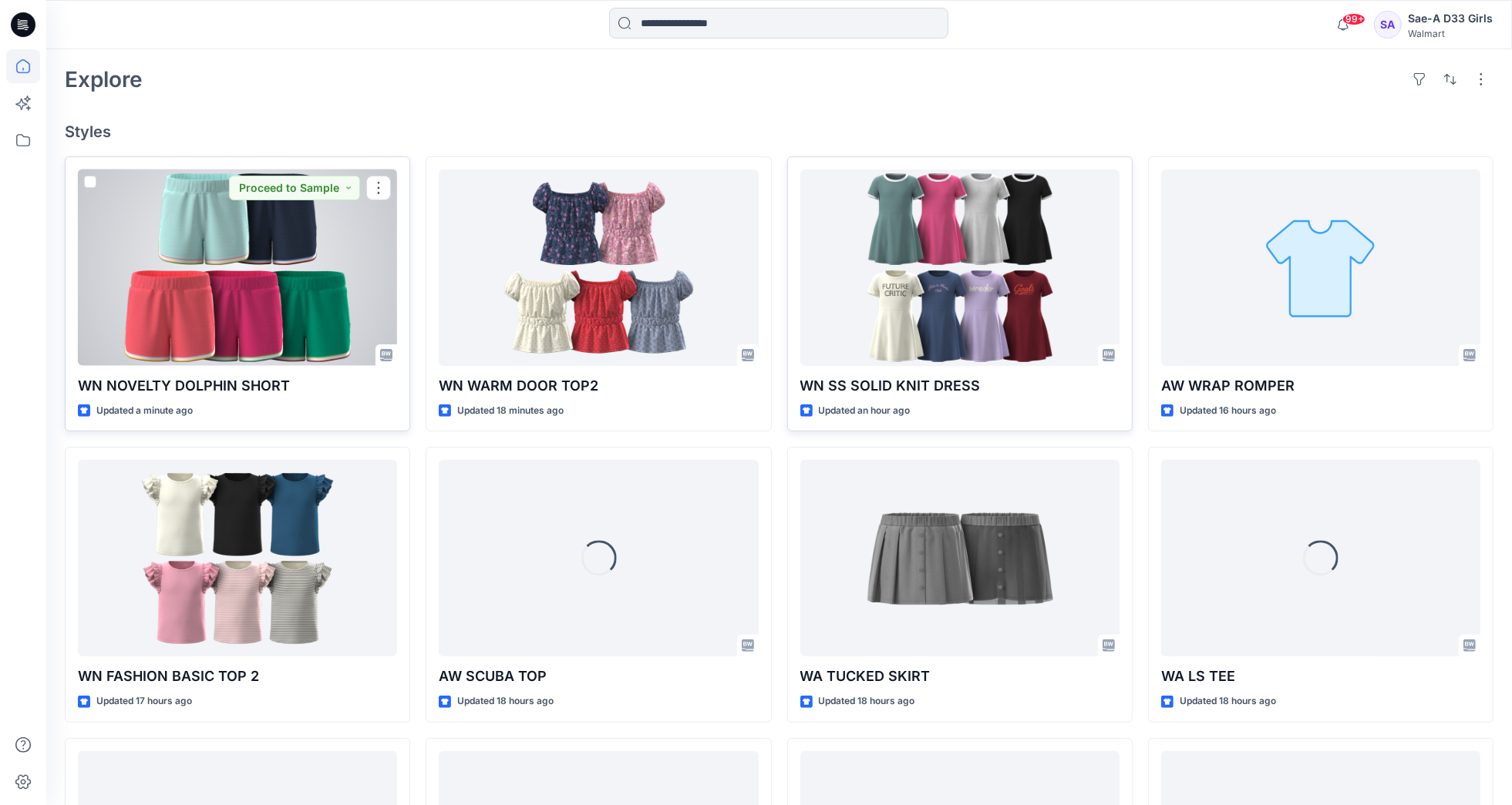
click at [226, 275] on div at bounding box center [237, 268] width 319 height 197
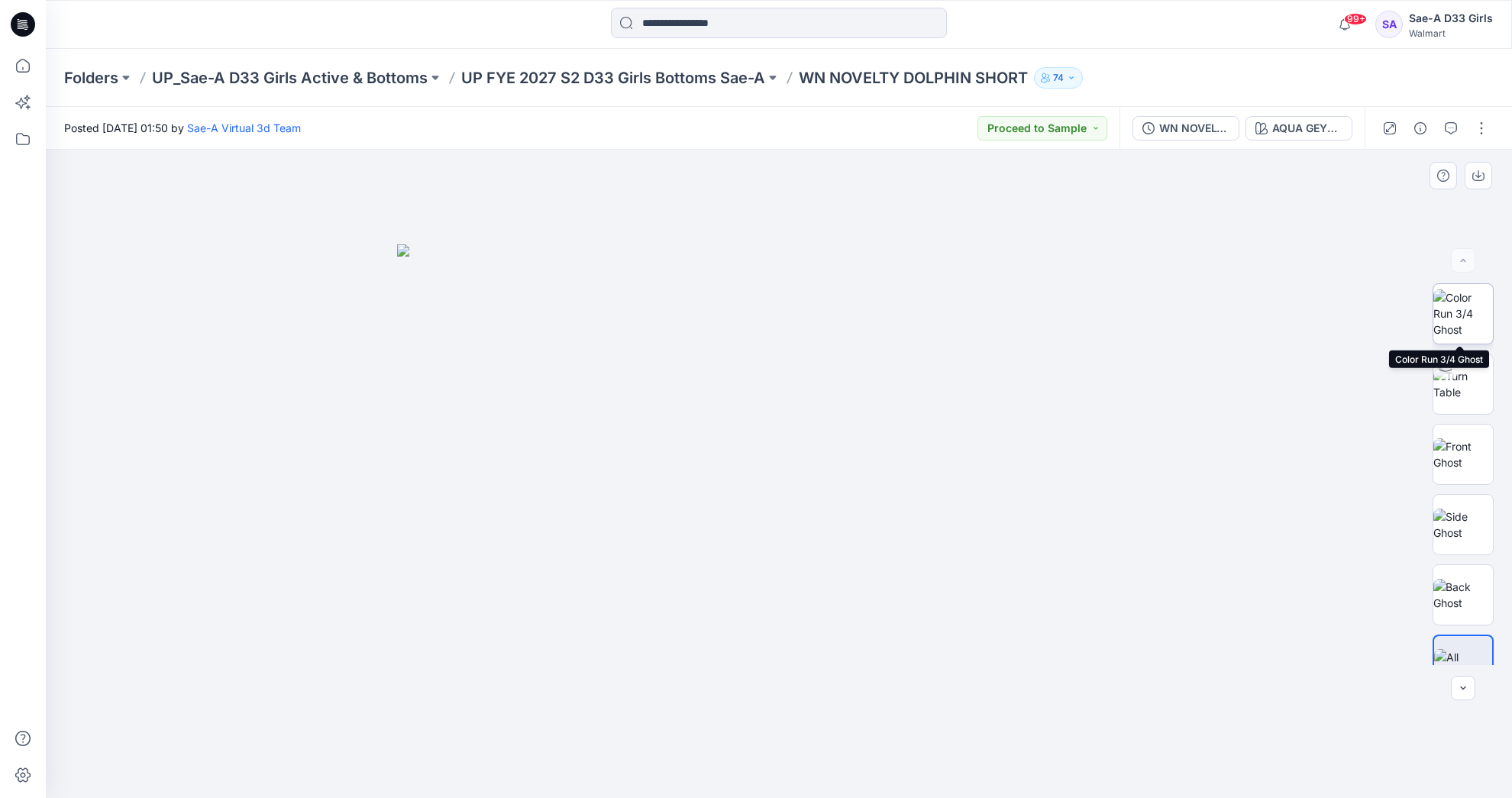
click at [1456, 316] on img at bounding box center [1463, 313] width 60 height 48
click at [1466, 401] on img at bounding box center [1463, 384] width 60 height 32
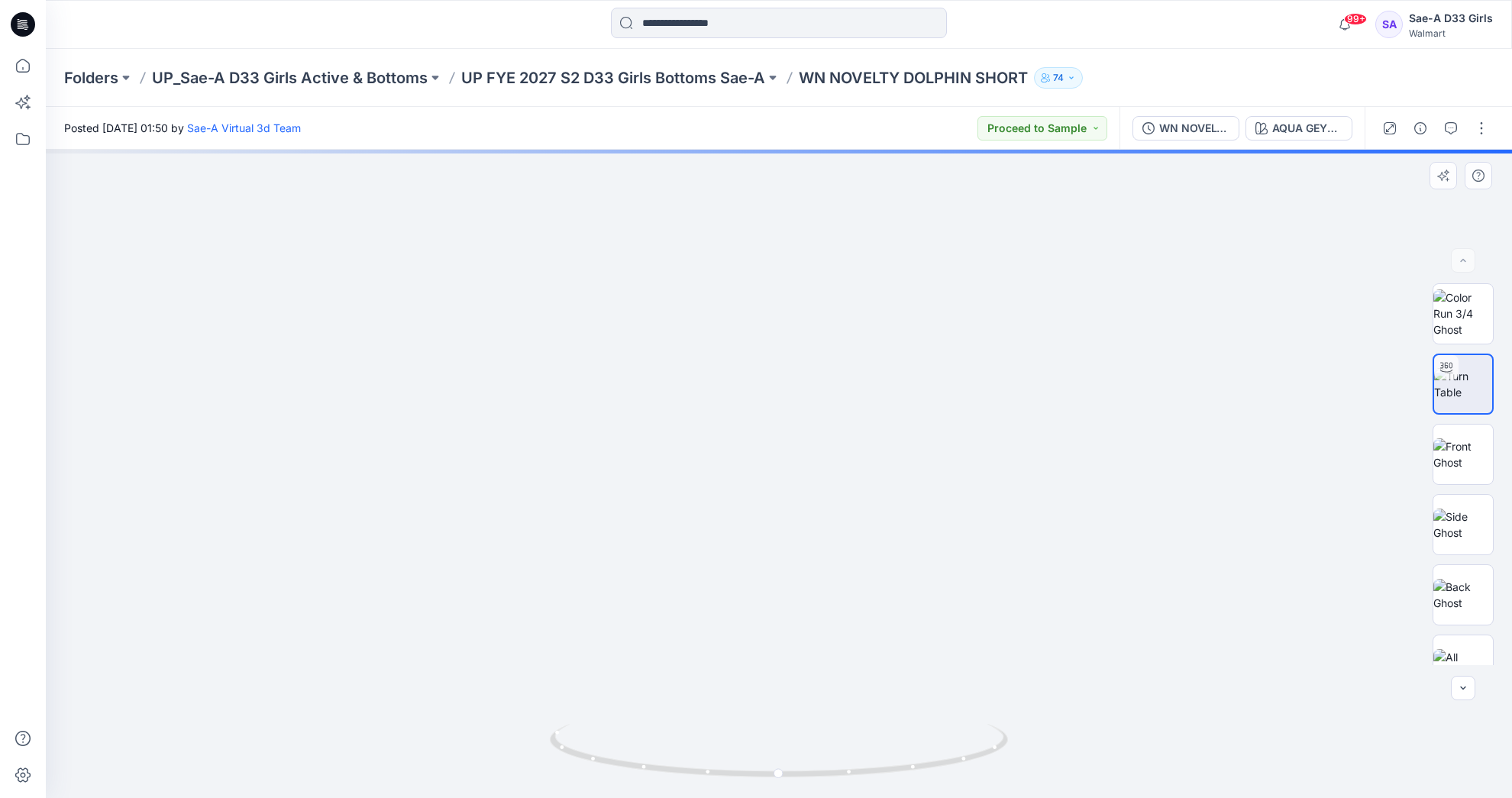
drag, startPoint x: 811, startPoint y: 642, endPoint x: 760, endPoint y: 271, distance: 374.5
drag, startPoint x: 812, startPoint y: 398, endPoint x: 706, endPoint y: 407, distance: 106.4
drag, startPoint x: 879, startPoint y: 766, endPoint x: 752, endPoint y: 762, distance: 127.1
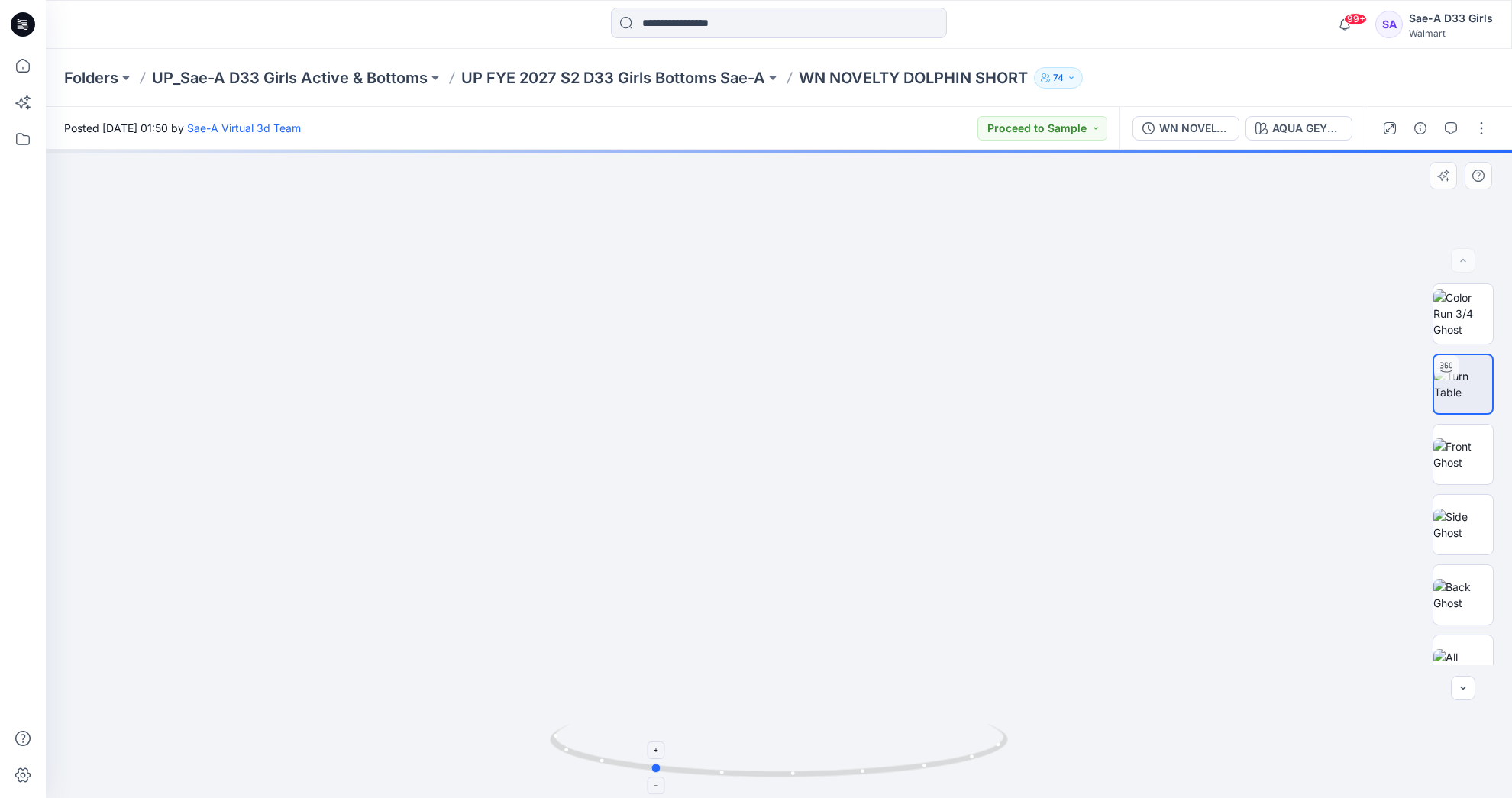
click at [752, 762] on icon at bounding box center [780, 753] width 462 height 57
drag, startPoint x: 655, startPoint y: 280, endPoint x: 929, endPoint y: 450, distance: 322.5
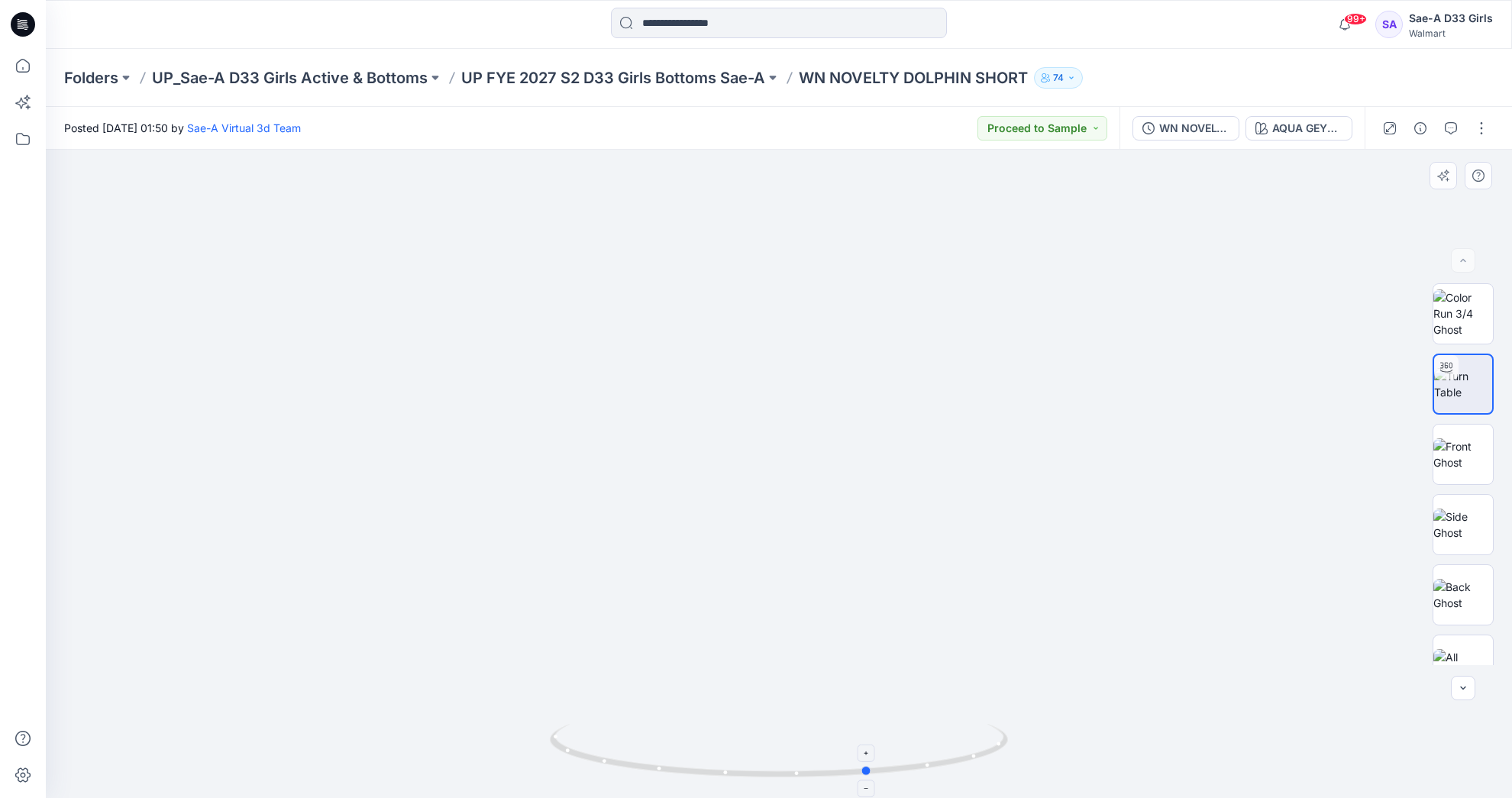
drag, startPoint x: 920, startPoint y: 770, endPoint x: 679, endPoint y: 761, distance: 241.2
click at [679, 761] on icon at bounding box center [780, 753] width 462 height 57
click at [1456, 456] on img at bounding box center [1463, 454] width 60 height 32
click at [648, 73] on p "UP FYE 2027 S2 D33 Girls Bottoms Sae-A" at bounding box center [613, 78] width 304 height 21
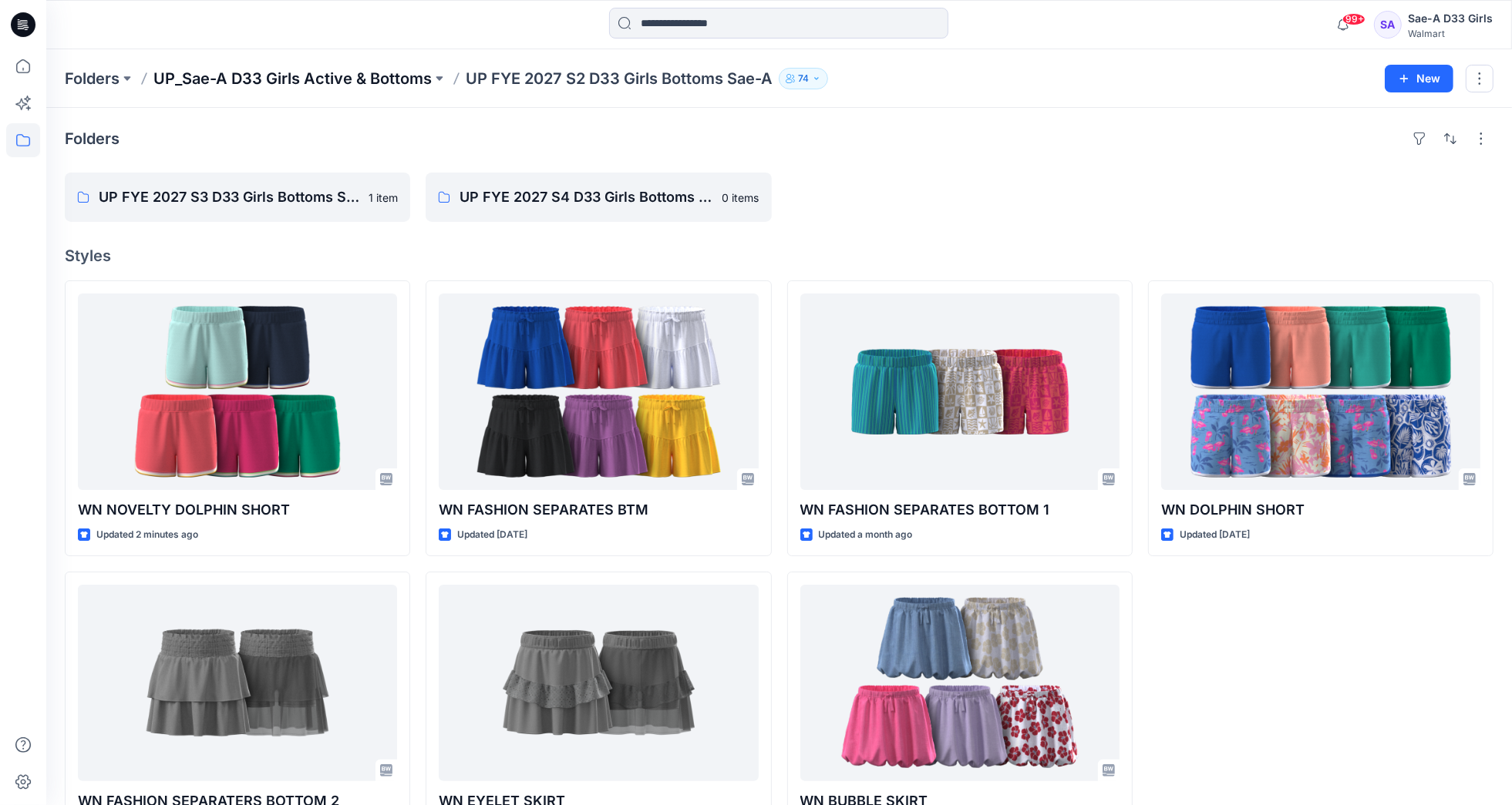
click at [383, 75] on p "UP_Sae-A D33 Girls Active & Bottoms" at bounding box center [293, 79] width 278 height 22
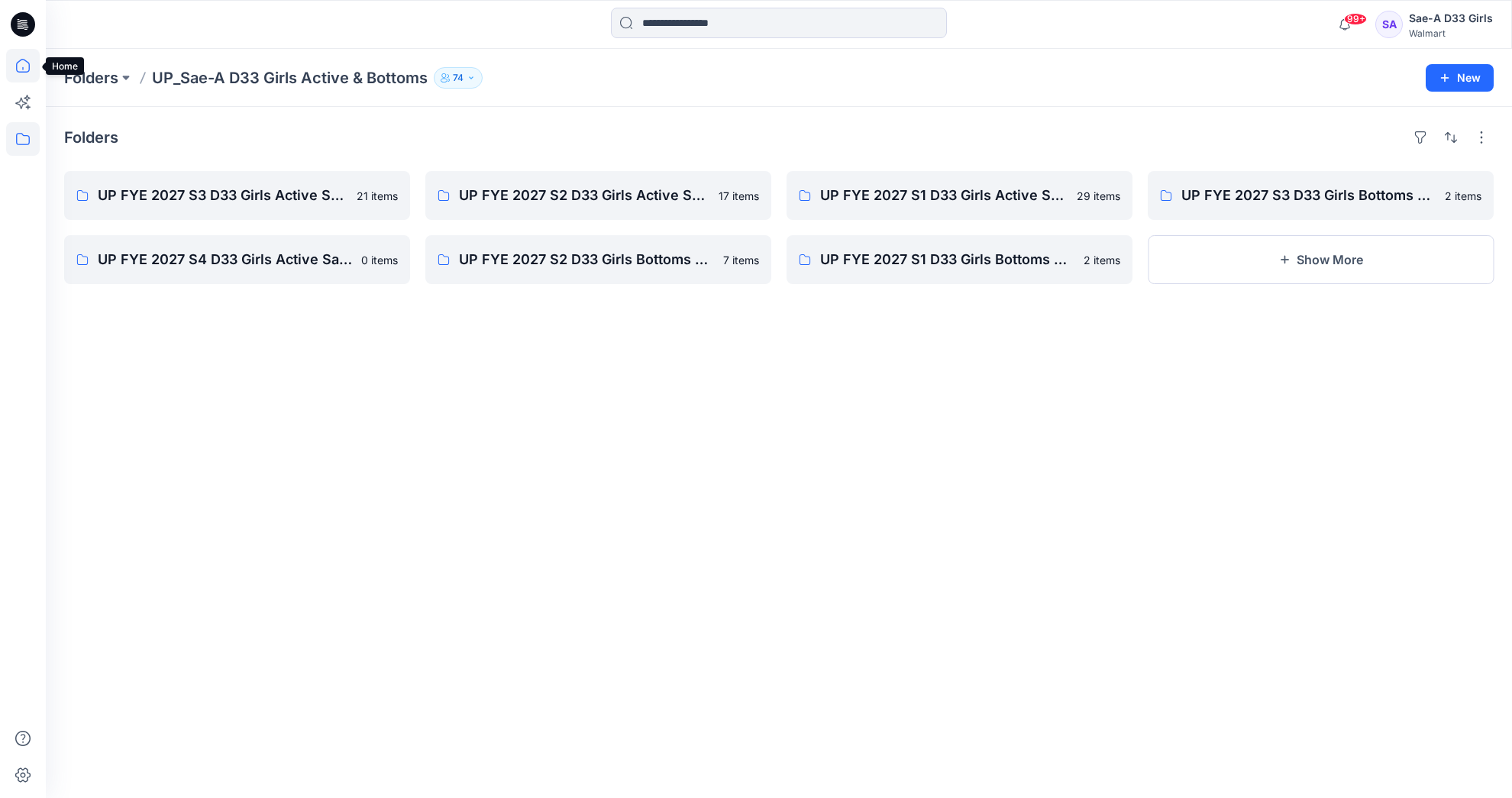
click at [24, 62] on icon at bounding box center [22, 65] width 33 height 33
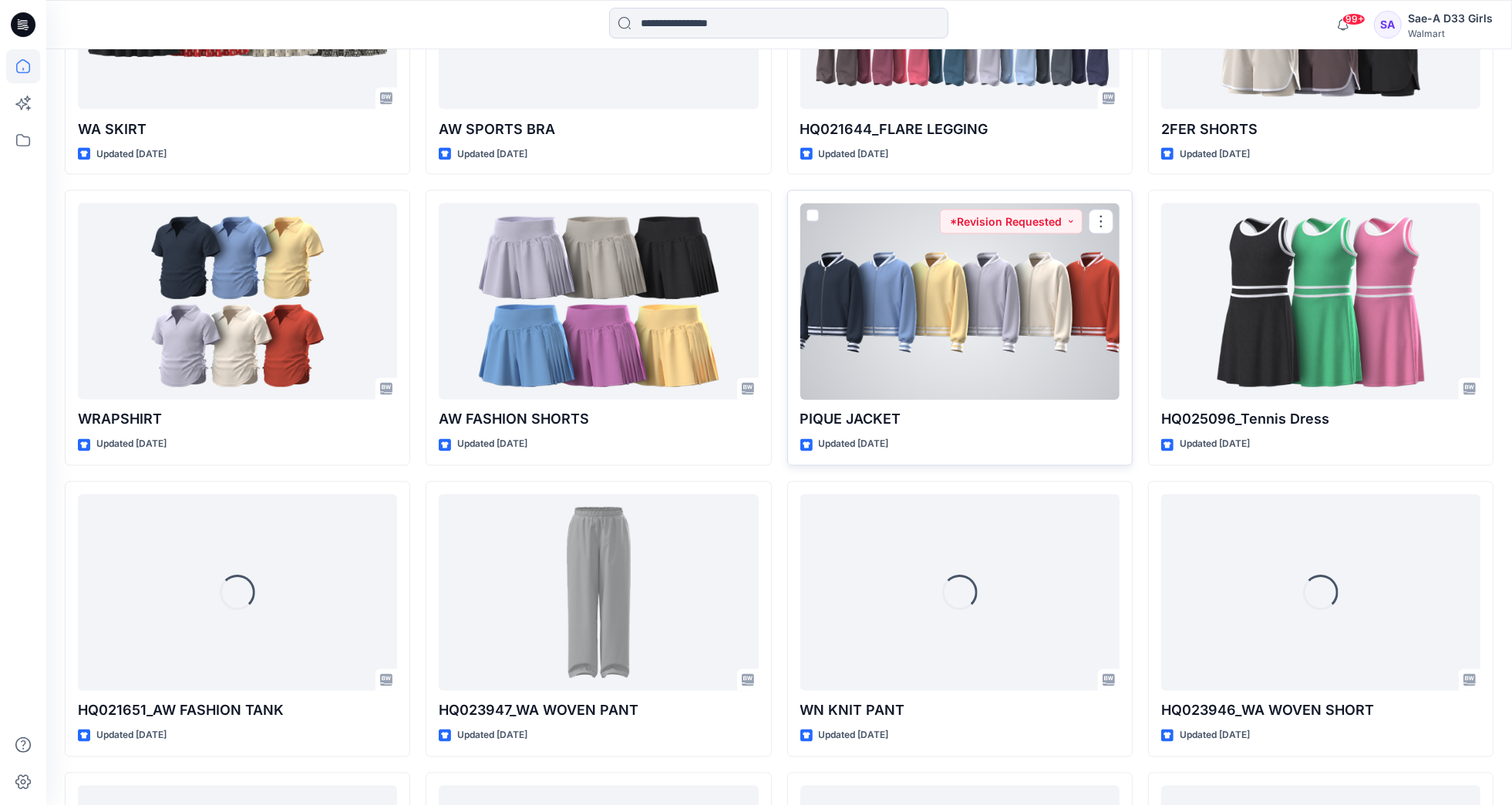
scroll to position [2705, 0]
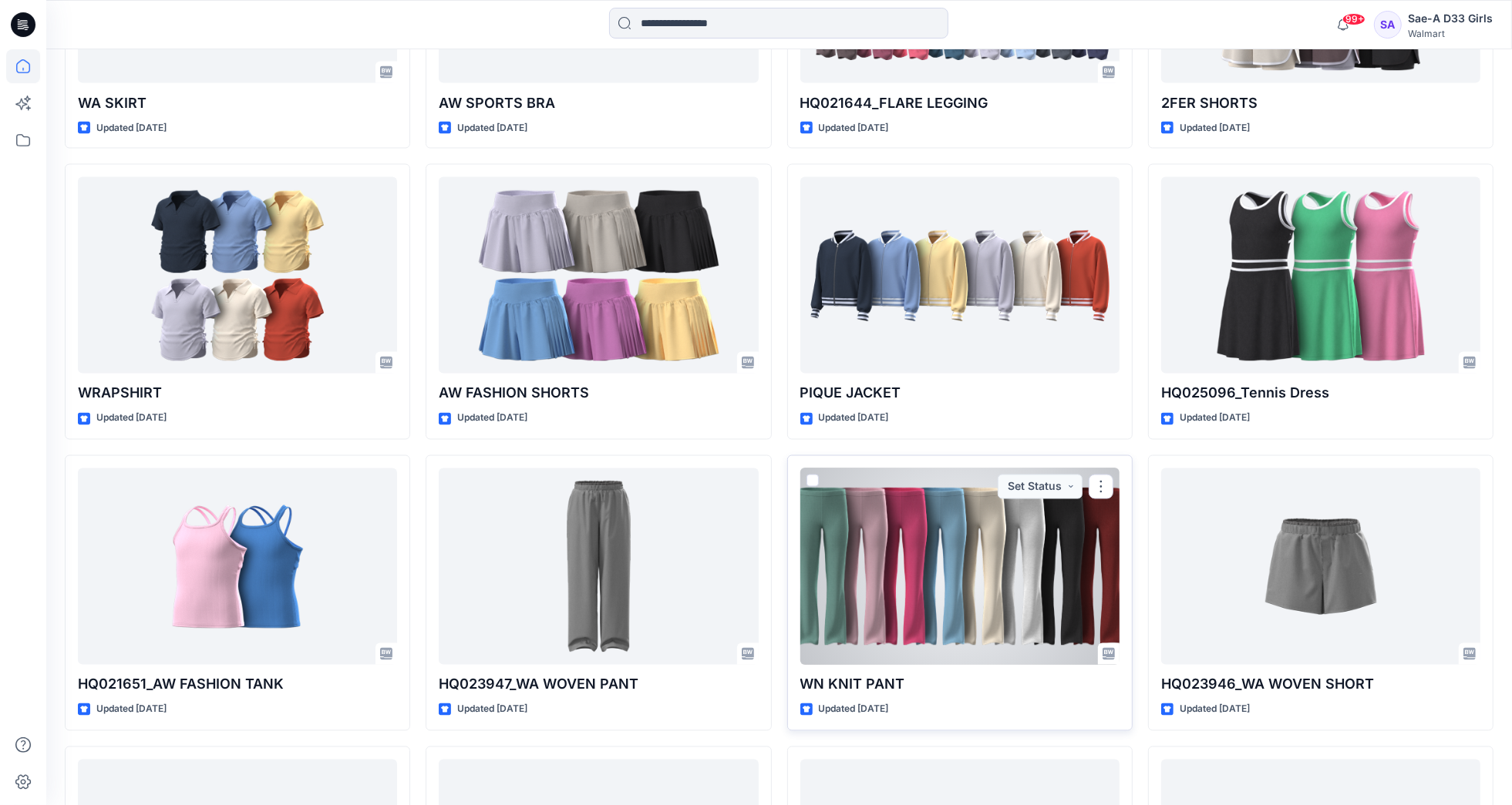
click at [912, 593] on div at bounding box center [959, 567] width 319 height 197
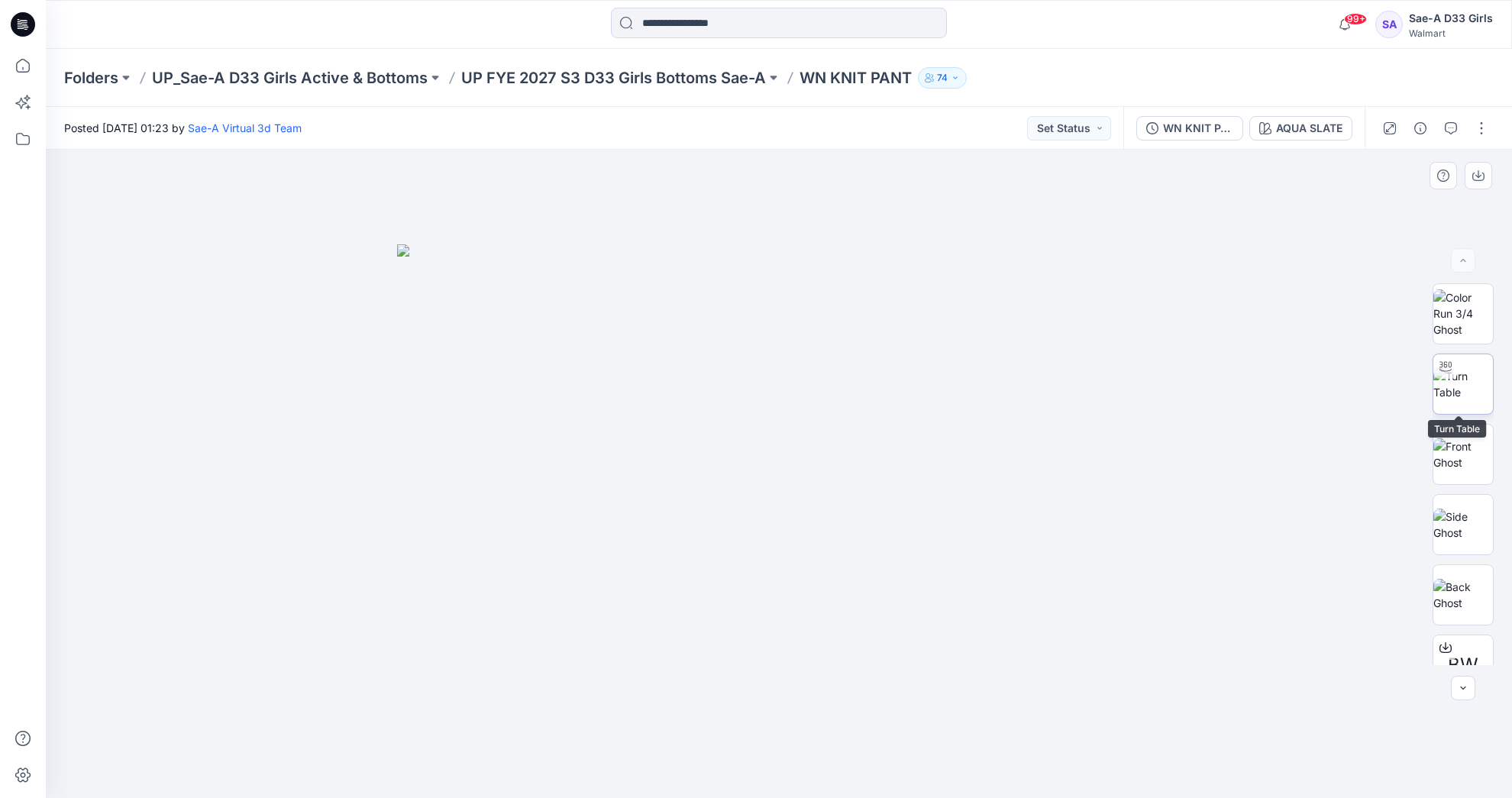
click at [1450, 394] on img at bounding box center [1463, 384] width 60 height 32
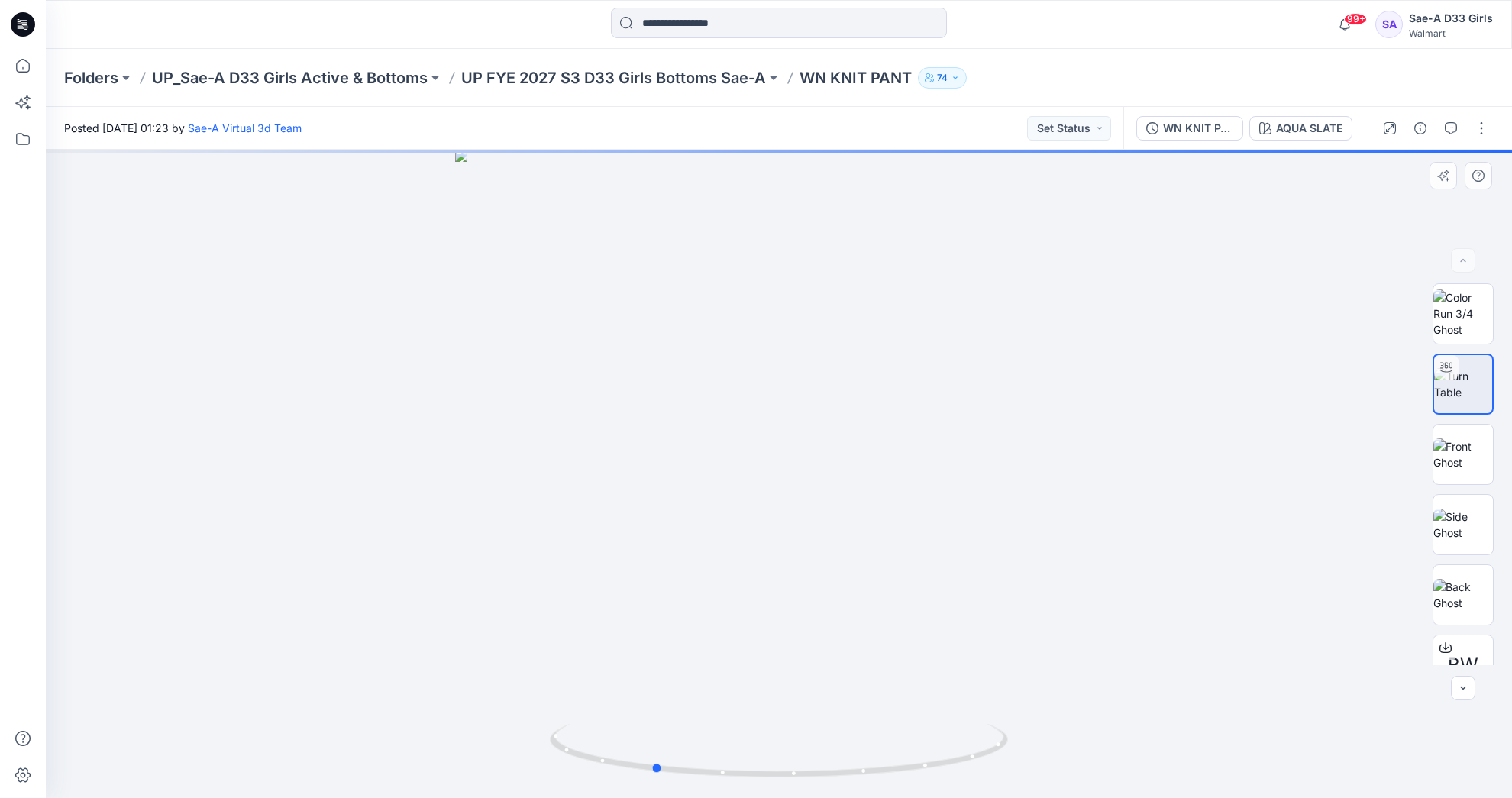
drag, startPoint x: 802, startPoint y: 678, endPoint x: 676, endPoint y: 664, distance: 126.8
click at [676, 664] on div at bounding box center [779, 474] width 1466 height 649
drag, startPoint x: 825, startPoint y: 632, endPoint x: 809, endPoint y: 512, distance: 121.1
click at [809, 512] on div at bounding box center [779, 474] width 1466 height 649
drag, startPoint x: 789, startPoint y: 644, endPoint x: 803, endPoint y: 533, distance: 111.9
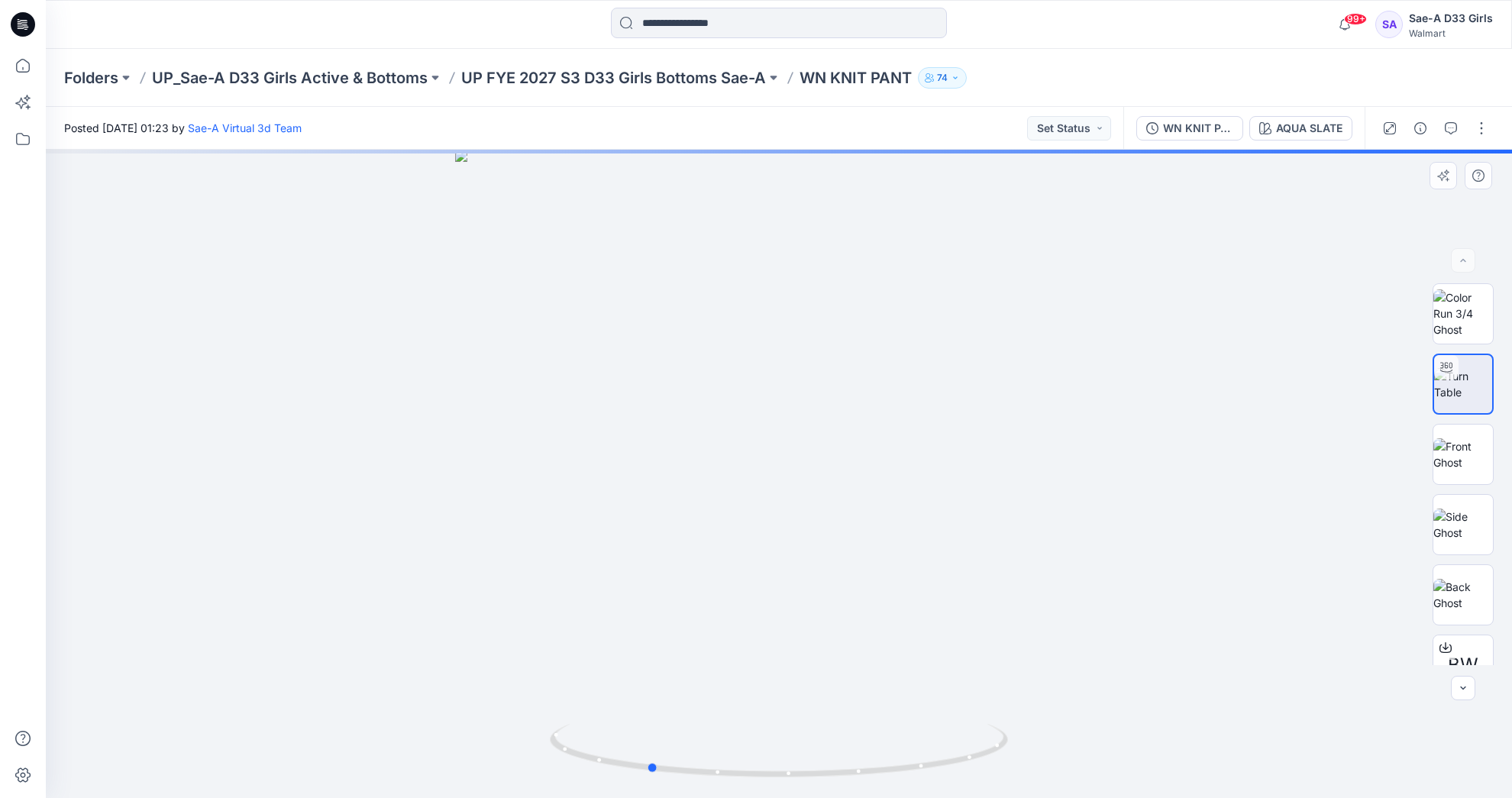
click at [803, 533] on div at bounding box center [779, 474] width 1466 height 649
drag, startPoint x: 827, startPoint y: 621, endPoint x: 819, endPoint y: 323, distance: 298.1
click at [819, 323] on img at bounding box center [778, 271] width 1052 height 1053
drag, startPoint x: 869, startPoint y: 771, endPoint x: 395, endPoint y: 737, distance: 475.2
click at [402, 735] on div at bounding box center [779, 474] width 1466 height 649
